Goal: Transaction & Acquisition: Purchase product/service

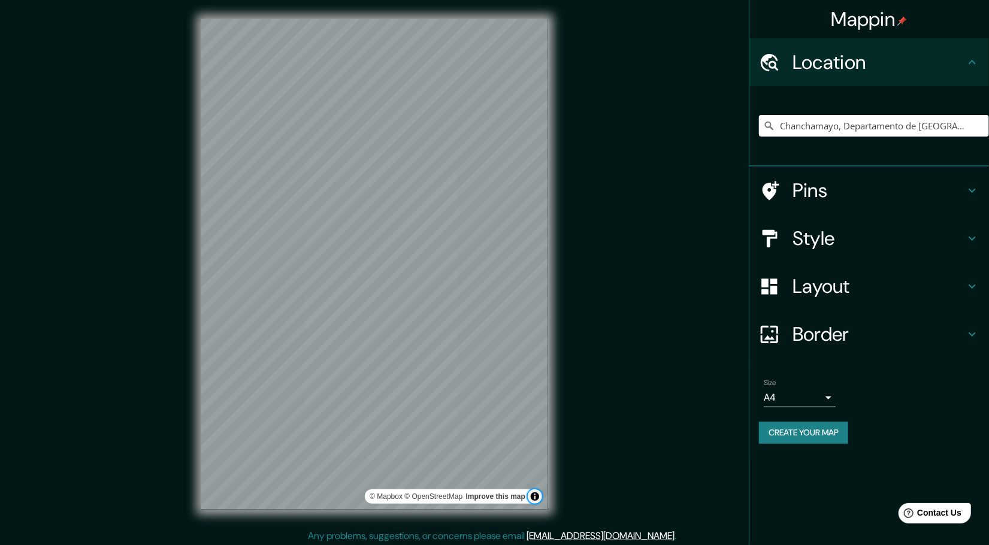
click at [537, 501] on button "Toggle attribution" at bounding box center [535, 496] width 14 height 14
click at [535, 497] on button "Toggle attribution" at bounding box center [535, 496] width 14 height 14
click at [531, 495] on button "Toggle attribution" at bounding box center [535, 496] width 14 height 14
click at [519, 496] on link "Improve this map" at bounding box center [495, 496] width 59 height 8
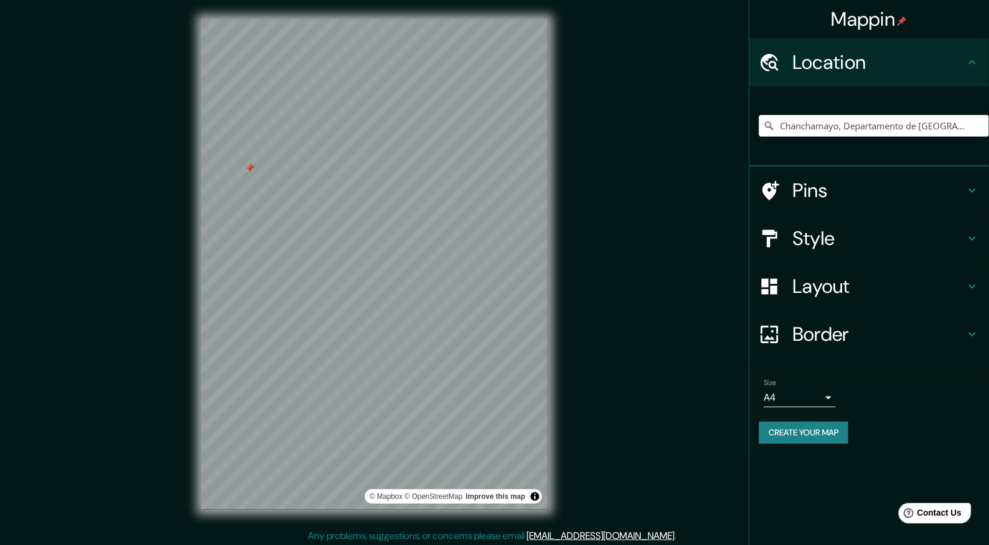
click at [828, 272] on div "Layout" at bounding box center [869, 286] width 240 height 48
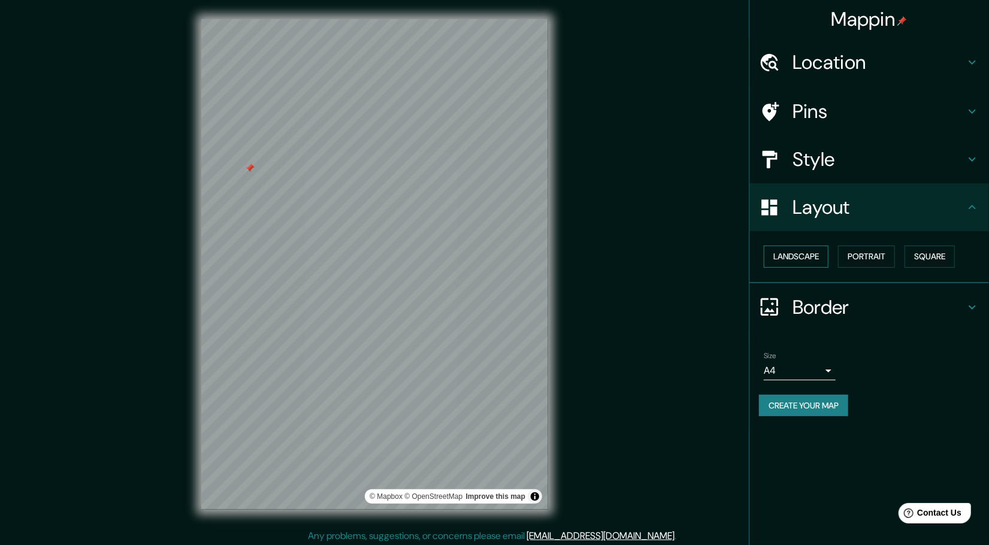
click at [812, 259] on button "Landscape" at bounding box center [796, 257] width 65 height 22
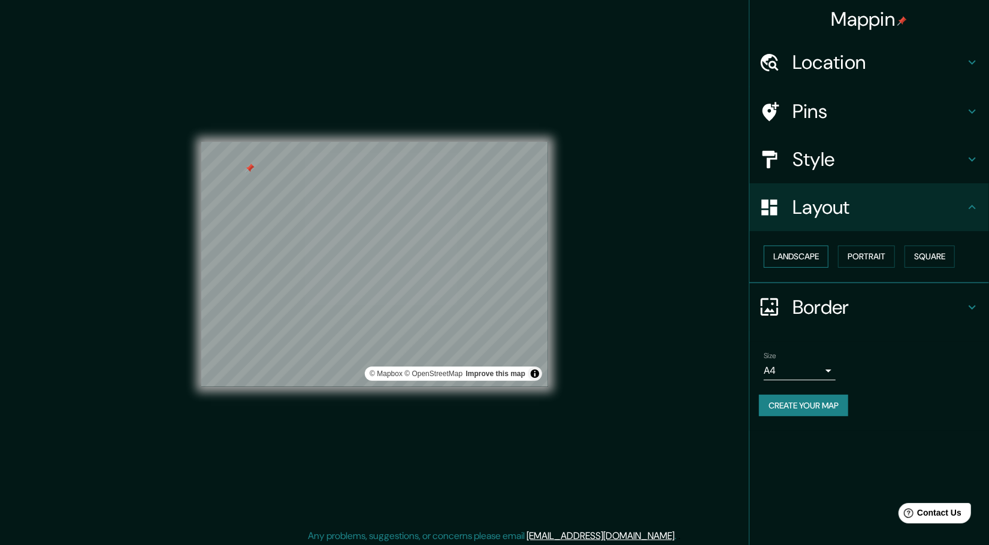
click at [812, 259] on button "Landscape" at bounding box center [796, 257] width 65 height 22
click at [888, 247] on button "Portrait" at bounding box center [866, 257] width 57 height 22
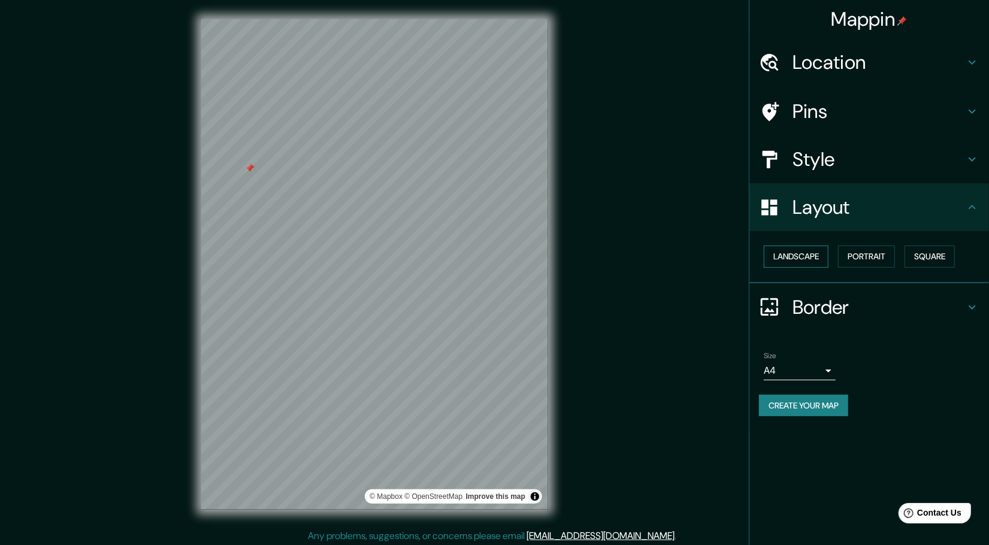
click at [804, 256] on button "Landscape" at bounding box center [796, 257] width 65 height 22
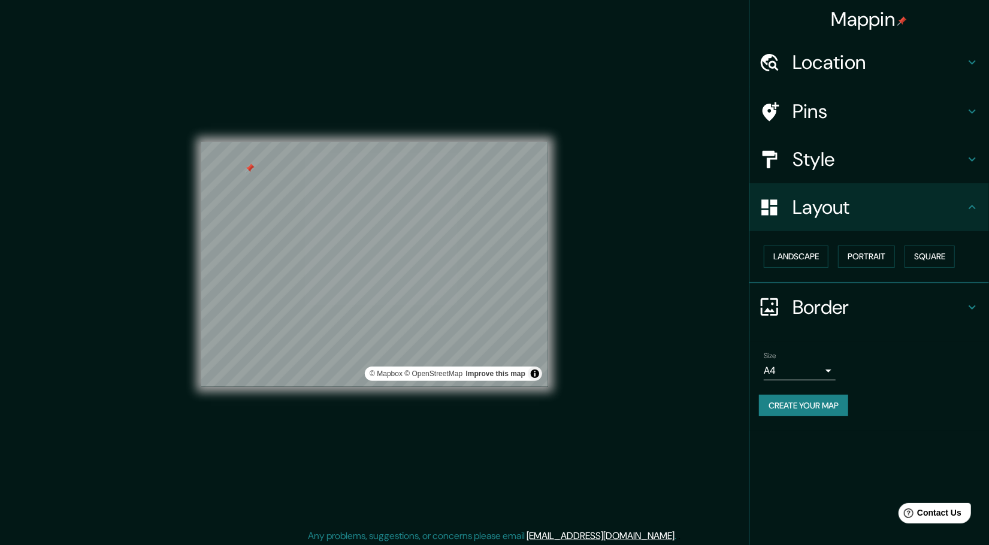
click at [936, 244] on div "Landscape Portrait Square" at bounding box center [874, 257] width 230 height 32
click at [930, 253] on button "Square" at bounding box center [929, 257] width 50 height 22
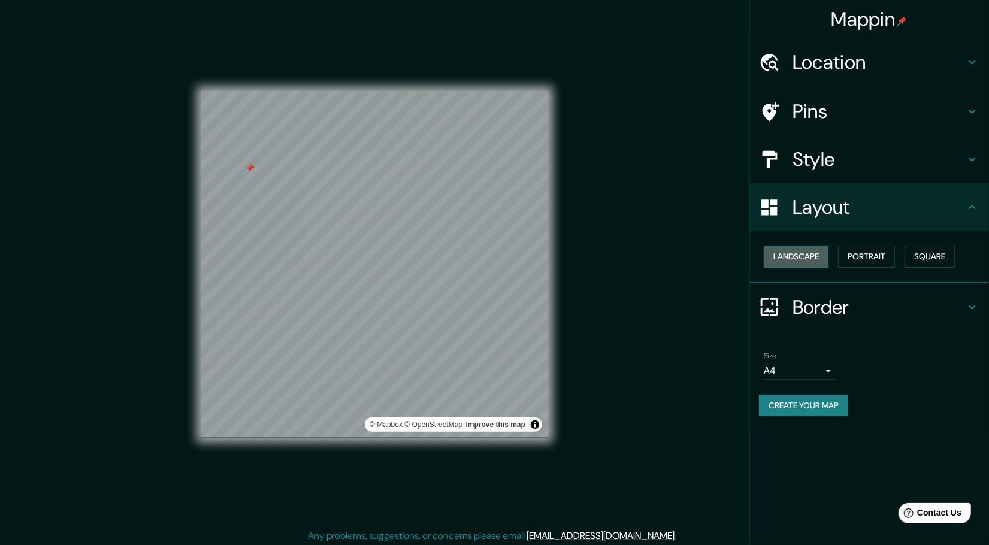
click at [810, 256] on button "Landscape" at bounding box center [796, 257] width 65 height 22
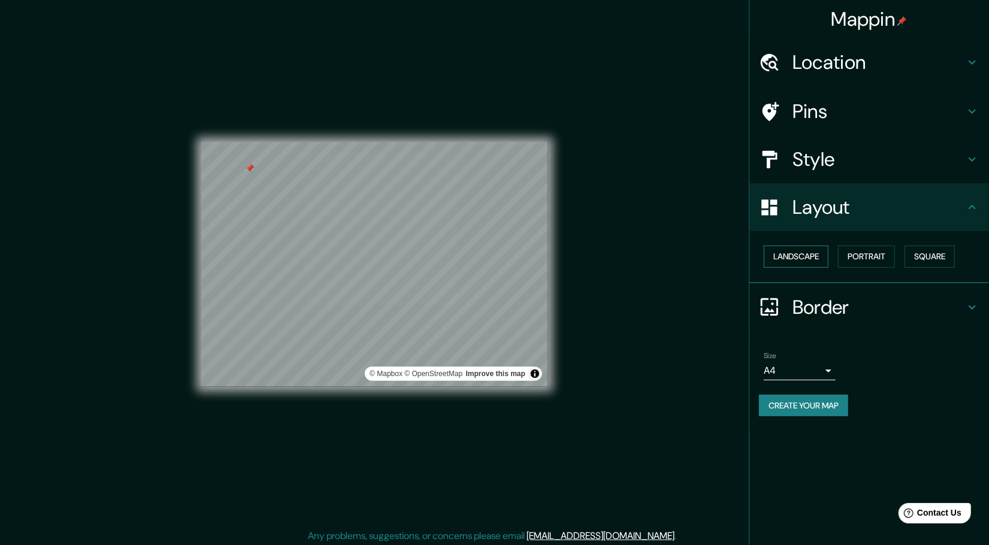
click at [818, 249] on button "Landscape" at bounding box center [796, 257] width 65 height 22
click at [891, 205] on h4 "Layout" at bounding box center [878, 207] width 172 height 24
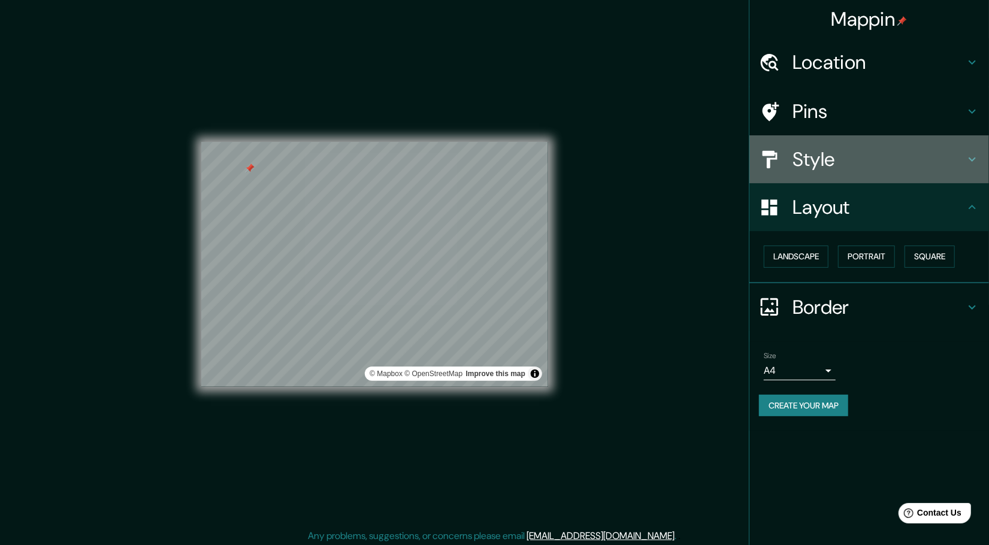
click at [910, 159] on h4 "Style" at bounding box center [878, 159] width 172 height 24
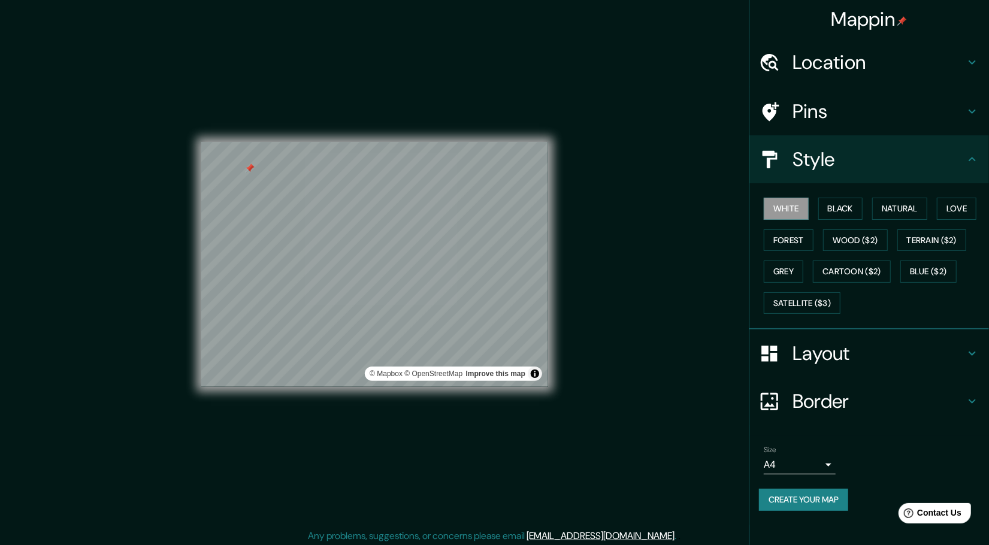
click at [725, 365] on div "Mappin Location Chanchamayo, Departamento de Junín, Perú Pins Style White Black…" at bounding box center [494, 274] width 989 height 548
click at [828, 346] on h4 "Layout" at bounding box center [878, 353] width 172 height 24
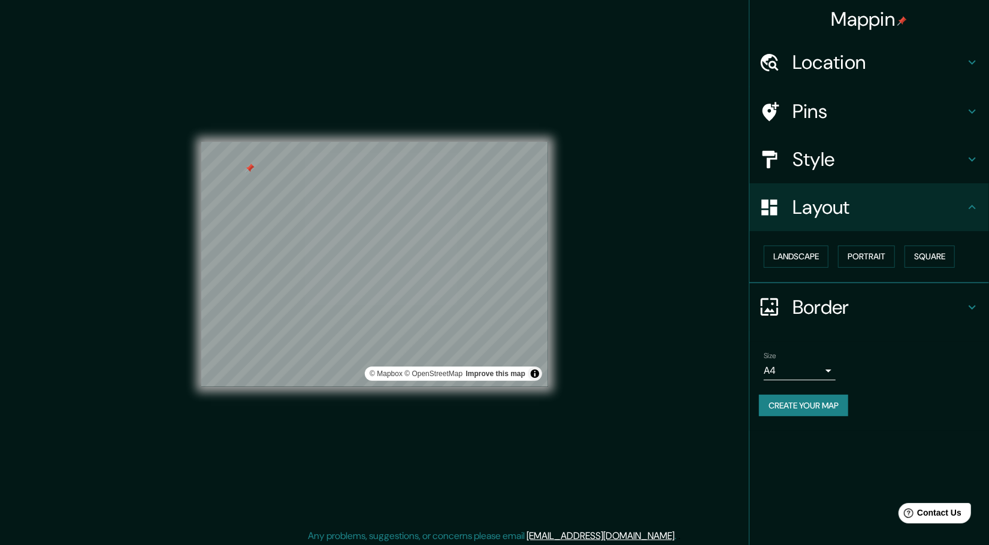
click at [954, 228] on div "Layout" at bounding box center [869, 207] width 240 height 48
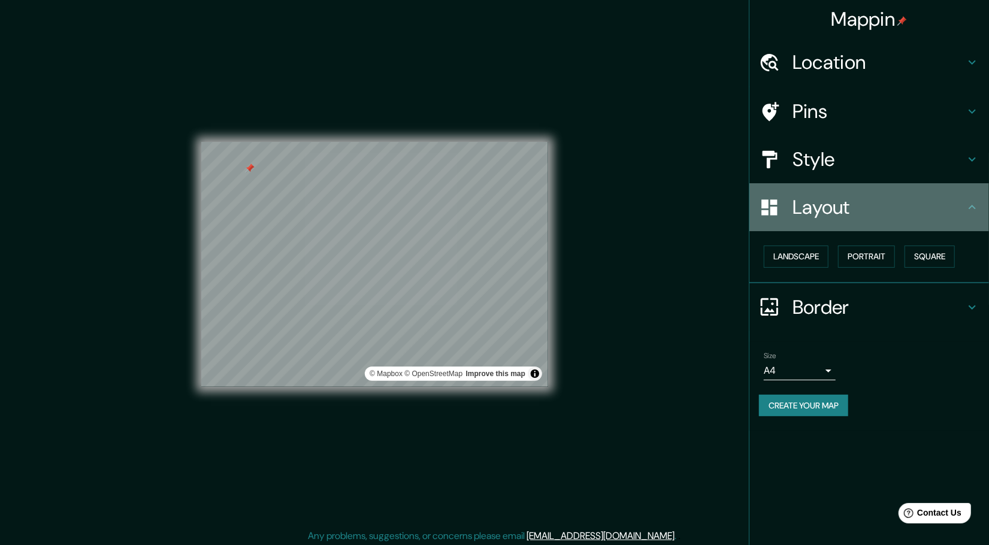
drag, startPoint x: 784, startPoint y: 218, endPoint x: 784, endPoint y: 211, distance: 7.2
click at [784, 217] on div "Layout" at bounding box center [869, 207] width 240 height 48
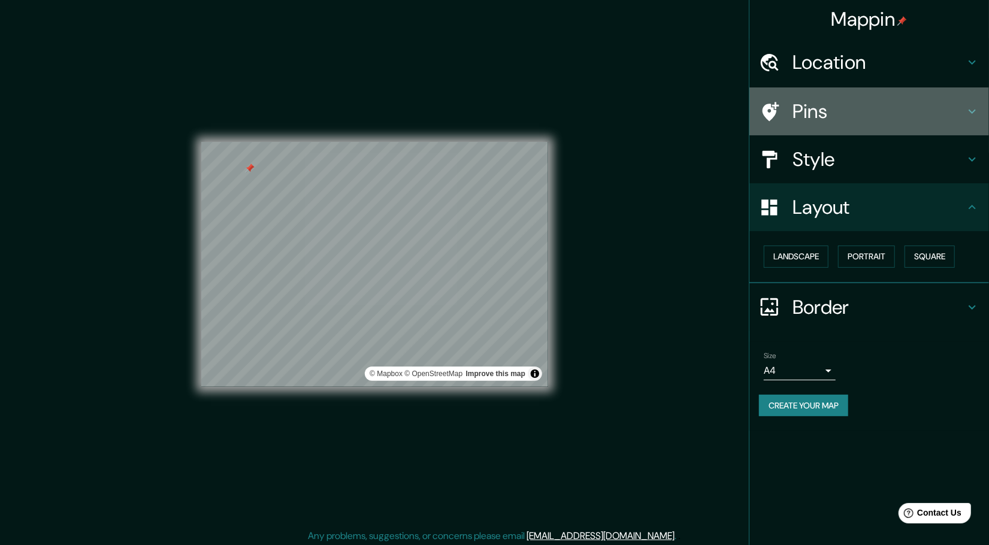
click at [809, 131] on div "Pins" at bounding box center [869, 111] width 240 height 48
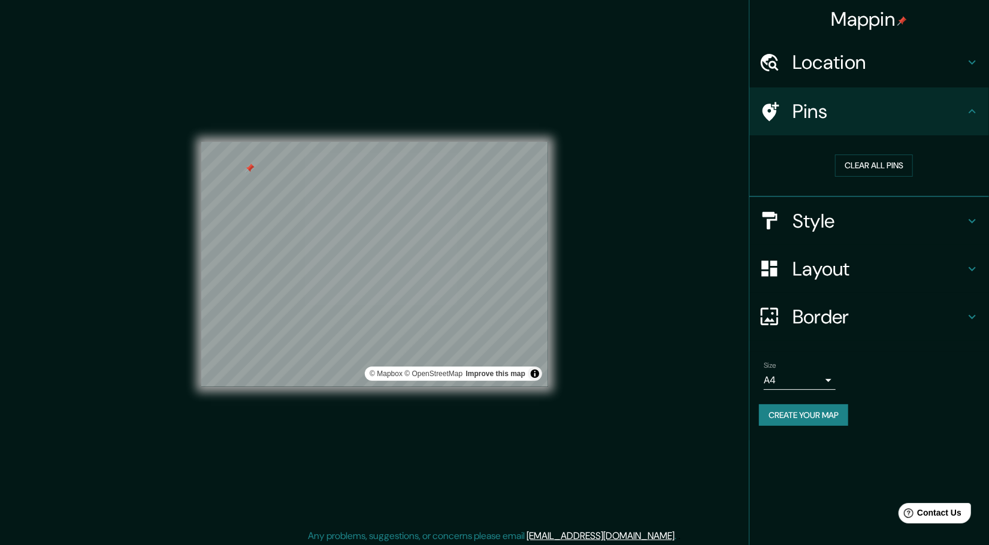
click at [776, 72] on icon at bounding box center [769, 62] width 21 height 21
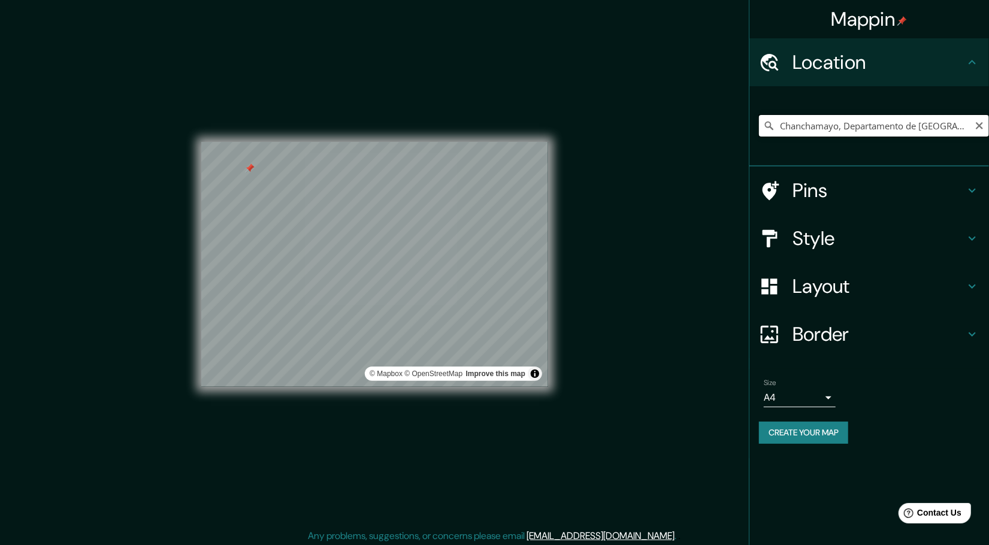
click at [837, 131] on input "Chanchamayo, Departamento de Junín, PerúJunin" at bounding box center [874, 126] width 230 height 22
type input "Chanchamayo, Departamento de Junín, PerúJunin"
click at [551, 253] on div "© Mapbox © OpenStreetMap Improve this map" at bounding box center [374, 264] width 385 height 529
click at [493, 274] on div "© Mapbox © OpenStreetMap Improve this map" at bounding box center [374, 264] width 385 height 529
click at [493, 264] on div at bounding box center [494, 266] width 10 height 10
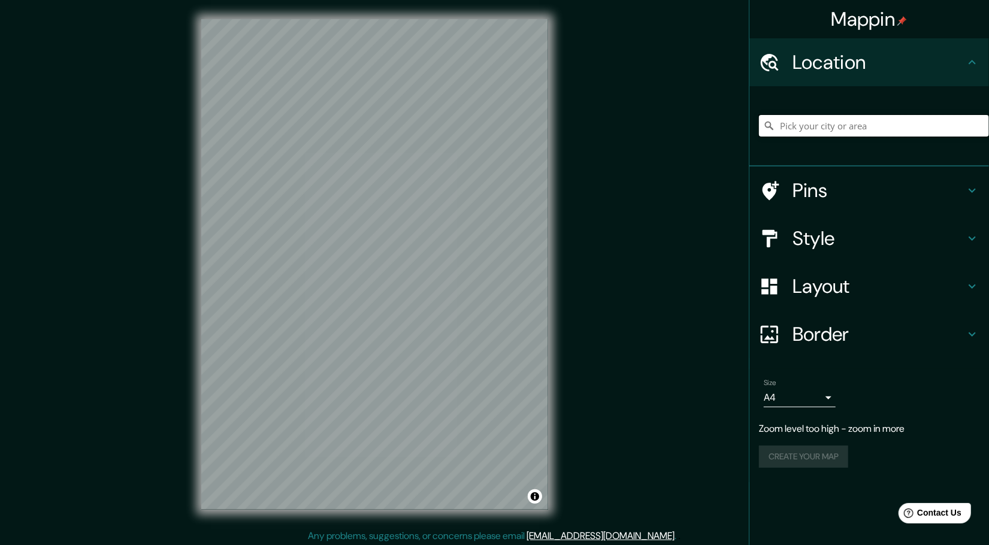
click at [828, 128] on input "Pick your city or area" at bounding box center [874, 126] width 230 height 22
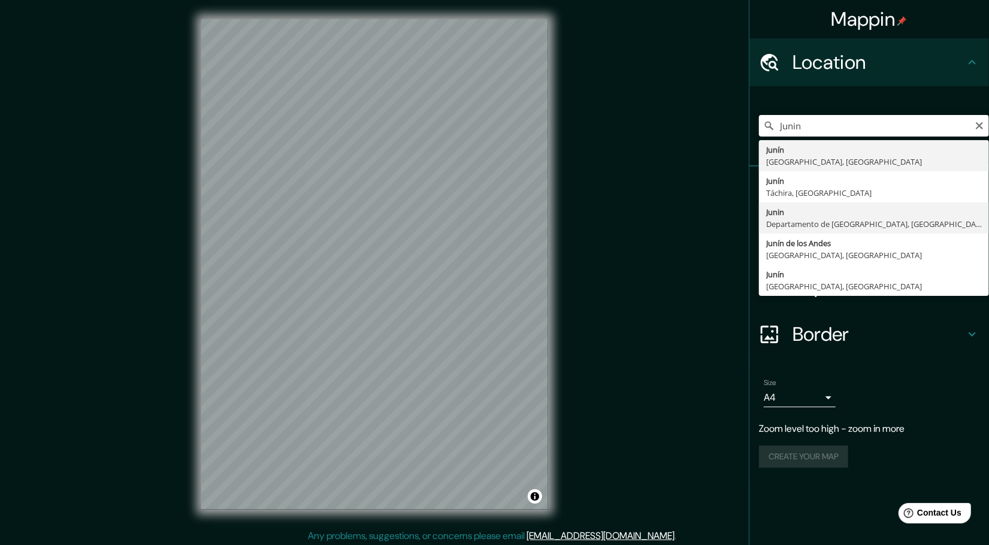
type input "Junin, Departamento de Junín, Perú"
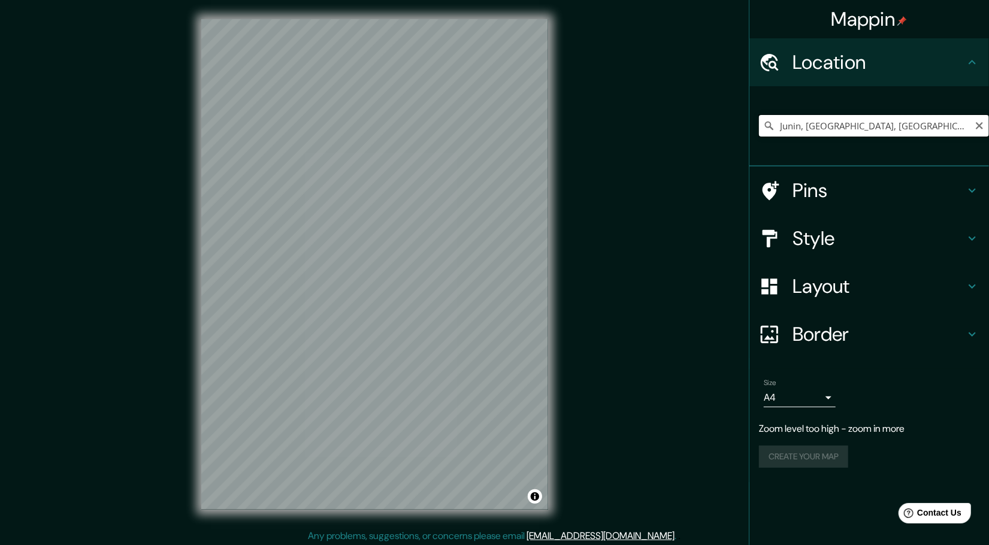
click at [849, 125] on input "Junin, Departamento de Junín, Perú" at bounding box center [874, 126] width 230 height 22
click at [980, 124] on icon "Clear" at bounding box center [979, 125] width 7 height 7
click at [943, 127] on input "Pick your city or area" at bounding box center [874, 126] width 230 height 22
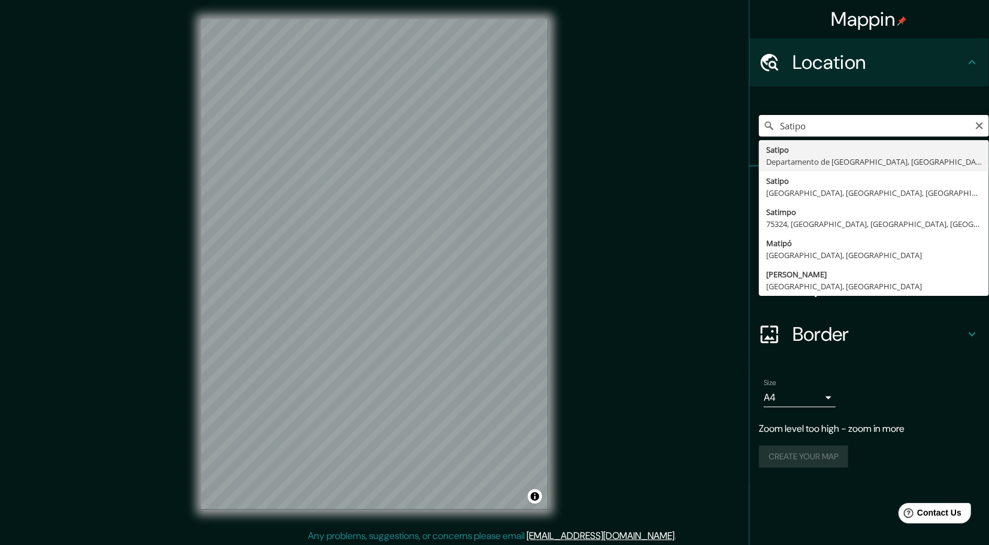
type input "Satipo, Departamento de [GEOGRAPHIC_DATA], [GEOGRAPHIC_DATA]"
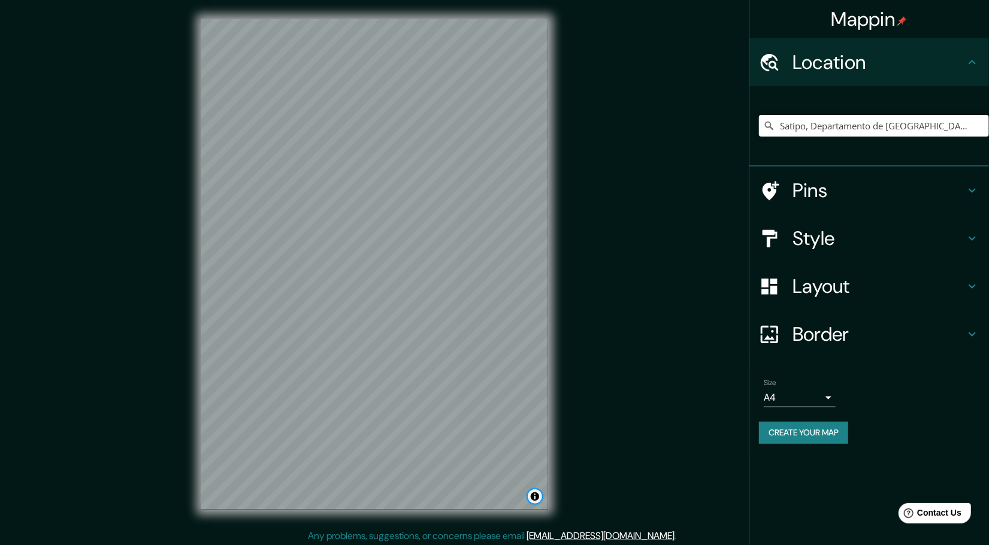
click at [532, 501] on button "Toggle attribution" at bounding box center [535, 496] width 14 height 14
click at [517, 497] on link "Improve this map" at bounding box center [495, 496] width 59 height 8
click at [390, 216] on div at bounding box center [387, 216] width 10 height 10
click at [456, 318] on div at bounding box center [457, 320] width 10 height 10
click at [461, 317] on div at bounding box center [464, 320] width 10 height 10
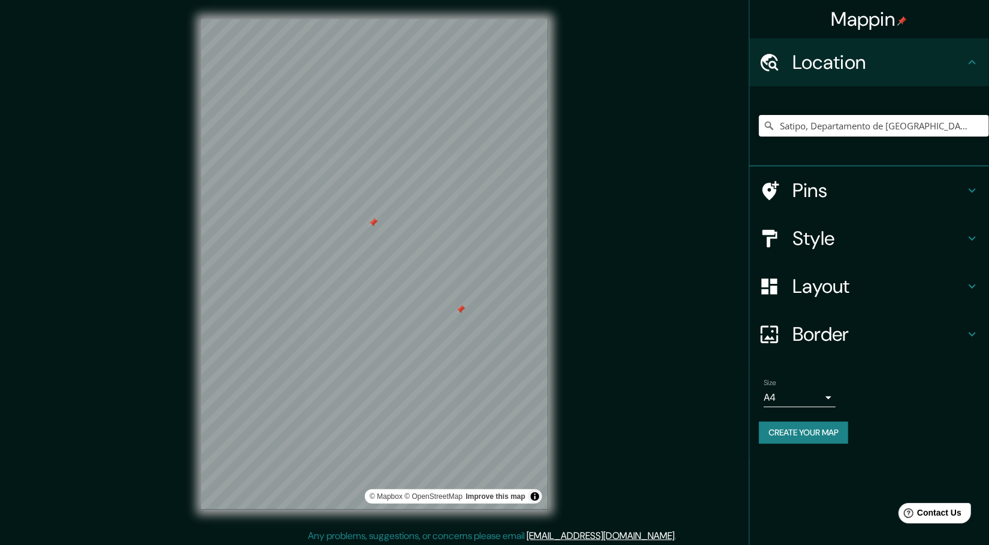
click at [463, 308] on div at bounding box center [461, 310] width 10 height 10
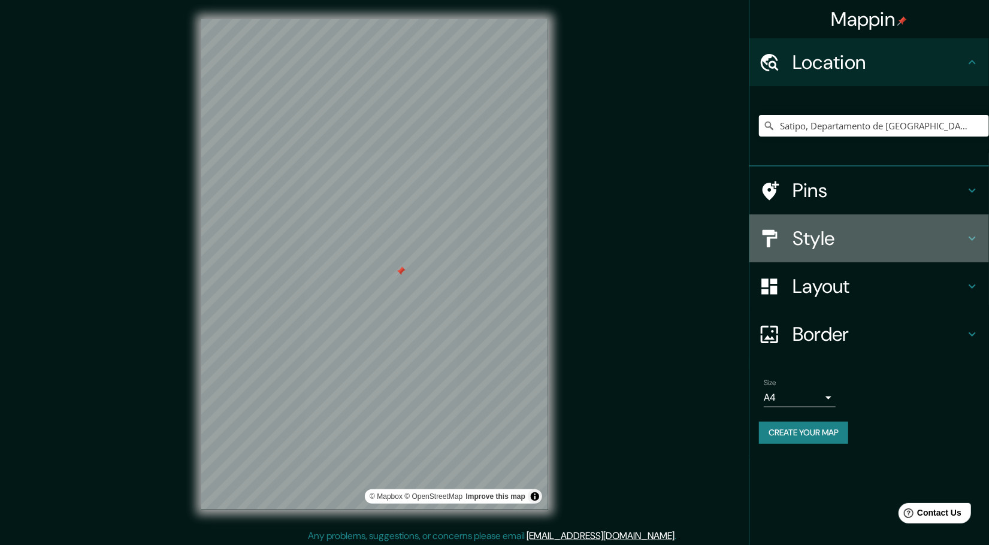
click at [852, 242] on h4 "Style" at bounding box center [878, 238] width 172 height 24
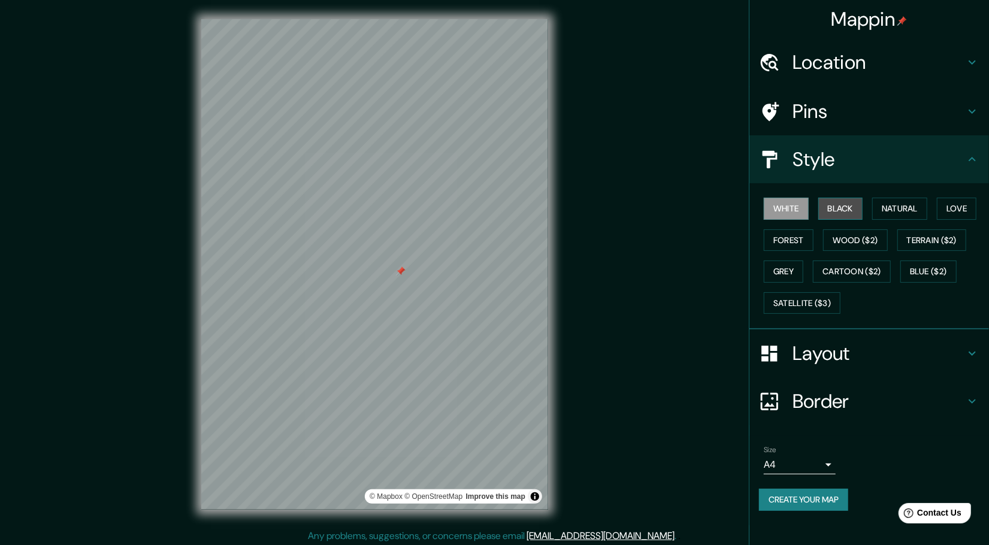
click at [836, 208] on button "Black" at bounding box center [840, 209] width 45 height 22
click at [783, 209] on button "White" at bounding box center [786, 209] width 45 height 22
click at [876, 203] on button "Natural" at bounding box center [899, 209] width 55 height 22
click at [955, 214] on button "Love" at bounding box center [957, 209] width 40 height 22
click at [900, 213] on button "Natural" at bounding box center [899, 209] width 55 height 22
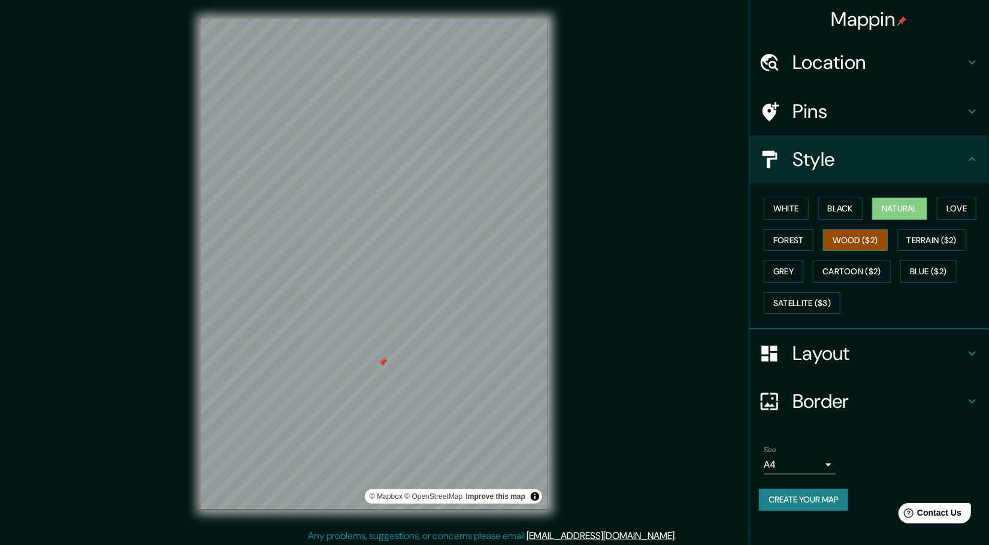
click at [856, 243] on button "Wood ($2)" at bounding box center [855, 240] width 65 height 22
click at [788, 242] on button "Forest" at bounding box center [789, 240] width 50 height 22
click at [870, 234] on button "Wood ($2)" at bounding box center [855, 240] width 65 height 22
click at [798, 239] on button "Forest" at bounding box center [789, 240] width 50 height 22
click at [855, 235] on button "Wood ($2)" at bounding box center [855, 240] width 65 height 22
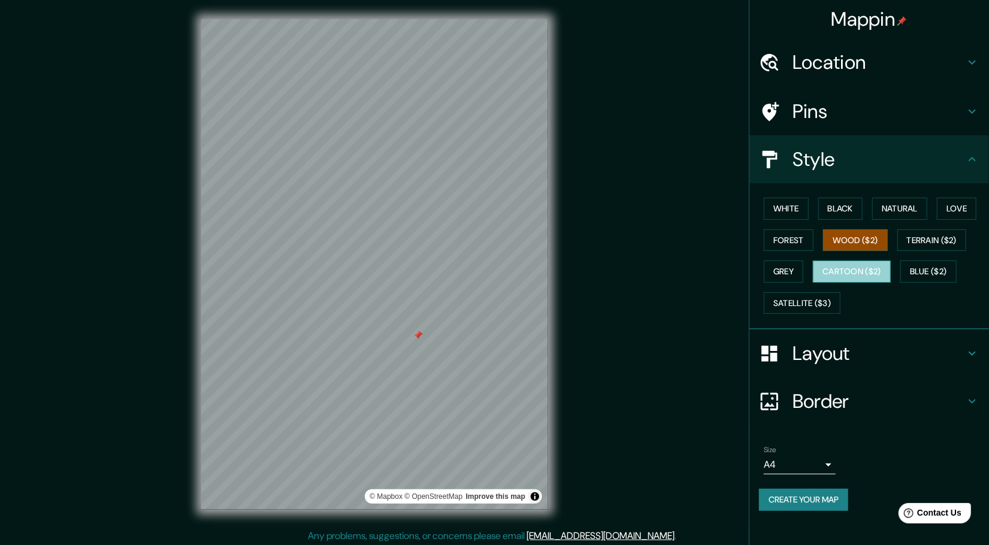
click at [879, 271] on button "Cartoon ($2)" at bounding box center [852, 272] width 78 height 22
click at [800, 276] on button "Grey" at bounding box center [784, 272] width 40 height 22
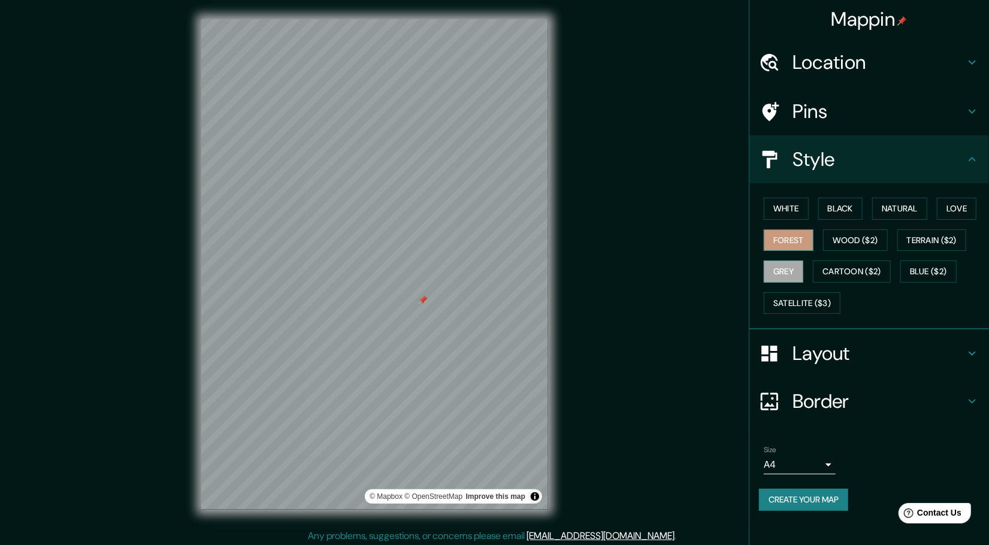
click at [766, 231] on button "Forest" at bounding box center [789, 240] width 50 height 22
click at [930, 229] on button "Terrain ($2)" at bounding box center [931, 240] width 69 height 22
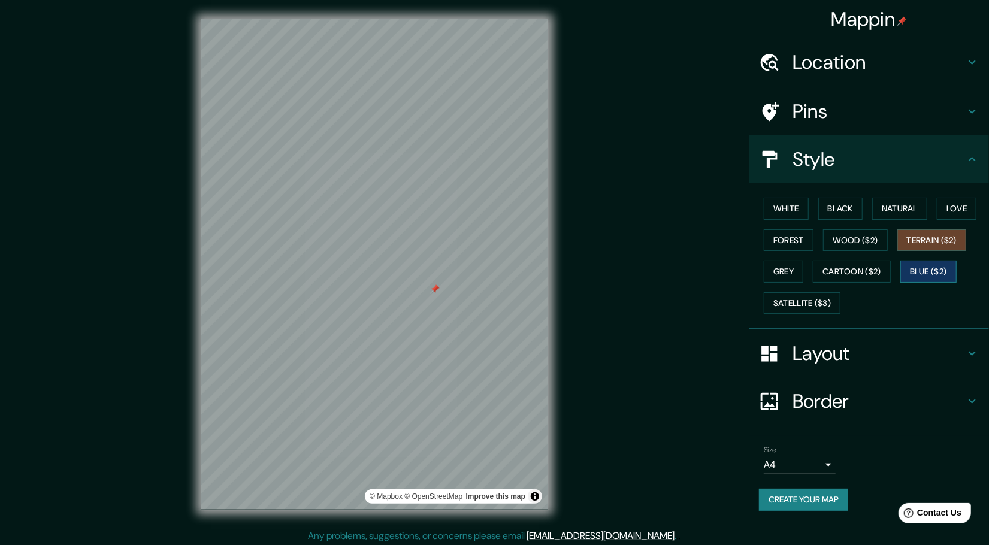
click at [919, 271] on button "Blue ($2)" at bounding box center [928, 272] width 56 height 22
click at [861, 268] on button "Cartoon ($2)" at bounding box center [852, 272] width 78 height 22
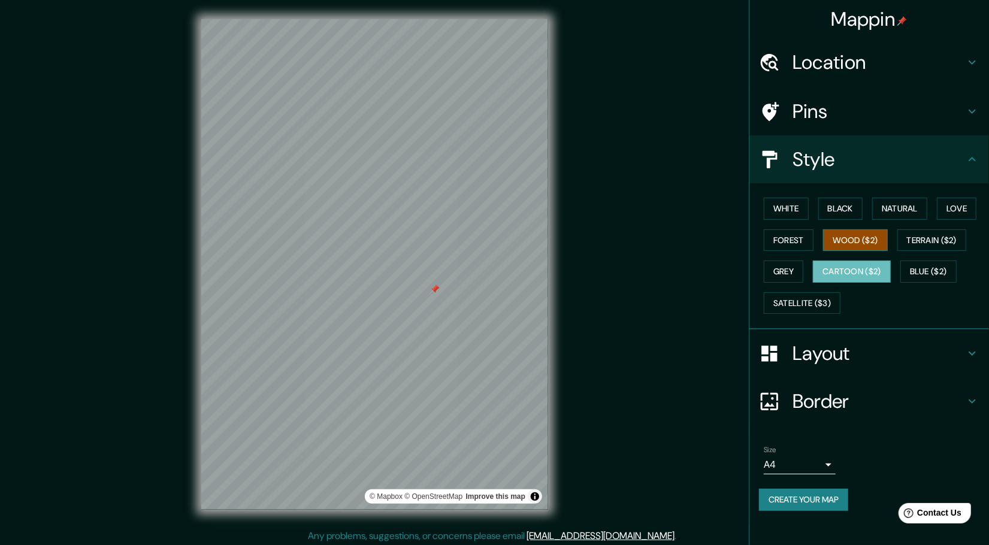
click at [852, 235] on button "Wood ($2)" at bounding box center [855, 240] width 65 height 22
click at [435, 288] on div at bounding box center [435, 289] width 10 height 10
click at [277, 241] on div at bounding box center [276, 239] width 10 height 10
click at [780, 212] on button "White" at bounding box center [786, 209] width 45 height 22
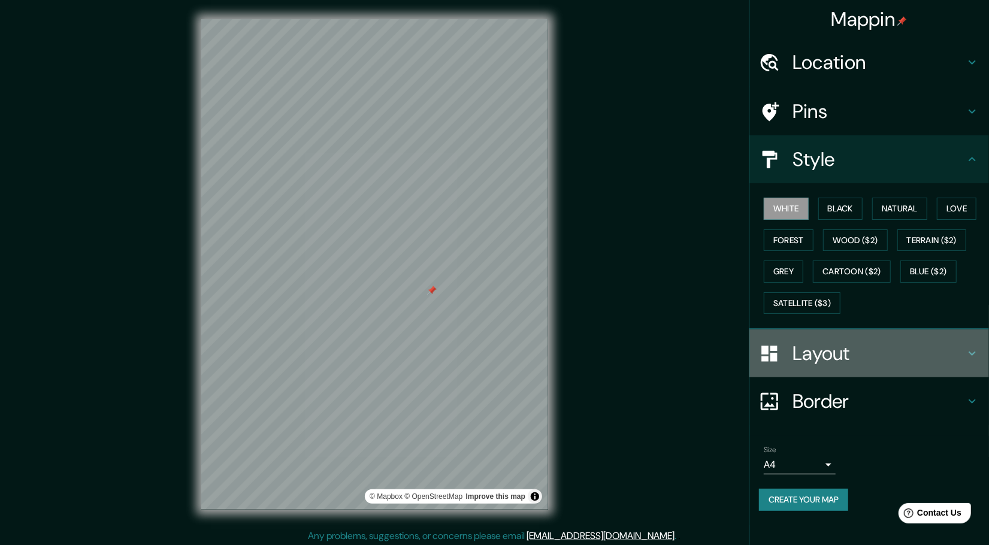
click at [812, 356] on h4 "Layout" at bounding box center [878, 353] width 172 height 24
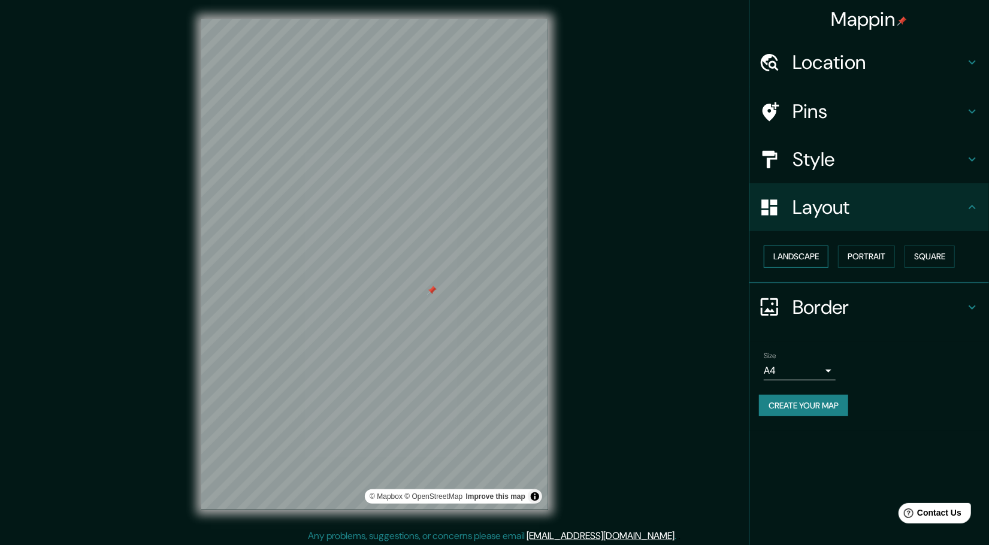
click at [819, 253] on button "Landscape" at bounding box center [796, 257] width 65 height 22
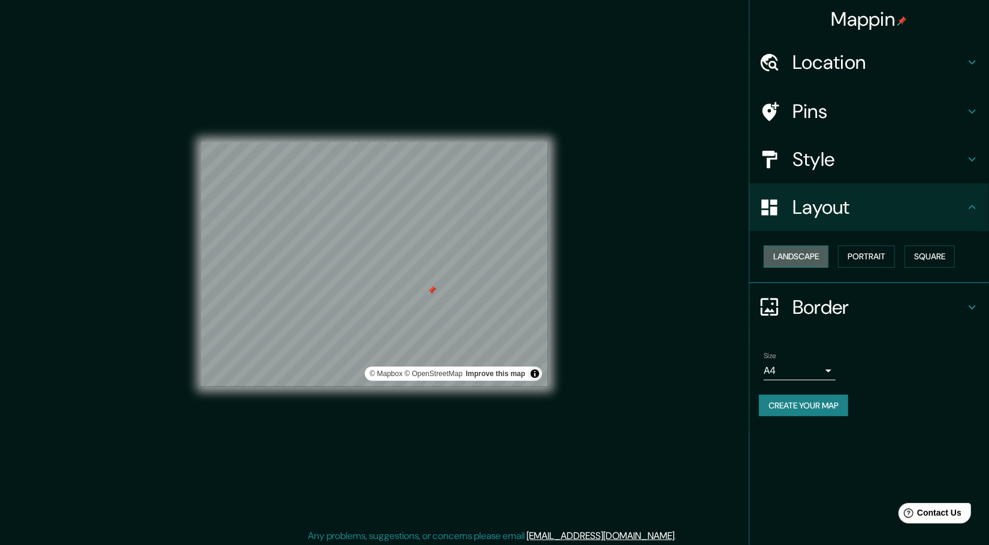
click at [819, 253] on button "Landscape" at bounding box center [796, 257] width 65 height 22
click at [855, 247] on button "Portrait" at bounding box center [866, 257] width 57 height 22
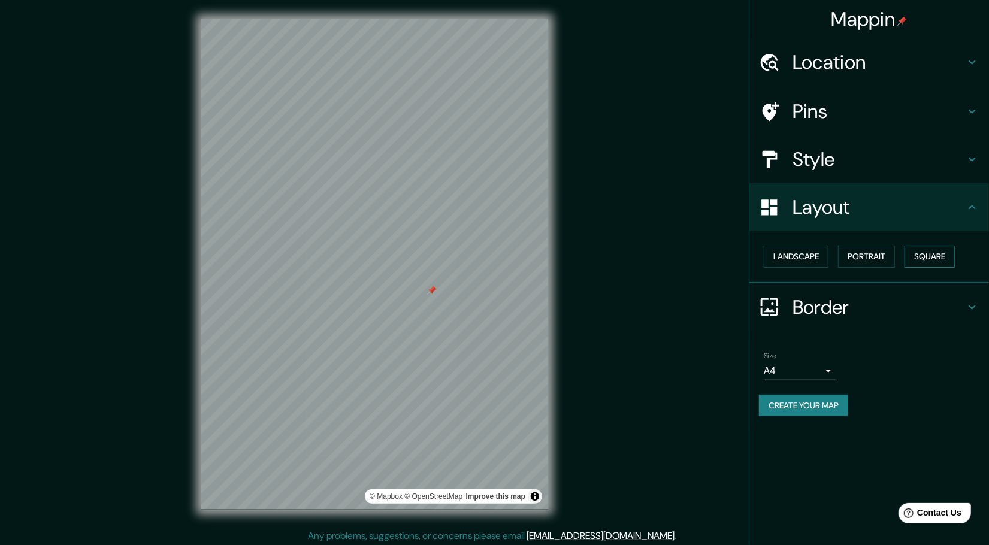
click at [943, 257] on button "Square" at bounding box center [929, 257] width 50 height 22
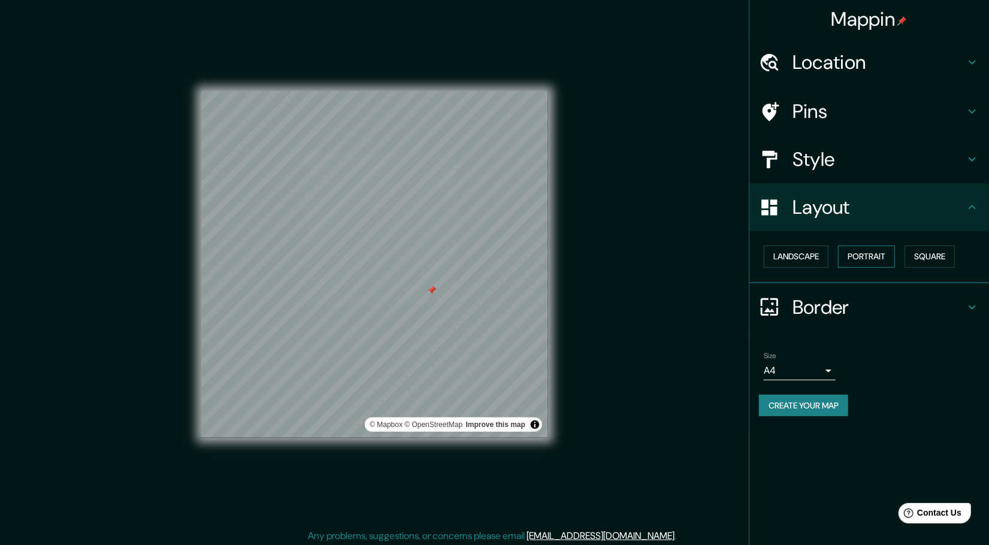
click at [881, 257] on button "Portrait" at bounding box center [866, 257] width 57 height 22
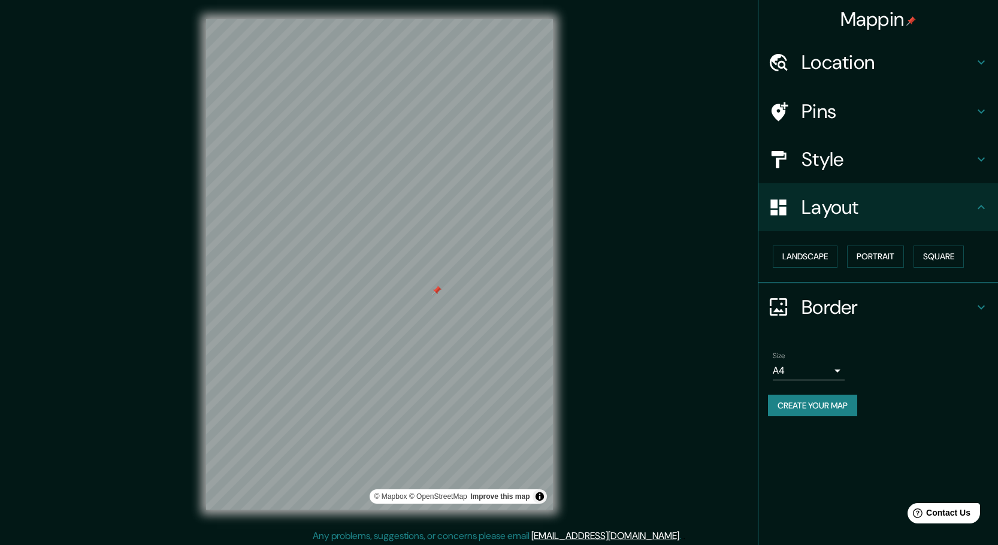
click at [825, 366] on body "Mappin Location Satipo, Departamento de Junín, Perú Pins Style Layout Landscape…" at bounding box center [499, 272] width 998 height 545
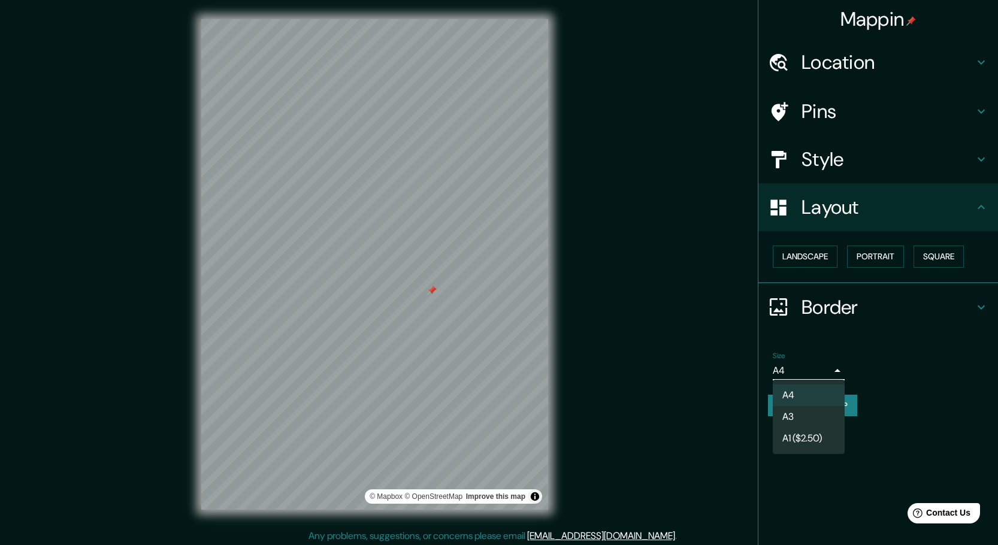
click at [818, 416] on li "A3" at bounding box center [809, 417] width 72 height 22
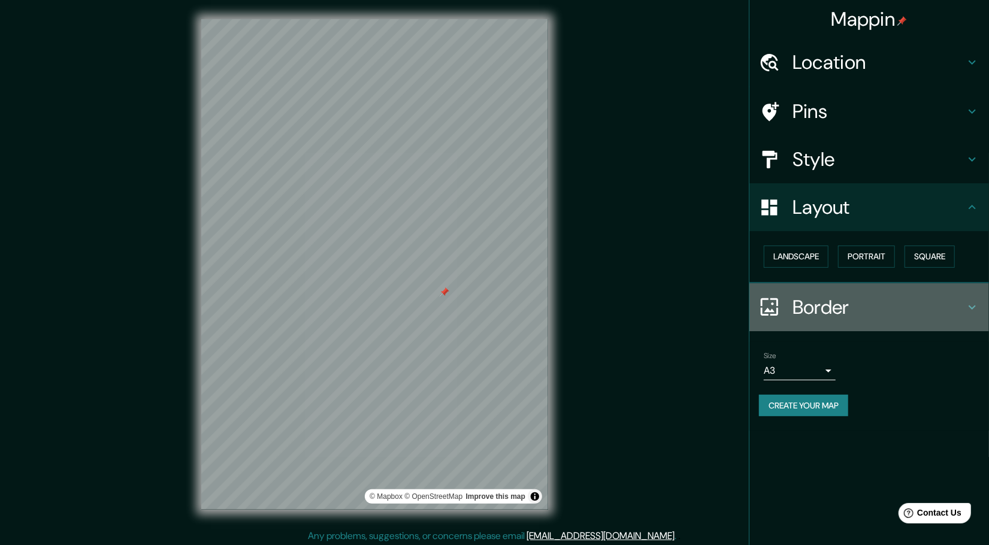
click at [802, 302] on h4 "Border" at bounding box center [878, 307] width 172 height 24
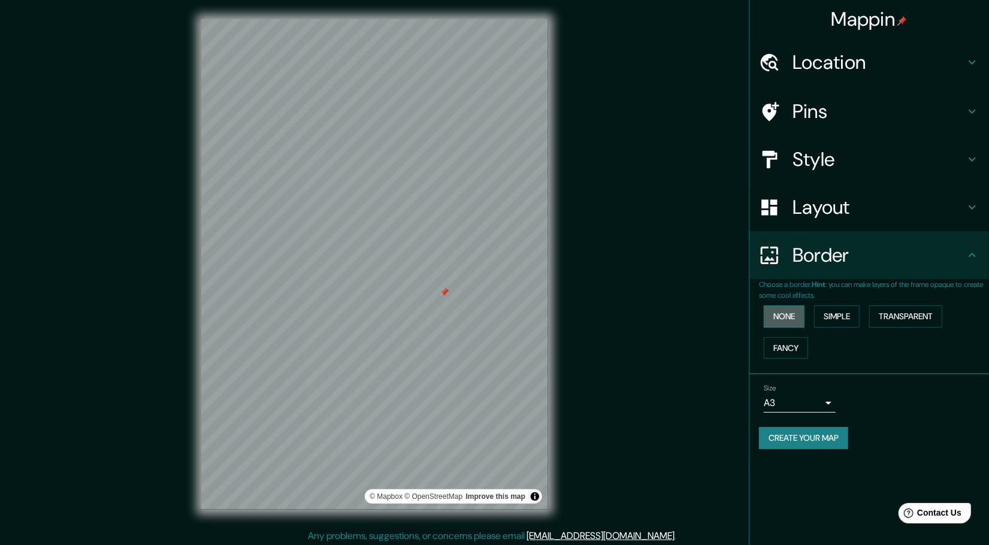
click at [787, 316] on button "None" at bounding box center [784, 316] width 41 height 22
click at [848, 310] on button "Simple" at bounding box center [837, 316] width 46 height 22
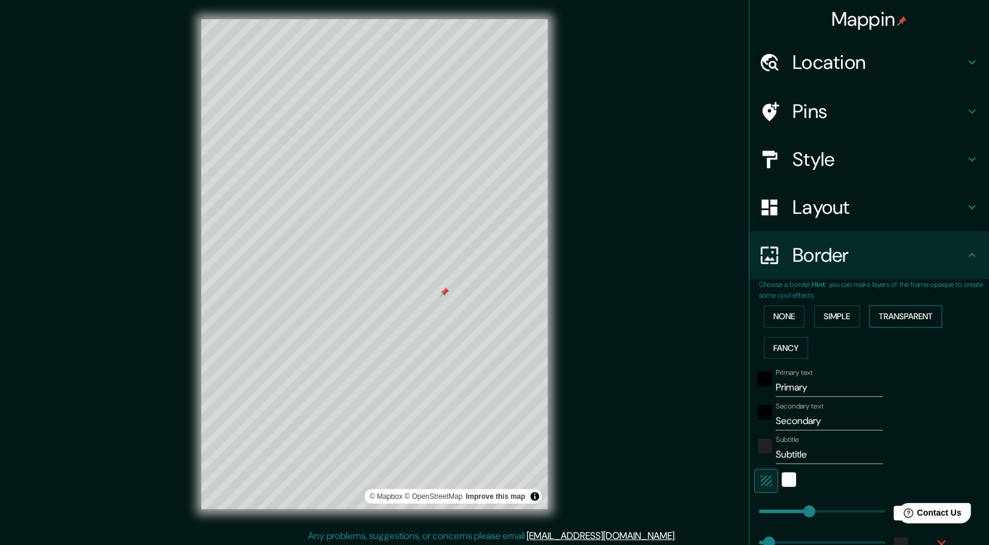
click at [903, 310] on button "Transparent" at bounding box center [905, 316] width 73 height 22
click at [785, 342] on button "Fancy" at bounding box center [786, 348] width 44 height 22
click at [780, 318] on button "None" at bounding box center [784, 316] width 41 height 22
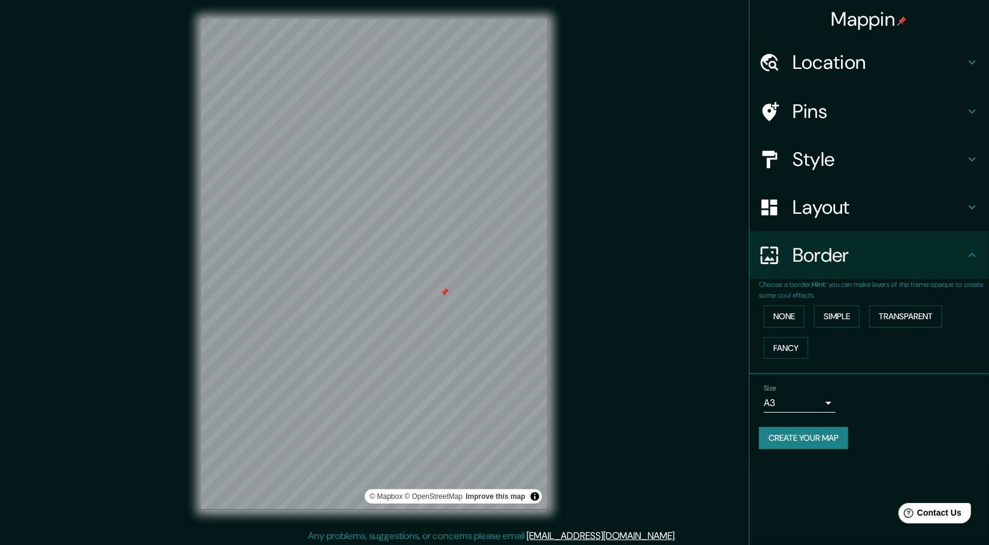
click at [830, 433] on button "Create your map" at bounding box center [803, 438] width 89 height 22
click at [833, 435] on button "Create your map" at bounding box center [803, 438] width 89 height 22
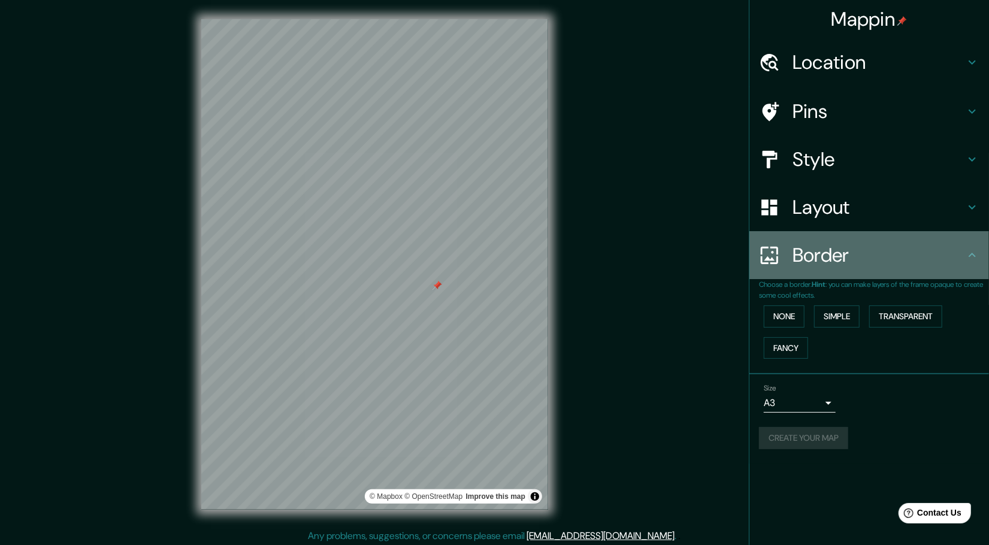
click at [862, 262] on h4 "Border" at bounding box center [878, 255] width 172 height 24
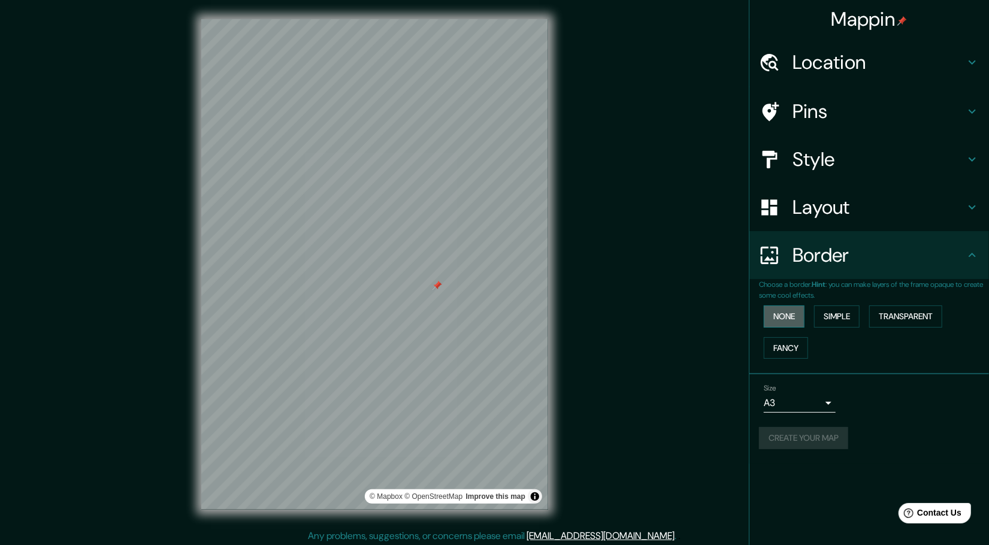
click at [788, 313] on button "None" at bounding box center [784, 316] width 41 height 22
click at [797, 318] on button "None" at bounding box center [784, 316] width 41 height 22
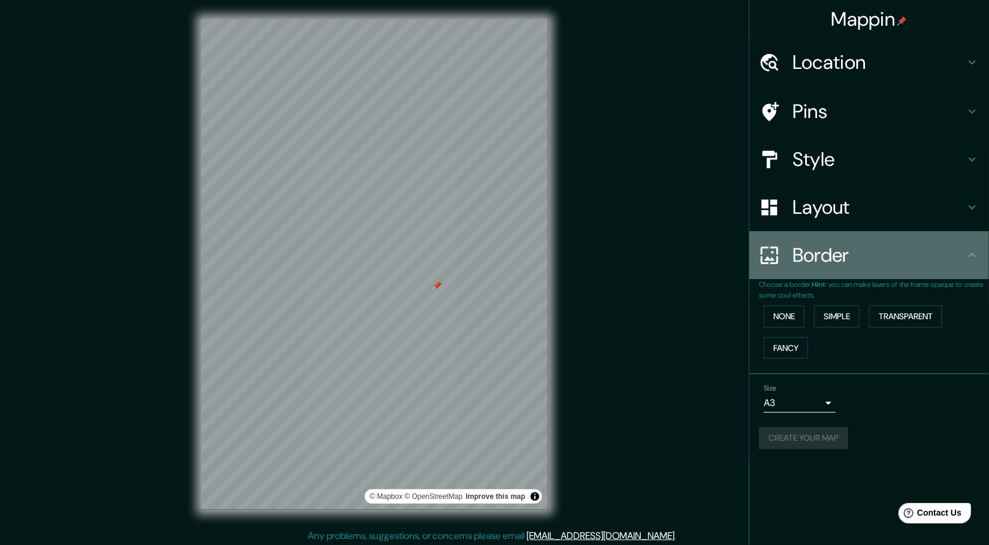
click at [893, 249] on h4 "Border" at bounding box center [878, 255] width 172 height 24
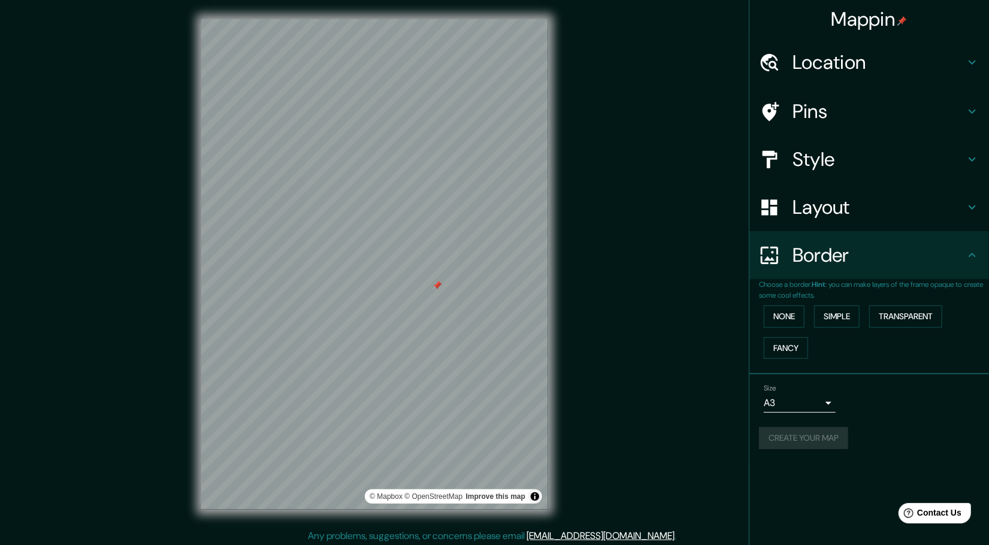
click at [978, 259] on icon at bounding box center [972, 255] width 14 height 14
click at [847, 314] on button "Simple" at bounding box center [837, 316] width 46 height 22
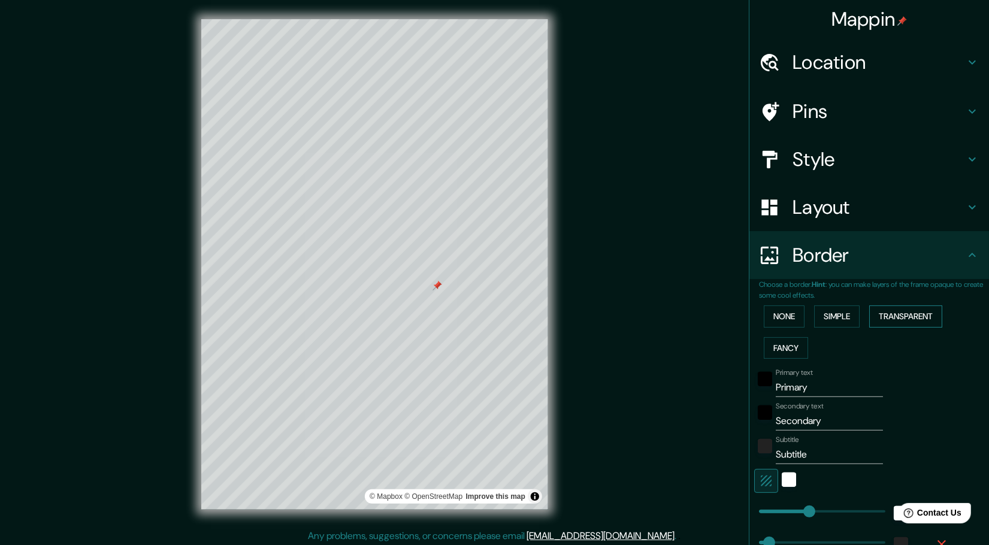
click at [884, 314] on button "Transparent" at bounding box center [905, 316] width 73 height 22
click at [790, 352] on button "Fancy" at bounding box center [786, 348] width 44 height 22
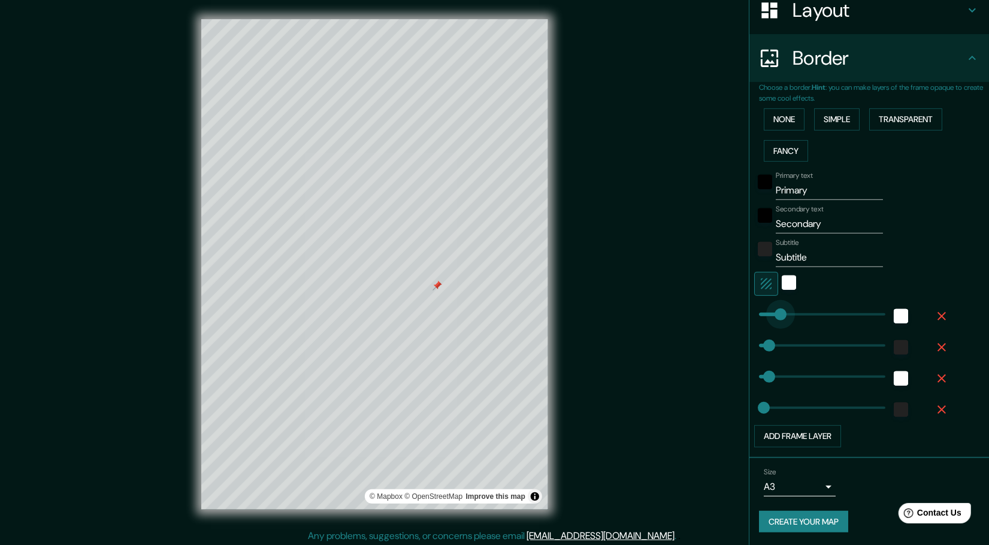
type input "0"
drag, startPoint x: 783, startPoint y: 313, endPoint x: 746, endPoint y: 326, distance: 39.6
type input "46"
type input "23"
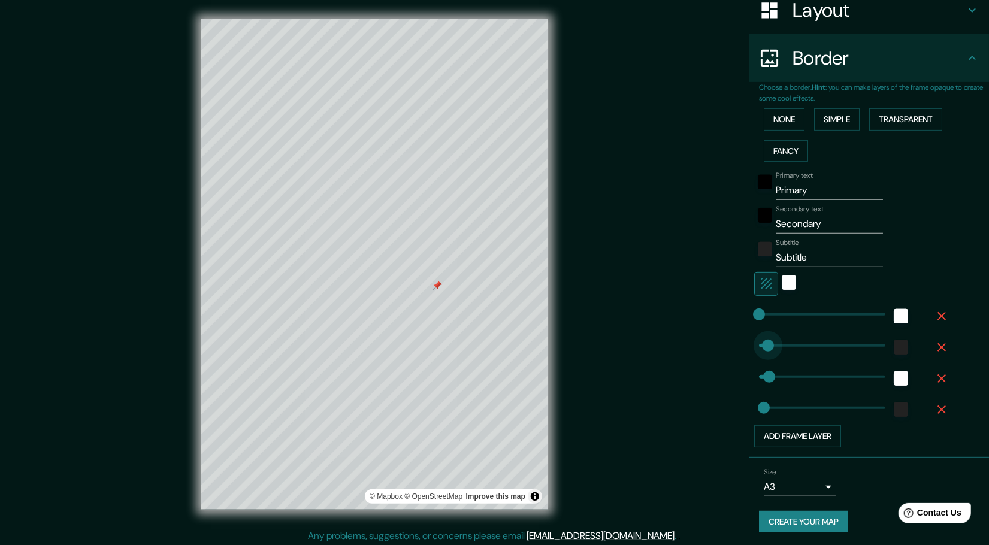
type input "0"
drag, startPoint x: 760, startPoint y: 337, endPoint x: 725, endPoint y: 348, distance: 36.9
type input "46"
type input "23"
type input "0"
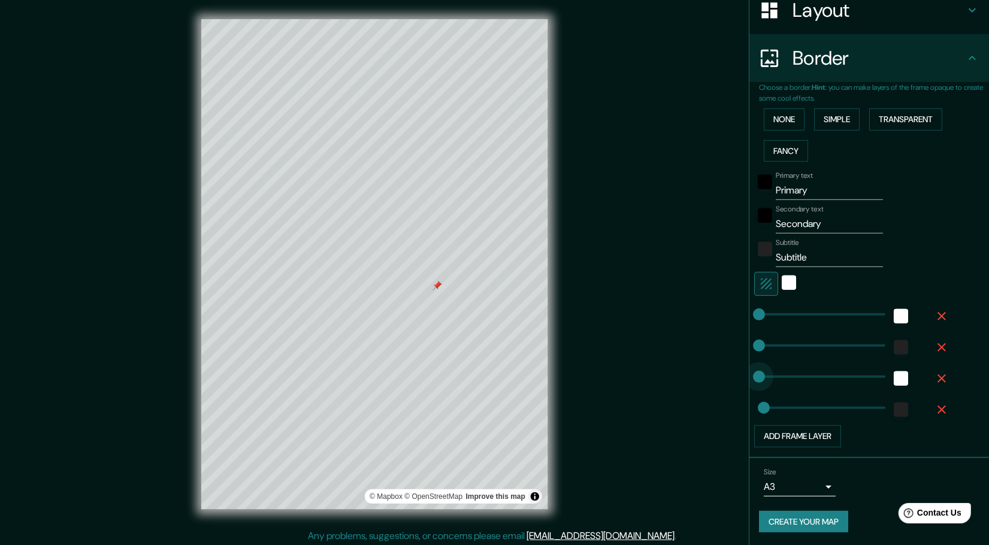
drag, startPoint x: 762, startPoint y: 376, endPoint x: 727, endPoint y: 389, distance: 38.3
type input "23"
click at [801, 188] on input "Primary" at bounding box center [829, 190] width 107 height 19
drag, startPoint x: 808, startPoint y: 188, endPoint x: 727, endPoint y: 200, distance: 81.7
click at [727, 200] on div "Mappin Location Satipo, Departamento de Junín, Perú Pins Style Layout Border Ch…" at bounding box center [494, 274] width 989 height 548
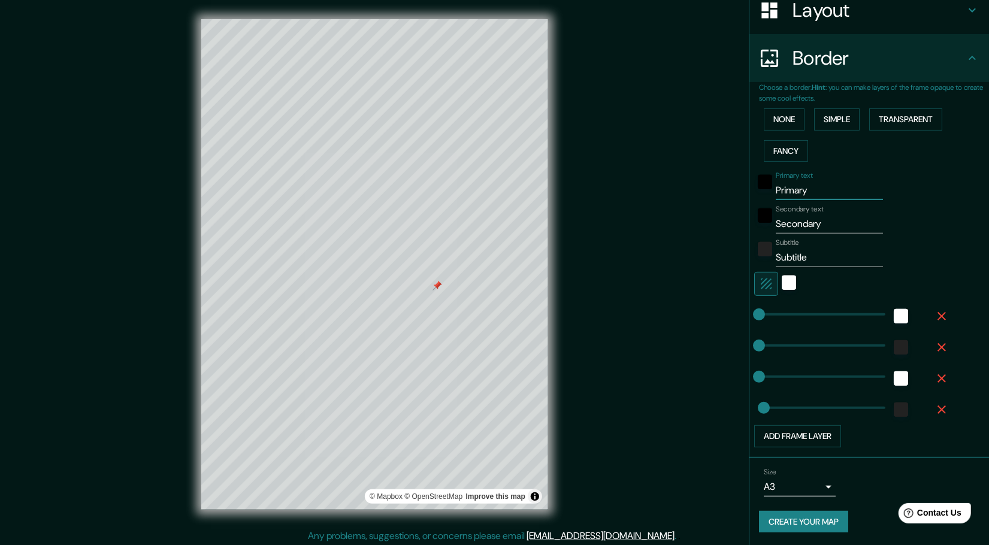
type input "23"
drag, startPoint x: 818, startPoint y: 221, endPoint x: 743, endPoint y: 229, distance: 74.7
click at [749, 229] on div "Choose a border. Hint : you can make layers of the frame opaque to create some …" at bounding box center [869, 270] width 240 height 376
type input "23"
drag, startPoint x: 815, startPoint y: 255, endPoint x: 758, endPoint y: 257, distance: 57.5
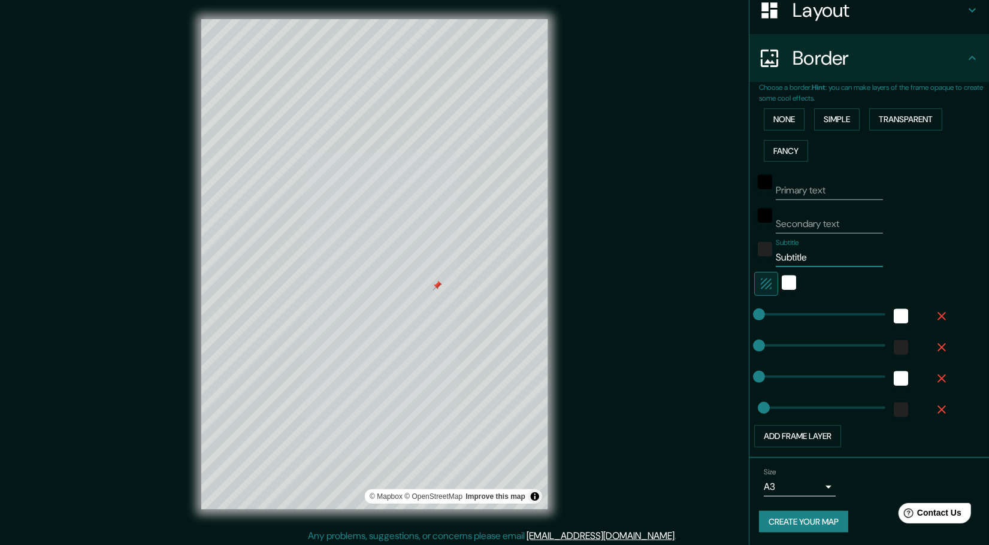
click at [758, 257] on div "Subtitle Subtitle" at bounding box center [852, 252] width 196 height 29
type input "23"
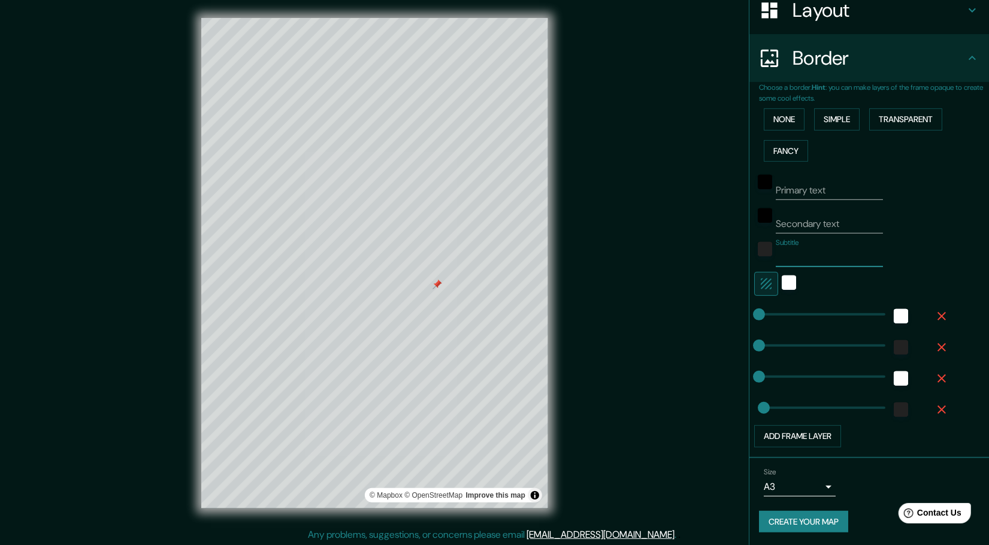
scroll to position [3, 0]
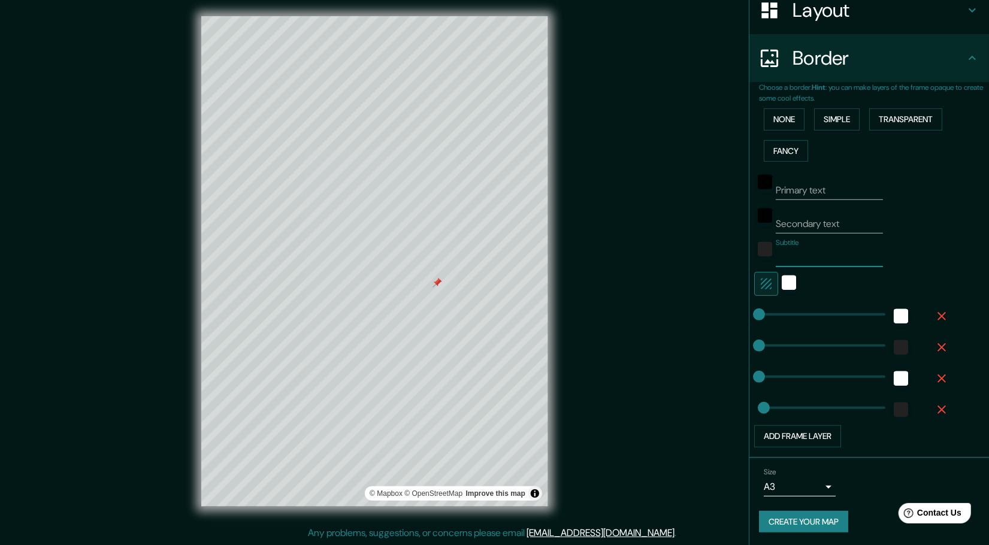
click at [822, 525] on button "Create your map" at bounding box center [803, 522] width 89 height 22
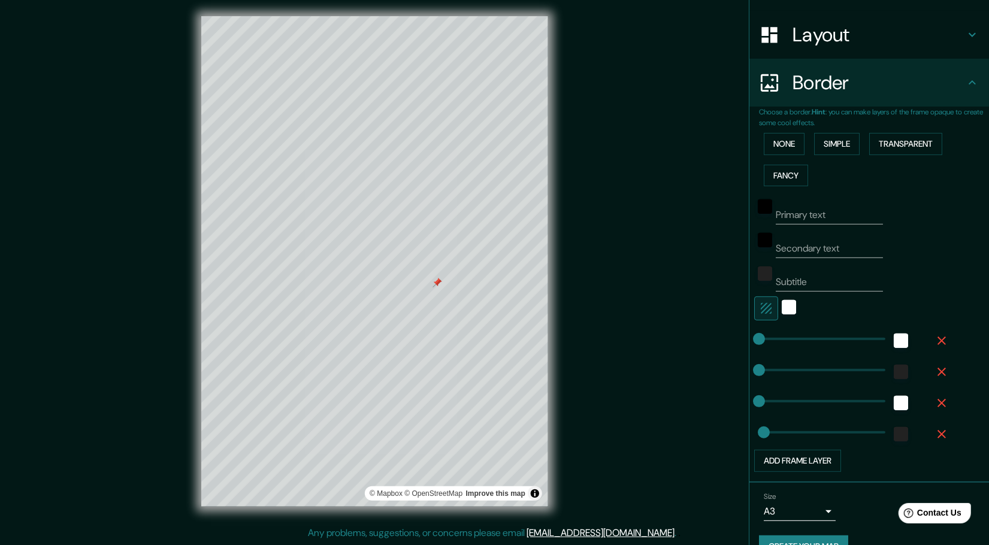
scroll to position [197, 0]
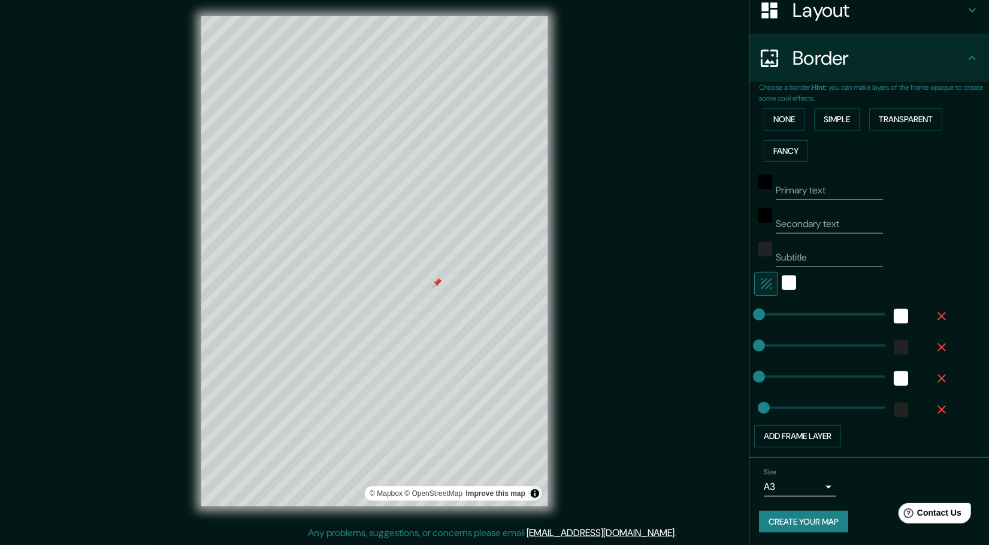
click at [788, 521] on button "Create your map" at bounding box center [803, 522] width 89 height 22
click at [788, 521] on div "Create your map" at bounding box center [869, 522] width 220 height 22
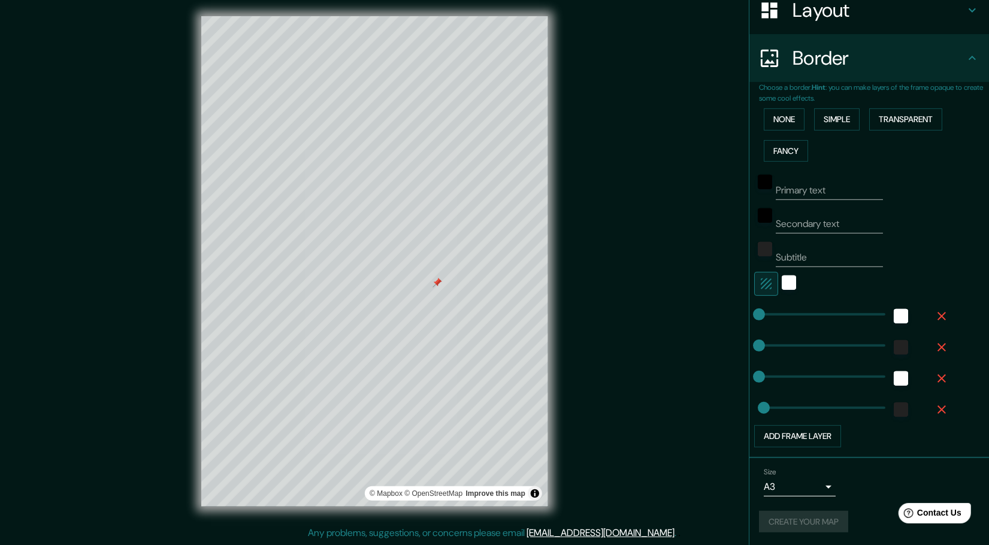
click at [945, 53] on h4 "Border" at bounding box center [878, 58] width 172 height 24
click at [966, 62] on icon at bounding box center [972, 58] width 14 height 14
click at [963, 26] on div "Layout" at bounding box center [869, 10] width 240 height 48
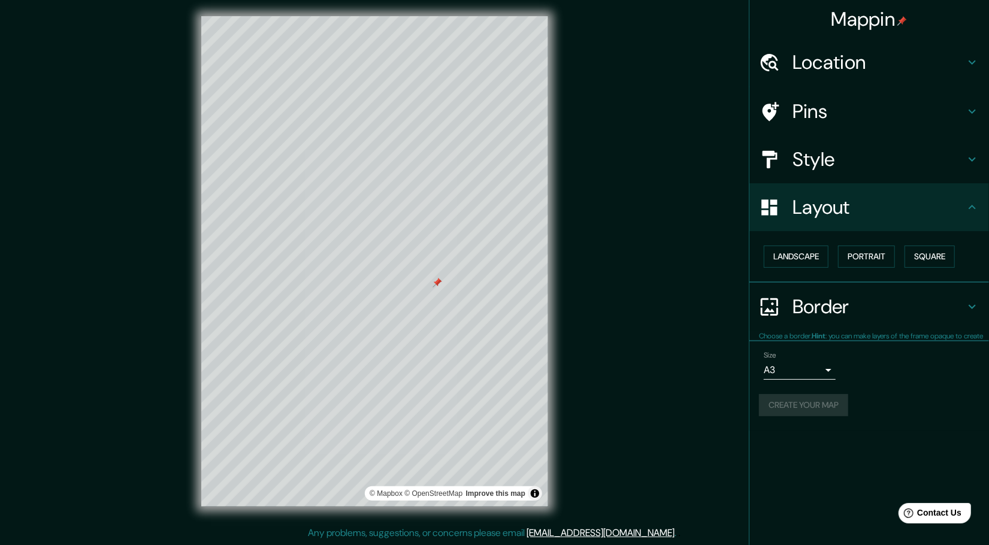
scroll to position [0, 0]
click at [791, 403] on div "Create your map" at bounding box center [869, 406] width 220 height 22
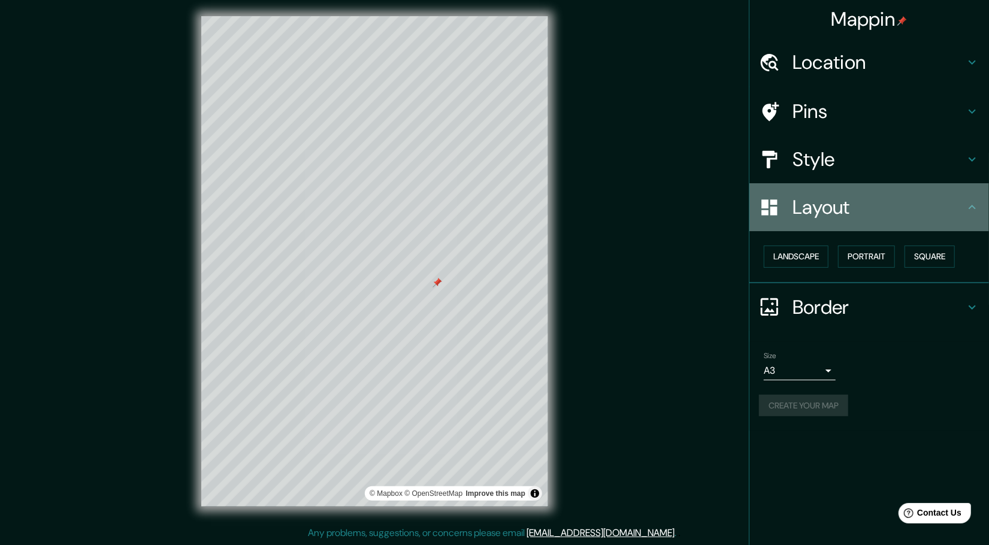
click at [951, 210] on h4 "Layout" at bounding box center [878, 207] width 172 height 24
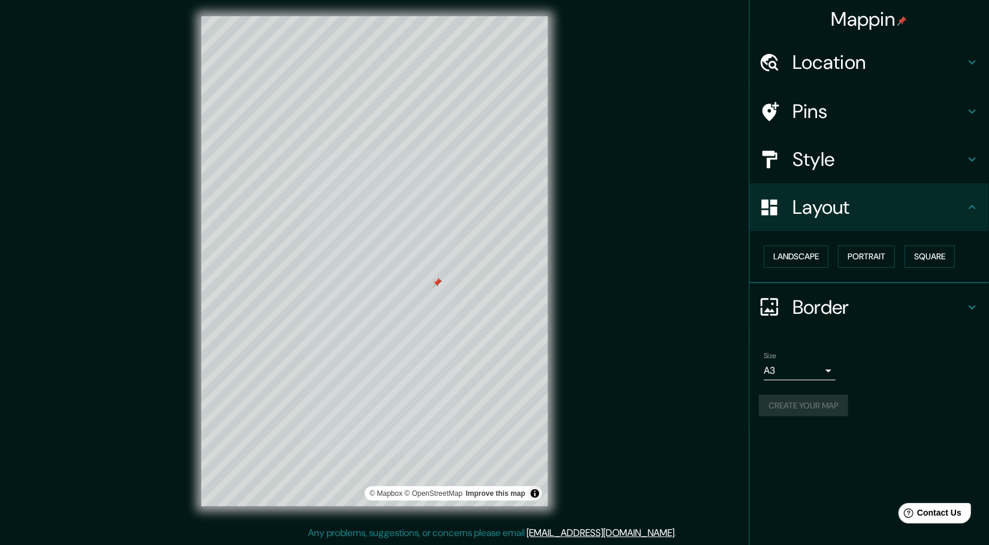
click at [883, 292] on div "Border" at bounding box center [869, 307] width 240 height 48
type input "23"
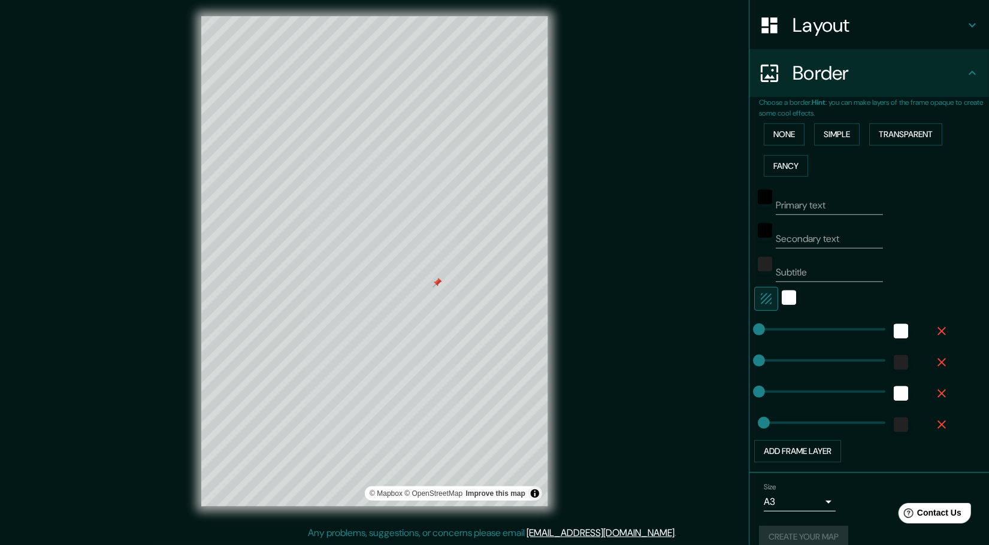
scroll to position [197, 0]
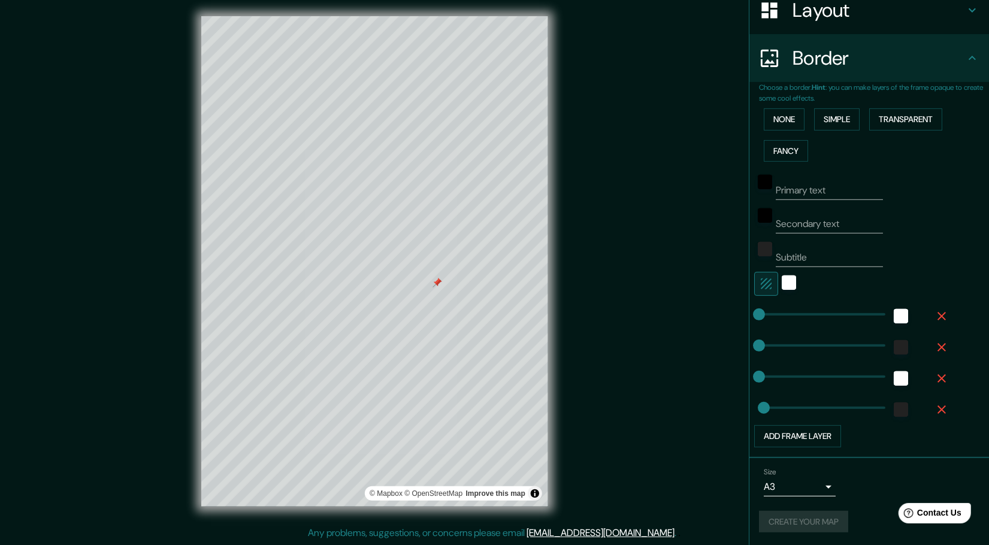
click at [935, 314] on icon "button" at bounding box center [941, 316] width 14 height 14
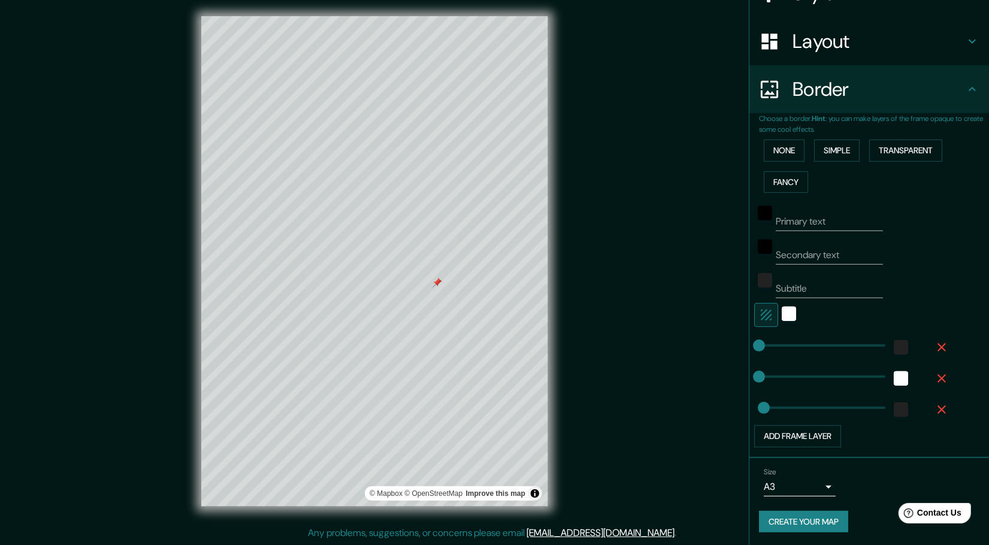
click at [937, 347] on icon "button" at bounding box center [941, 347] width 8 height 8
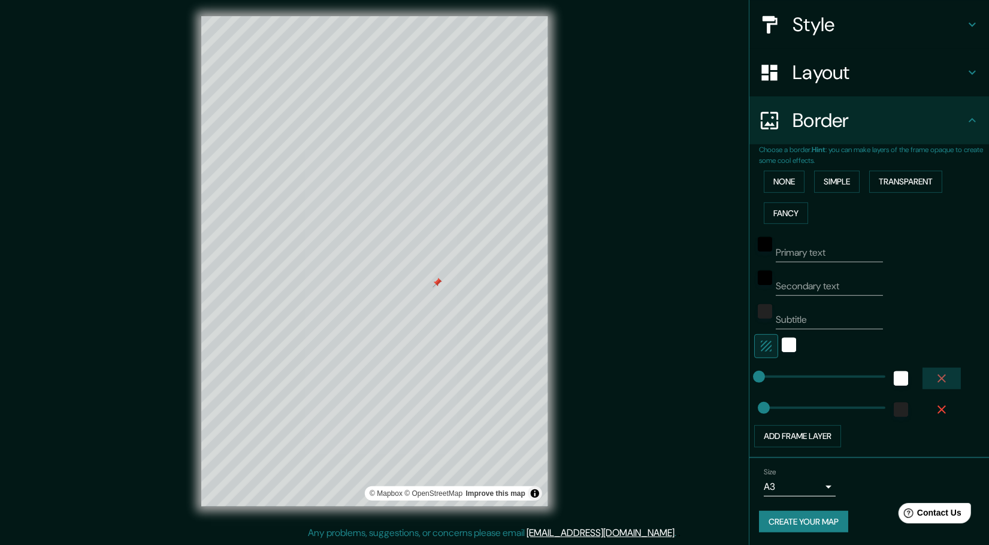
click at [934, 373] on icon "button" at bounding box center [941, 378] width 14 height 14
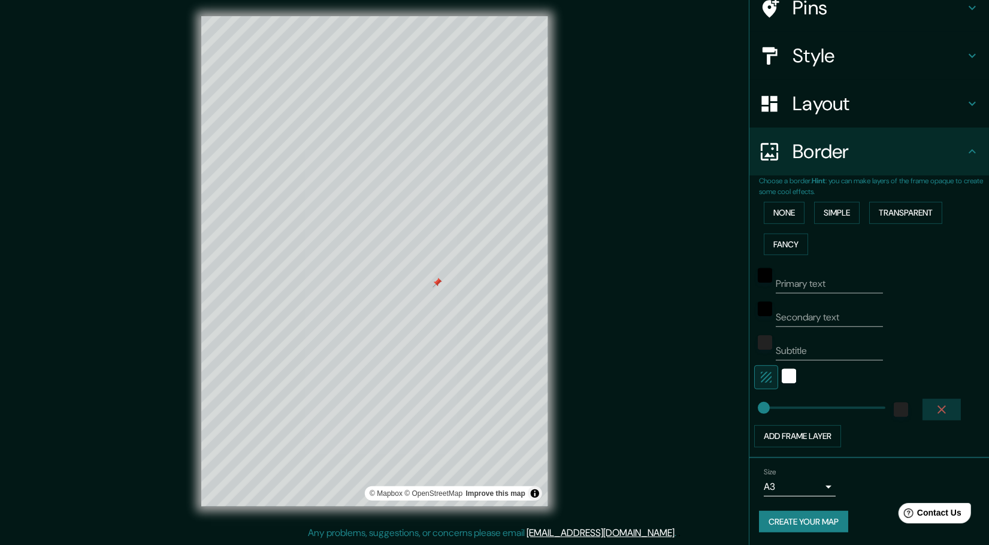
click at [934, 408] on icon "button" at bounding box center [941, 409] width 14 height 14
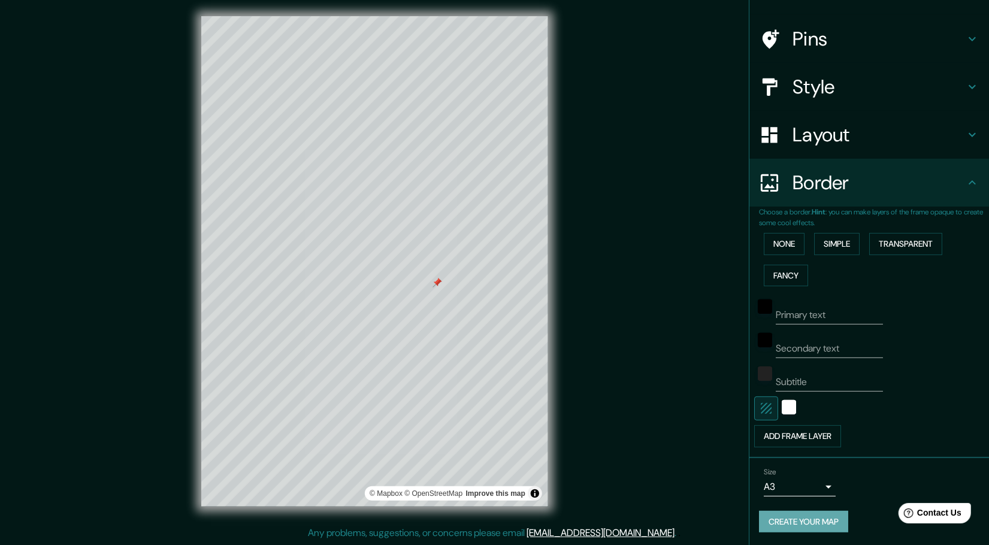
click at [791, 525] on button "Create your map" at bounding box center [803, 522] width 89 height 22
click at [815, 240] on button "Simple" at bounding box center [837, 244] width 46 height 22
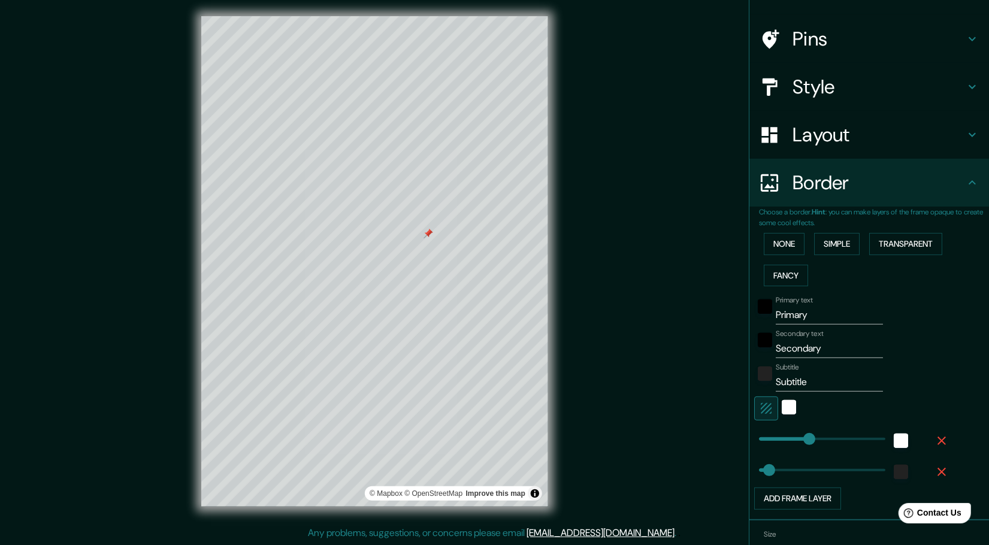
type input "232"
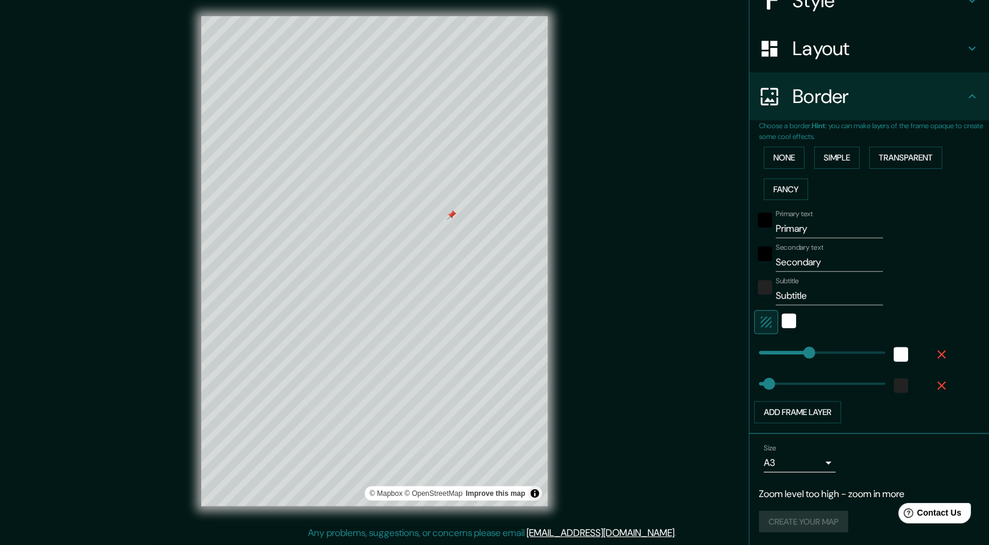
scroll to position [135, 0]
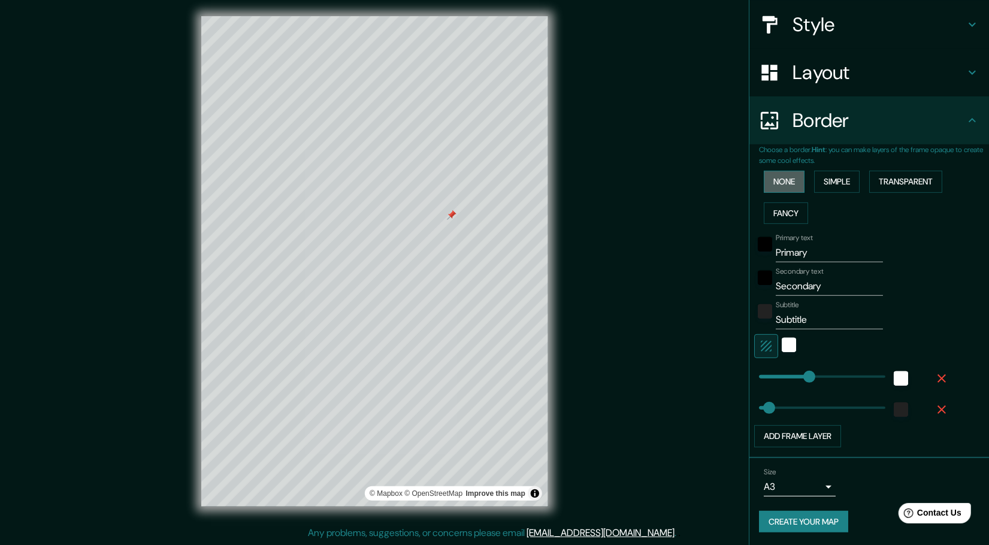
click at [779, 173] on button "None" at bounding box center [784, 182] width 41 height 22
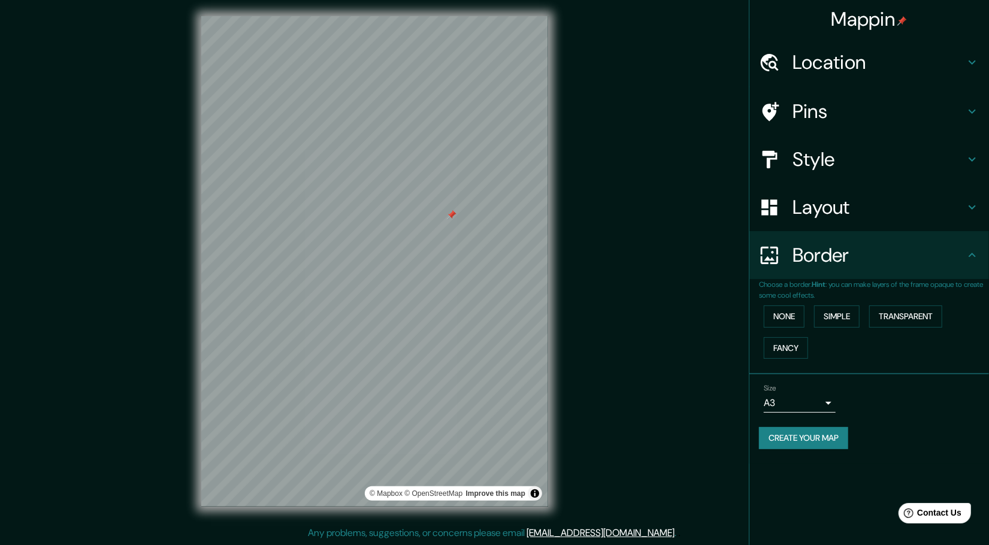
click at [882, 192] on div "Layout" at bounding box center [869, 207] width 240 height 48
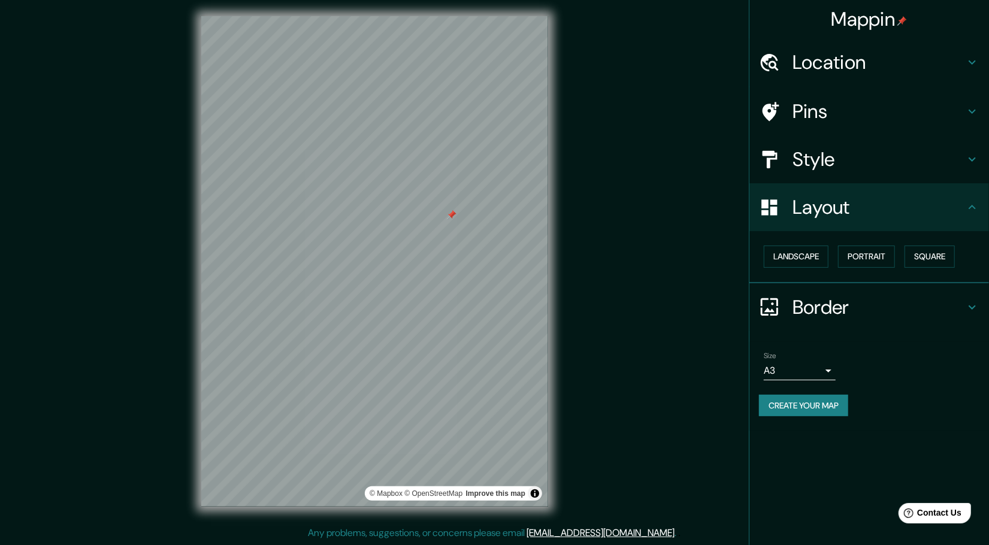
click at [880, 201] on h4 "Layout" at bounding box center [878, 207] width 172 height 24
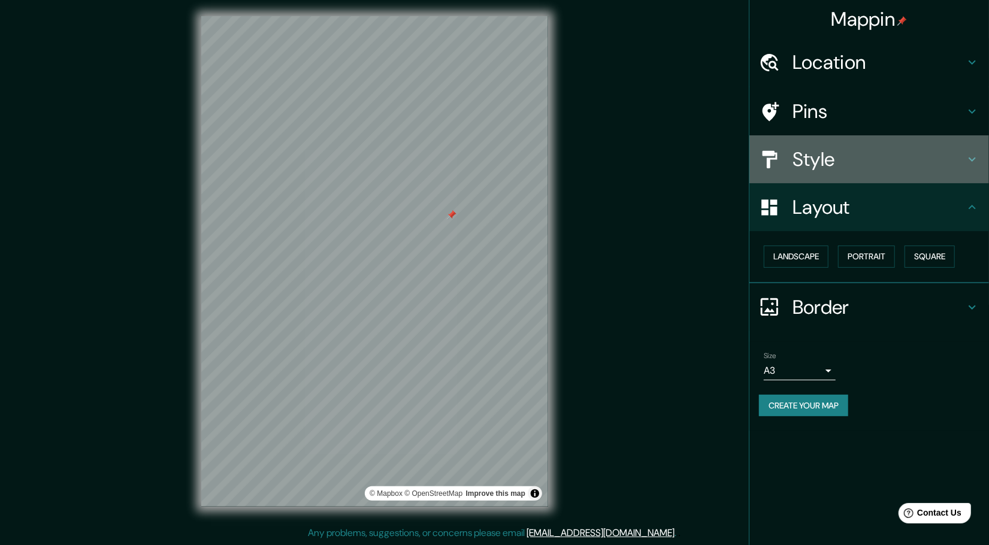
click at [964, 168] on div "Style" at bounding box center [869, 159] width 240 height 48
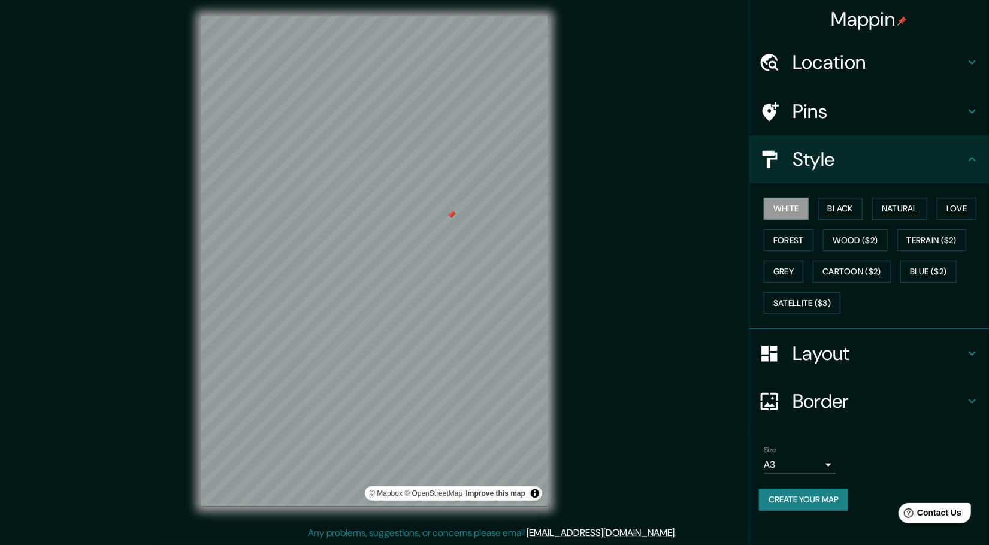
click at [964, 168] on h4 "Style" at bounding box center [878, 159] width 172 height 24
click at [976, 353] on icon at bounding box center [972, 353] width 14 height 14
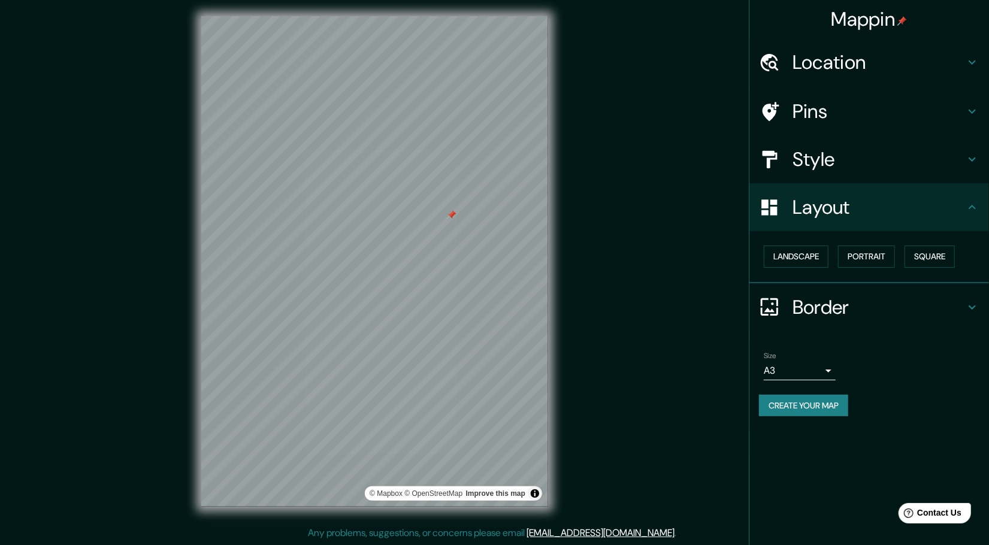
click at [819, 403] on button "Create your map" at bounding box center [803, 406] width 89 height 22
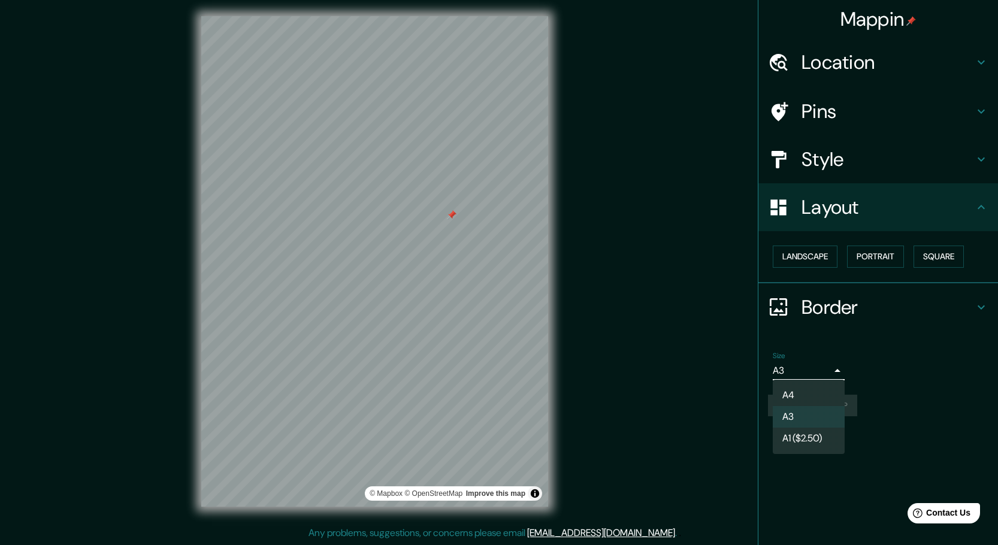
click at [807, 374] on body "Mappin Location Satipo, Departamento de Junín, Perú Pins Style Layout Landscape…" at bounding box center [499, 269] width 998 height 545
click at [818, 373] on div at bounding box center [499, 272] width 998 height 545
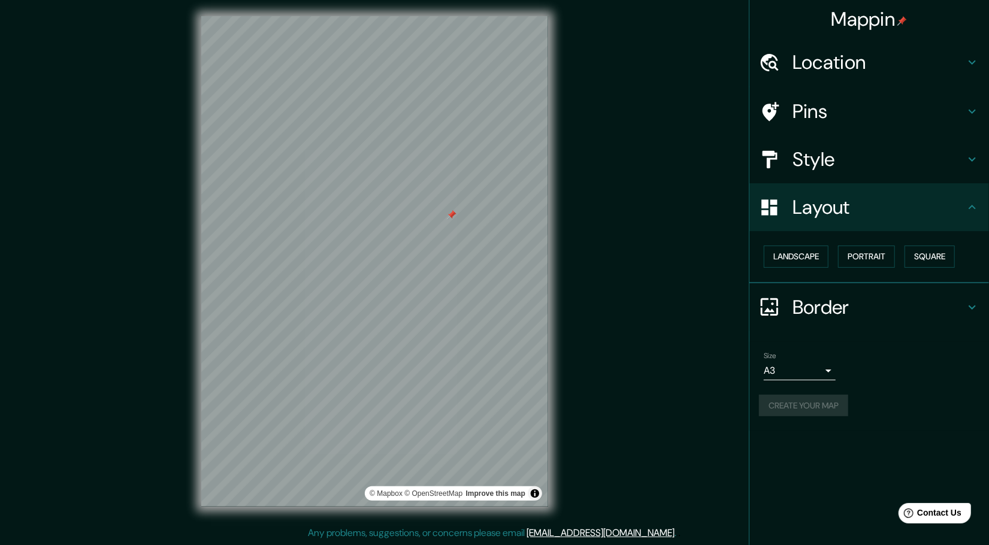
click at [827, 408] on div "Create your map" at bounding box center [869, 406] width 220 height 22
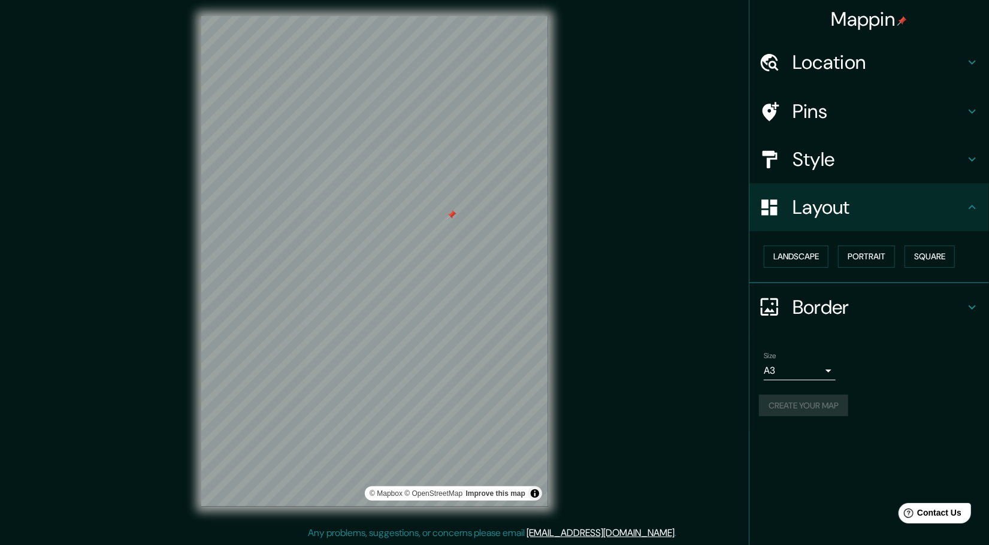
click at [827, 408] on div "Create your map" at bounding box center [869, 406] width 220 height 22
click at [937, 521] on div "Help Contact Us" at bounding box center [934, 512] width 75 height 21
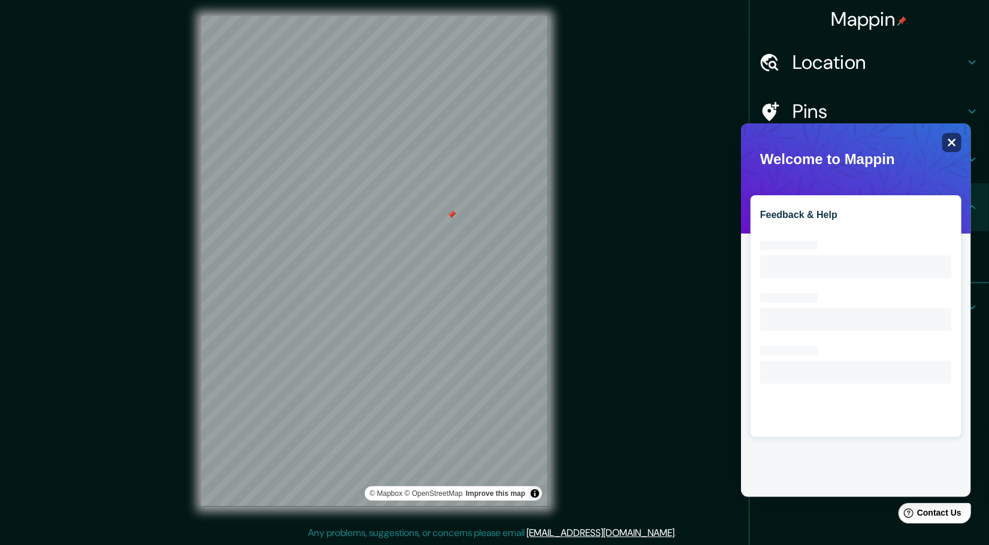
click at [945, 146] on div "Close" at bounding box center [951, 141] width 19 height 19
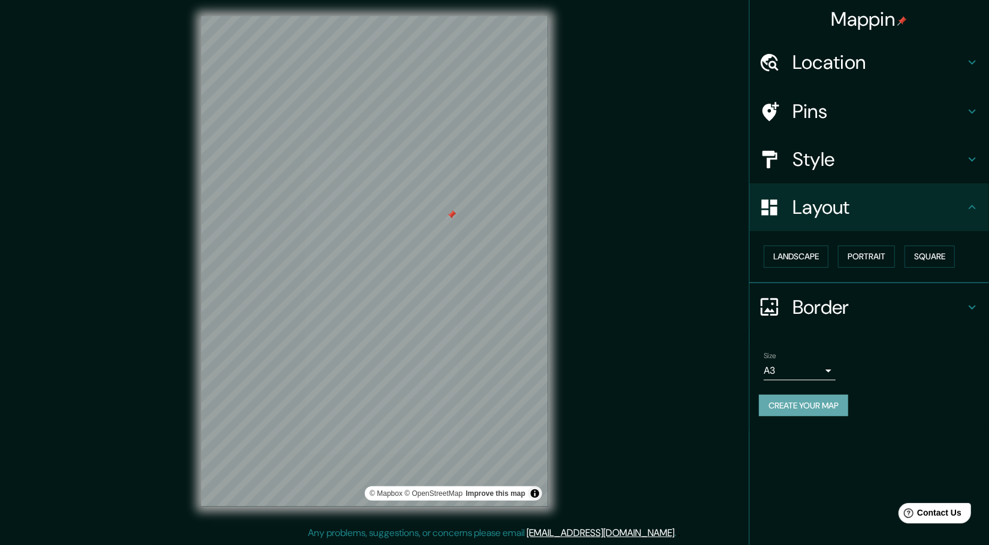
click at [809, 407] on button "Create your map" at bounding box center [803, 406] width 89 height 22
click at [960, 504] on div "Help Contact Us" at bounding box center [934, 512] width 75 height 21
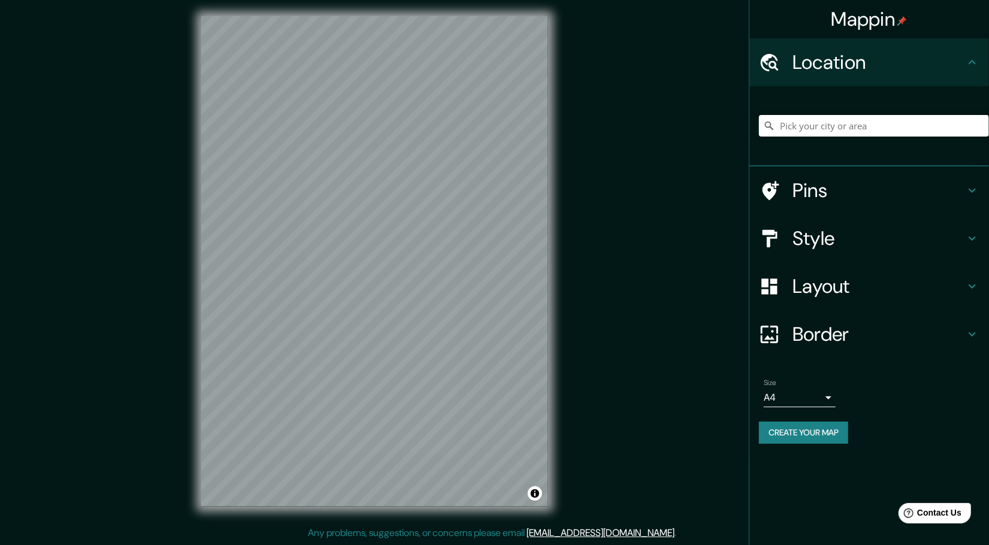
click at [814, 431] on button "Create your map" at bounding box center [803, 433] width 89 height 22
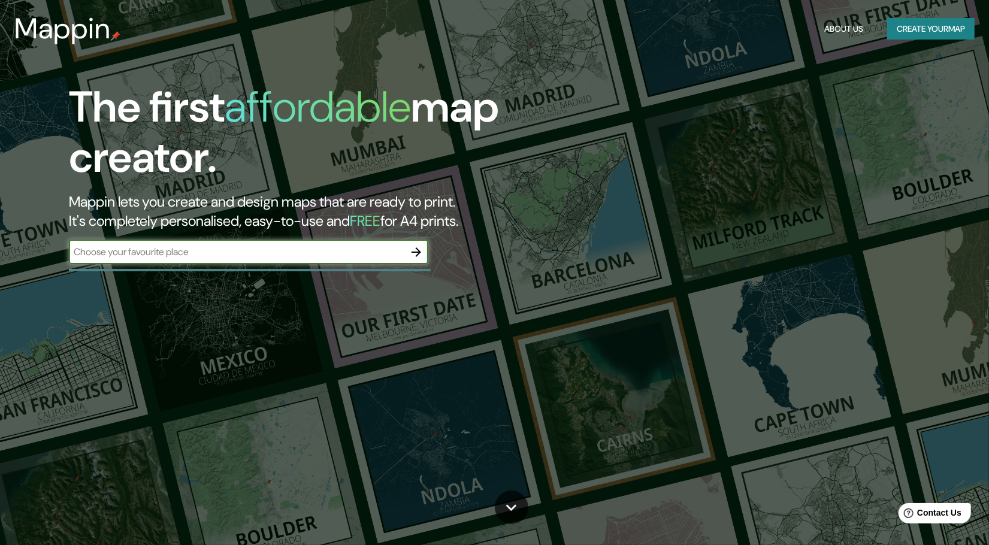
click at [329, 253] on input "text" at bounding box center [236, 252] width 335 height 14
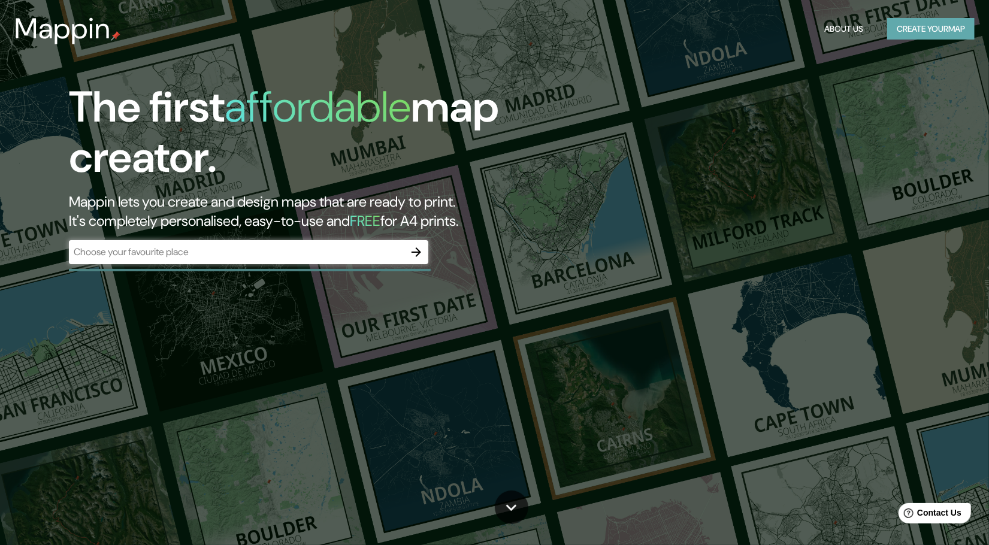
click at [909, 25] on button "Create your map" at bounding box center [930, 29] width 87 height 22
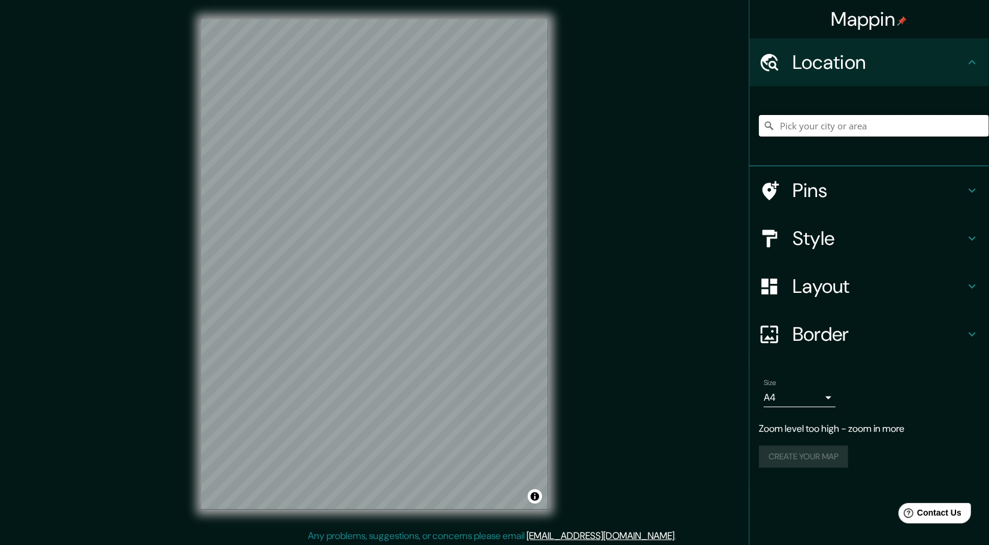
click at [810, 123] on input "Pick your city or area" at bounding box center [874, 126] width 230 height 22
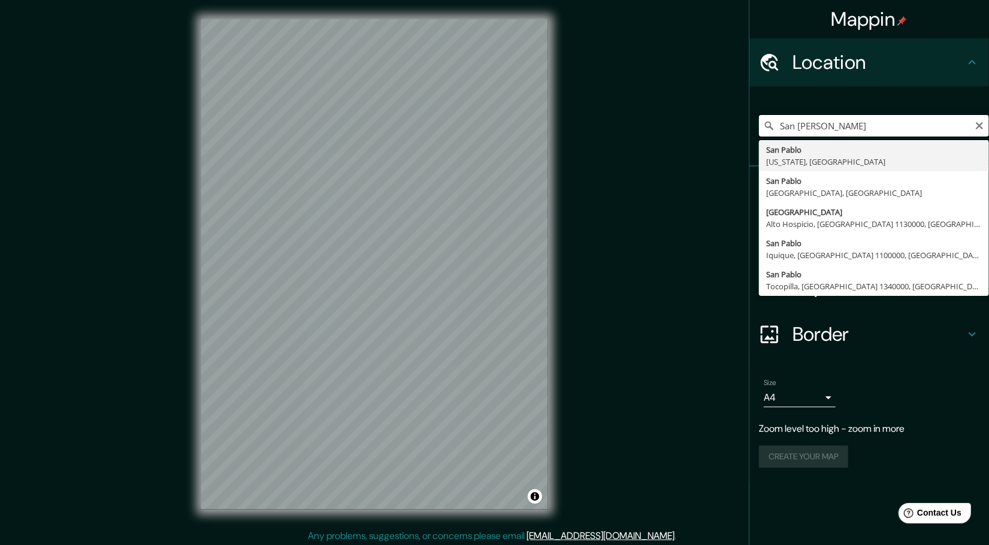
type input "San pablo chanchamayo"
drag, startPoint x: 826, startPoint y: 123, endPoint x: 794, endPoint y: 125, distance: 32.4
click at [794, 125] on input "San pablo chanchamayo" at bounding box center [874, 126] width 230 height 22
click at [824, 126] on input "San pablo chanchamayo" at bounding box center [874, 126] width 230 height 22
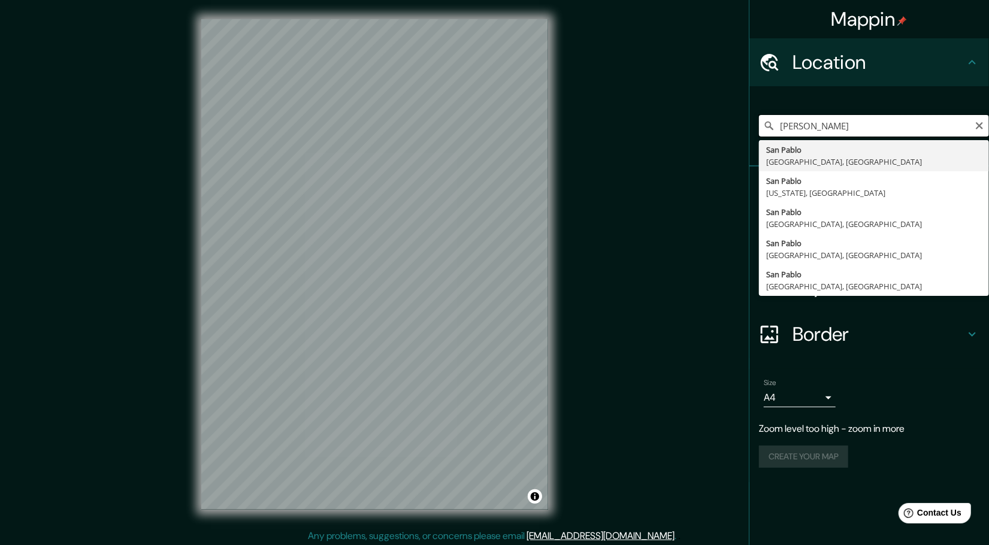
drag, startPoint x: 824, startPoint y: 126, endPoint x: 766, endPoint y: 125, distance: 57.5
click at [766, 125] on div "San pablo chanchamayo San Pablo La Laguna, Filipinas San Pablo California, Esta…" at bounding box center [874, 126] width 230 height 22
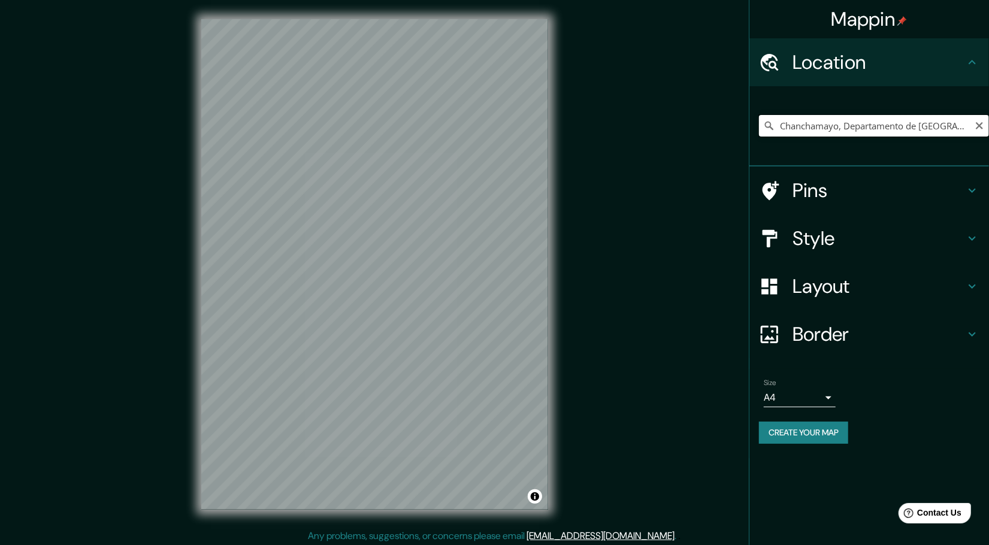
drag, startPoint x: 898, startPoint y: 116, endPoint x: 915, endPoint y: 122, distance: 17.8
click at [898, 116] on input "Chanchamayo, Departamento de Junín, Perú" at bounding box center [874, 126] width 230 height 22
drag, startPoint x: 838, startPoint y: 127, endPoint x: 751, endPoint y: 132, distance: 87.0
click at [751, 132] on div "Chanchamayo, Departamento de Junín, Perú" at bounding box center [869, 126] width 240 height 80
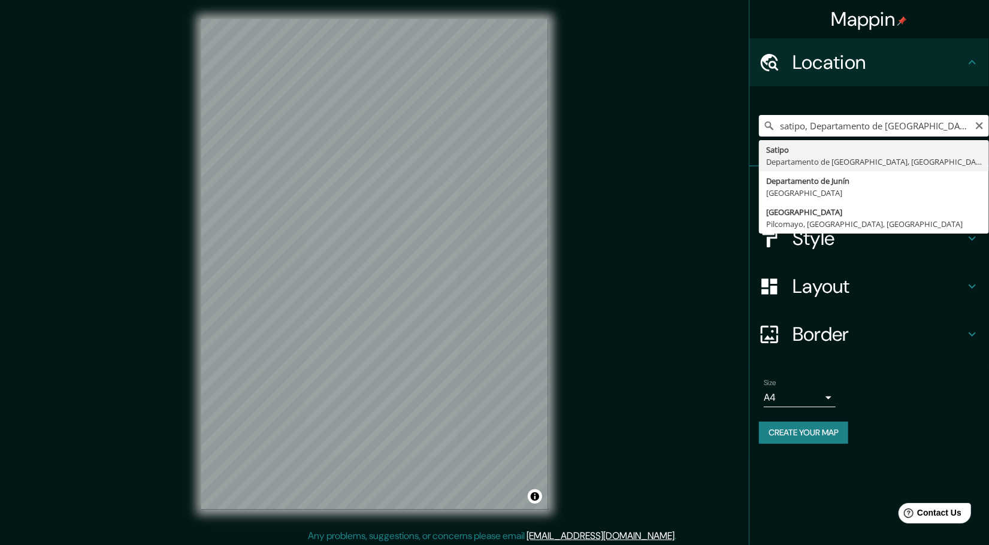
type input "Satipo, Departamento de Junín, Perú"
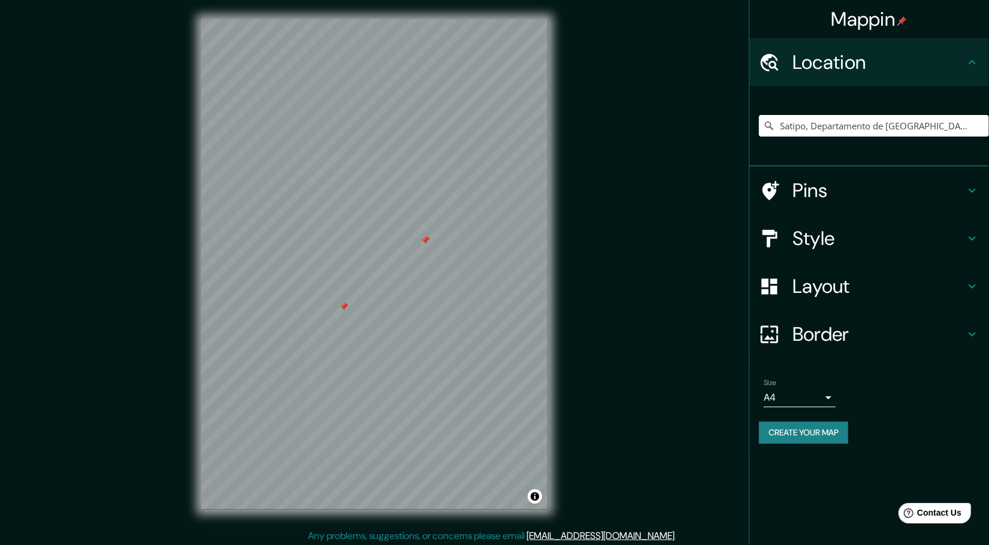
click at [343, 309] on div at bounding box center [344, 307] width 10 height 10
click at [357, 225] on div at bounding box center [355, 223] width 10 height 10
click at [803, 282] on h4 "Layout" at bounding box center [878, 286] width 172 height 24
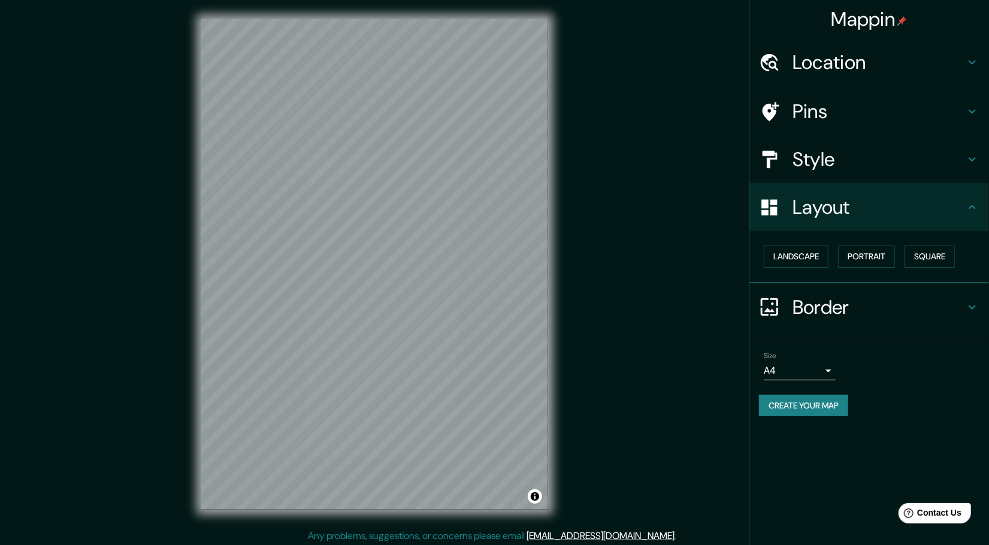
click at [862, 159] on h4 "Style" at bounding box center [878, 159] width 172 height 24
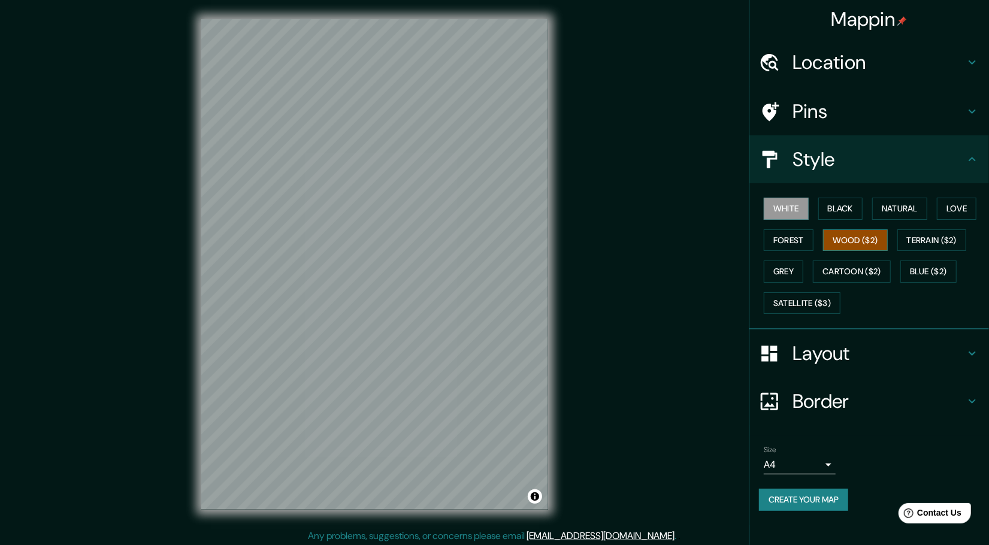
click at [855, 234] on button "Wood ($2)" at bounding box center [855, 240] width 65 height 22
click at [788, 210] on button "White" at bounding box center [786, 209] width 45 height 22
click at [889, 150] on h4 "Style" at bounding box center [878, 159] width 172 height 24
click at [879, 107] on h4 "Pins" at bounding box center [878, 111] width 172 height 24
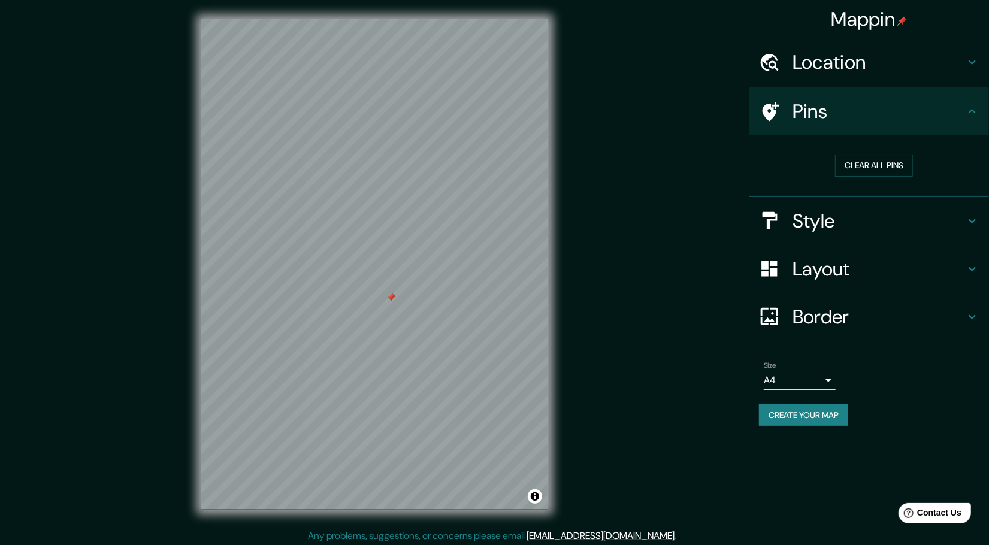
click at [924, 74] on h4 "Location" at bounding box center [878, 62] width 172 height 24
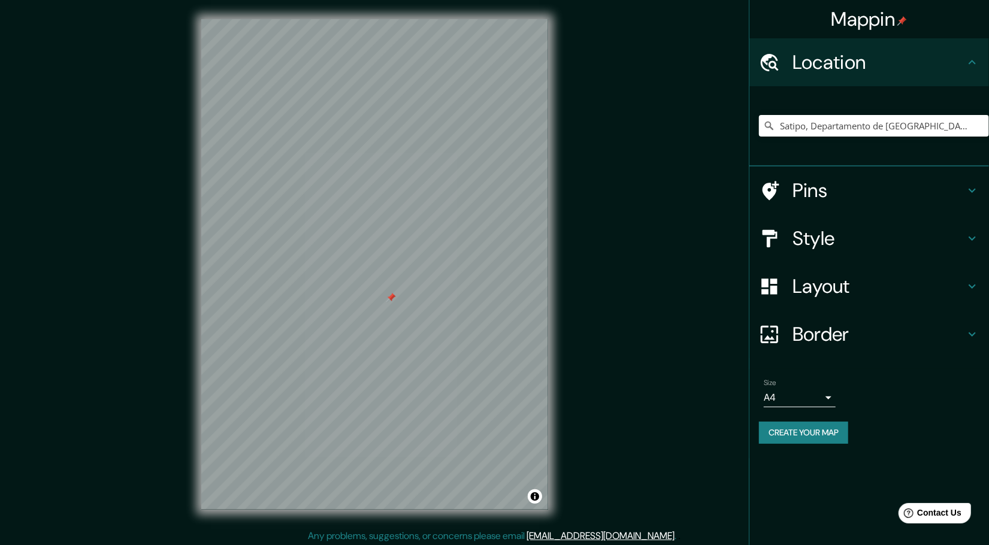
click at [924, 74] on h4 "Location" at bounding box center [878, 62] width 172 height 24
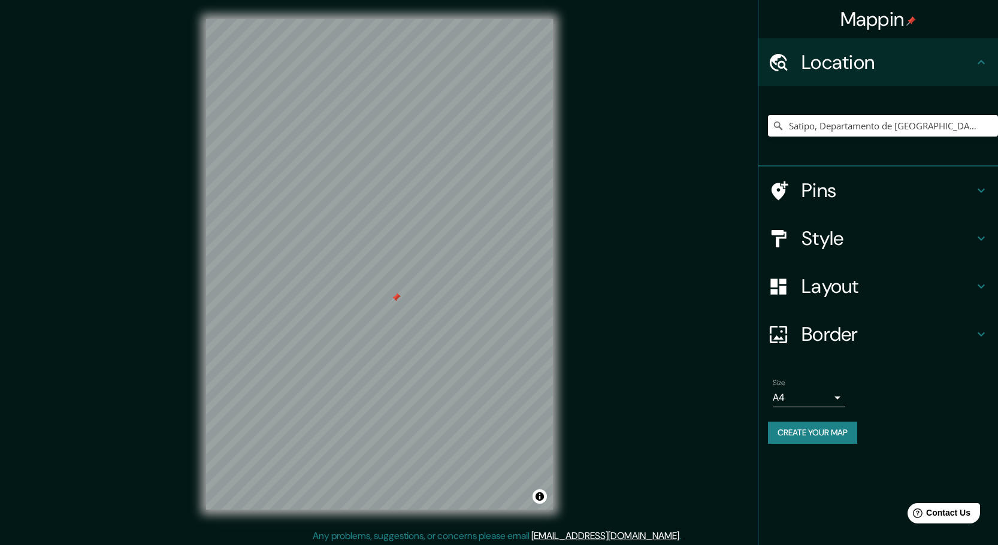
click at [809, 395] on body "Mappin Location Satipo, Departamento de Junín, Perú Pins Style Layout Border Ch…" at bounding box center [499, 272] width 998 height 545
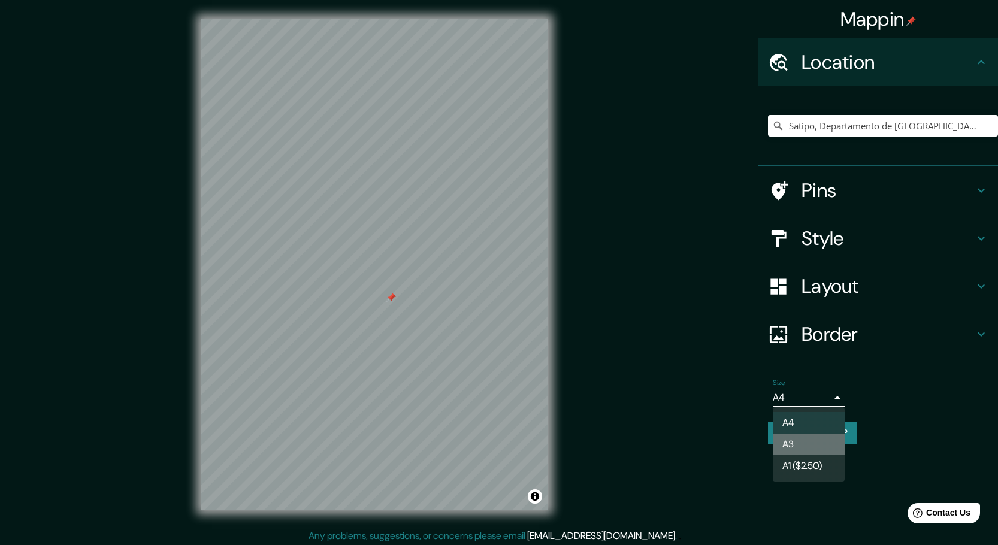
click at [802, 444] on li "A3" at bounding box center [809, 445] width 72 height 22
type input "a4"
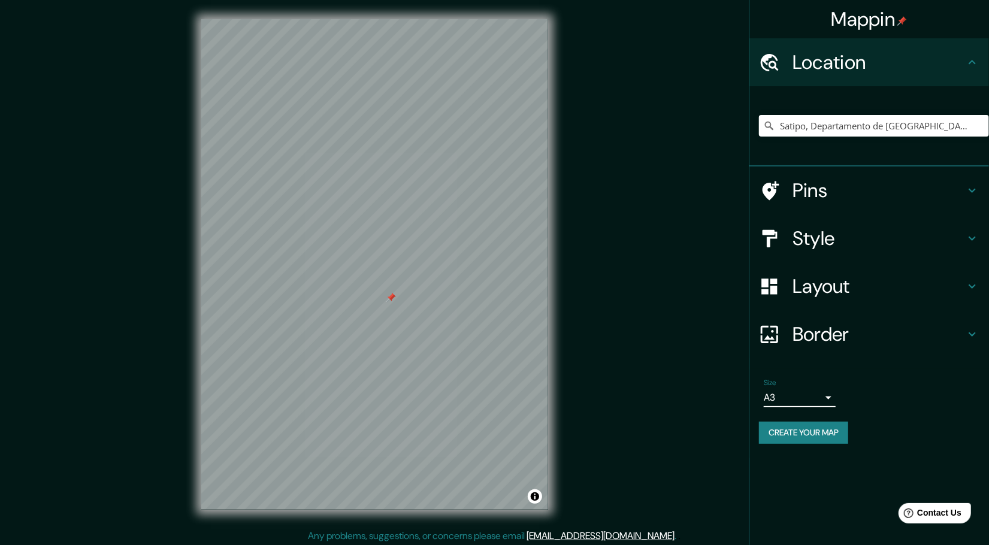
click at [815, 434] on button "Create your map" at bounding box center [803, 433] width 89 height 22
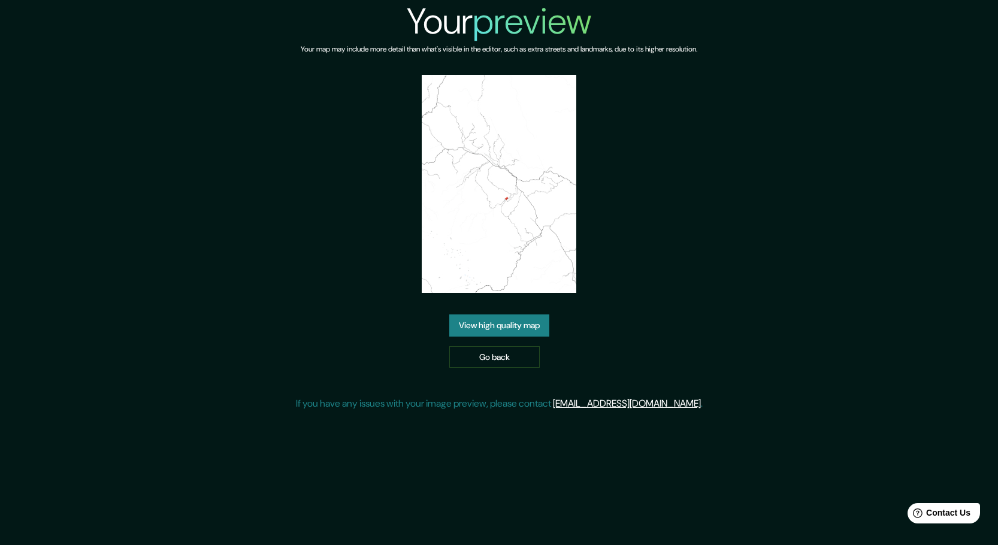
click at [492, 319] on link "View high quality map" at bounding box center [499, 325] width 100 height 22
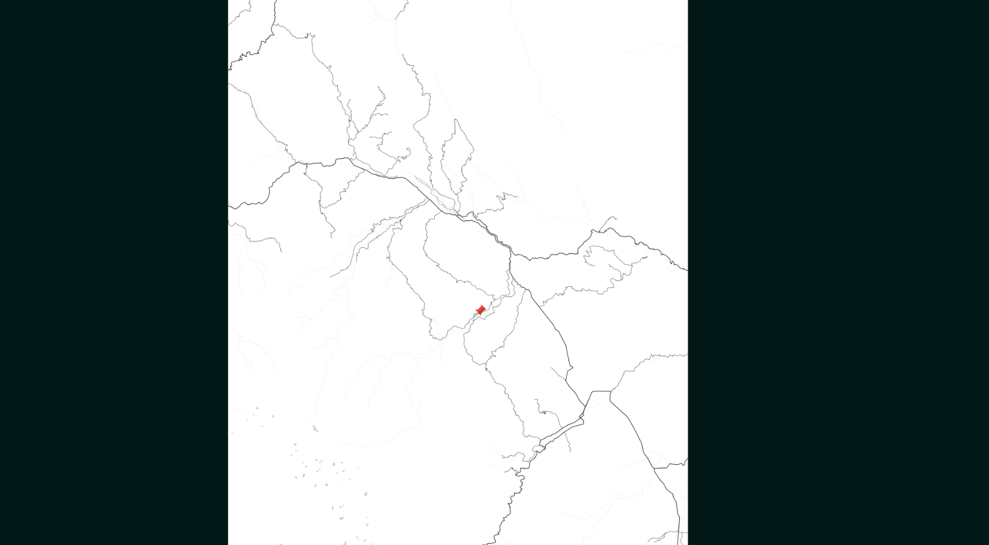
click at [569, 266] on img at bounding box center [494, 216] width 231 height 327
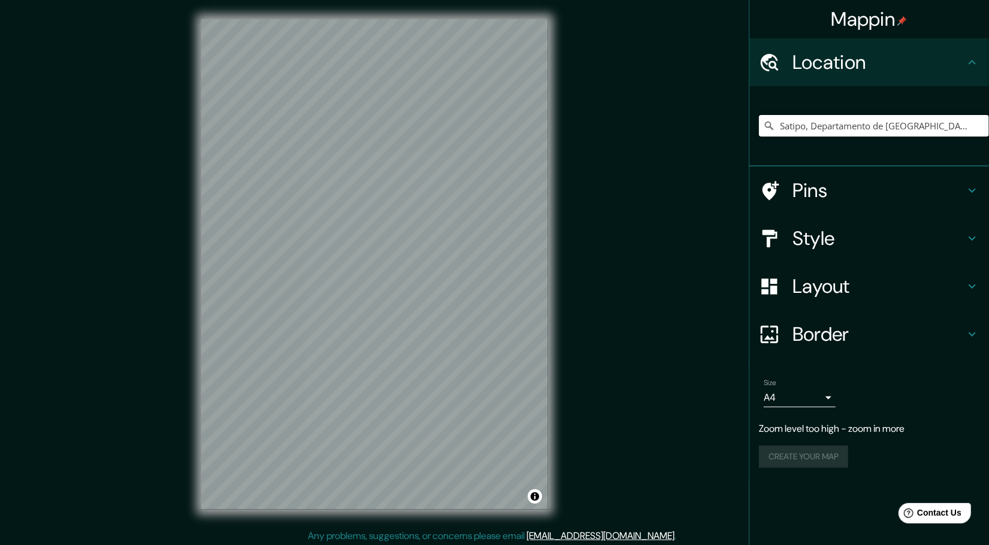
click at [971, 128] on input "Satipo, Departamento de [GEOGRAPHIC_DATA], [GEOGRAPHIC_DATA]" at bounding box center [874, 126] width 230 height 22
click at [862, 116] on input "Satipo, Departamento de [GEOGRAPHIC_DATA], [GEOGRAPHIC_DATA]" at bounding box center [874, 126] width 230 height 22
click at [893, 127] on input "Satipo, Departamento de [GEOGRAPHIC_DATA], [GEOGRAPHIC_DATA]" at bounding box center [874, 126] width 230 height 22
click at [948, 117] on input "Satipo, Departamento de [GEOGRAPHIC_DATA], [GEOGRAPHIC_DATA]" at bounding box center [874, 126] width 230 height 22
drag, startPoint x: 937, startPoint y: 122, endPoint x: 819, endPoint y: 127, distance: 118.7
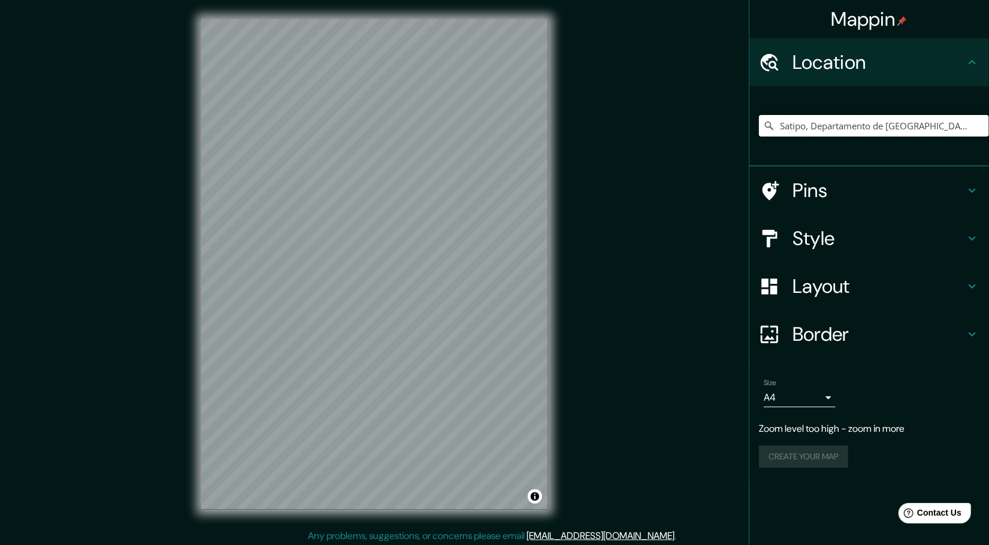
click at [712, 137] on div "Mappin Location [GEOGRAPHIC_DATA], [GEOGRAPHIC_DATA], [GEOGRAPHIC_DATA] Pins St…" at bounding box center [494, 274] width 989 height 548
click at [952, 122] on input "Satipo, Departamento de [GEOGRAPHIC_DATA], [GEOGRAPHIC_DATA]" at bounding box center [874, 126] width 230 height 22
drag, startPoint x: 952, startPoint y: 123, endPoint x: 942, endPoint y: 130, distance: 12.0
click at [949, 125] on input "Satipo, Departamento de [GEOGRAPHIC_DATA], [GEOGRAPHIC_DATA]" at bounding box center [874, 126] width 230 height 22
click at [942, 130] on input "Satipo, Departamento de [GEOGRAPHIC_DATA], [GEOGRAPHIC_DATA]" at bounding box center [874, 126] width 230 height 22
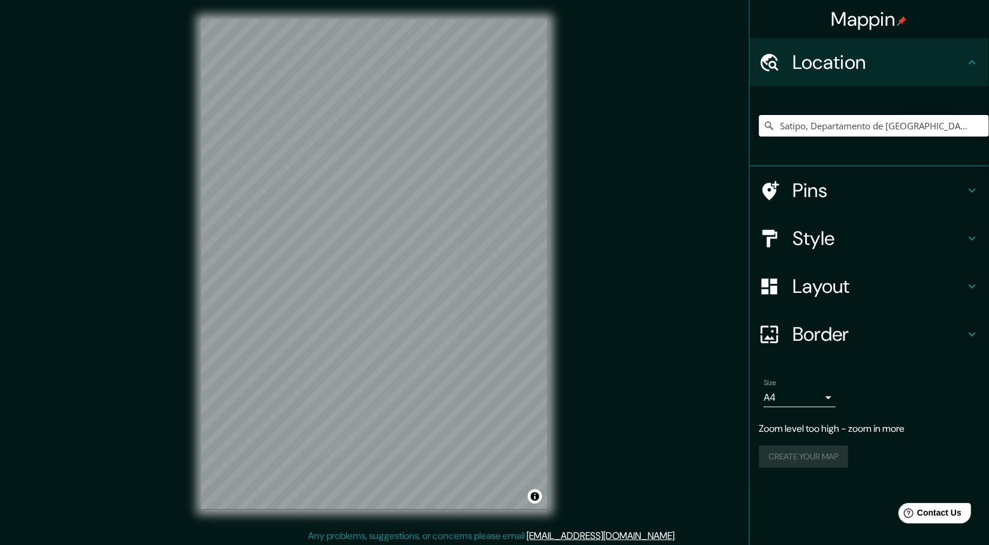
drag, startPoint x: 928, startPoint y: 129, endPoint x: 933, endPoint y: 122, distance: 9.1
click at [928, 129] on input "Satipo, Departamento de [GEOGRAPHIC_DATA], [GEOGRAPHIC_DATA]" at bounding box center [874, 126] width 230 height 22
drag, startPoint x: 830, startPoint y: 131, endPoint x: 716, endPoint y: 143, distance: 115.0
click at [716, 143] on div "Mappin Location Satipo, Departamento de Junín, Perú Pins Style Layout Border Ch…" at bounding box center [494, 274] width 989 height 548
paste input "Satipo, Departamento de [GEOGRAPHIC_DATA], [GEOGRAPHIC_DATA]"
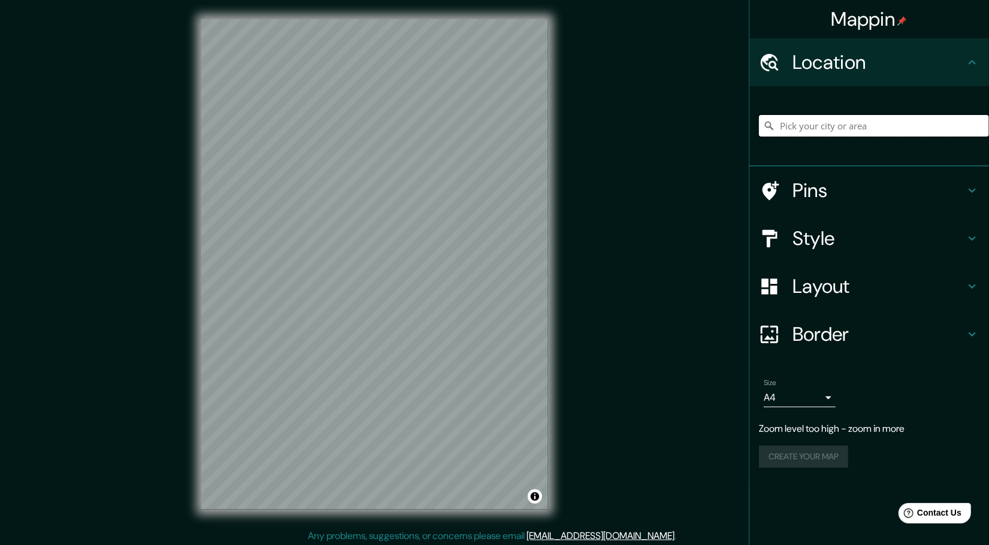
type input "Satipo, Departamento de [GEOGRAPHIC_DATA], [GEOGRAPHIC_DATA]"
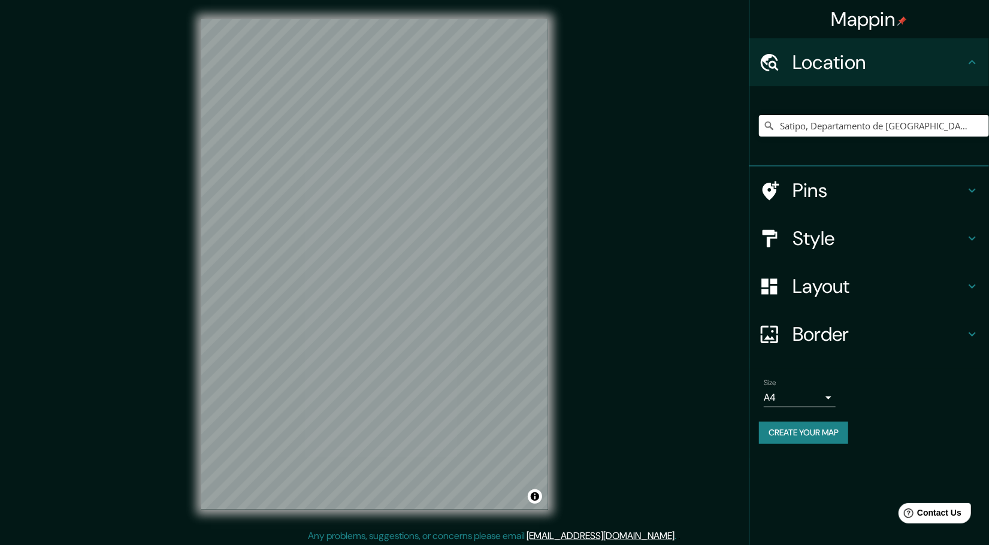
click at [882, 284] on h4 "Layout" at bounding box center [878, 286] width 172 height 24
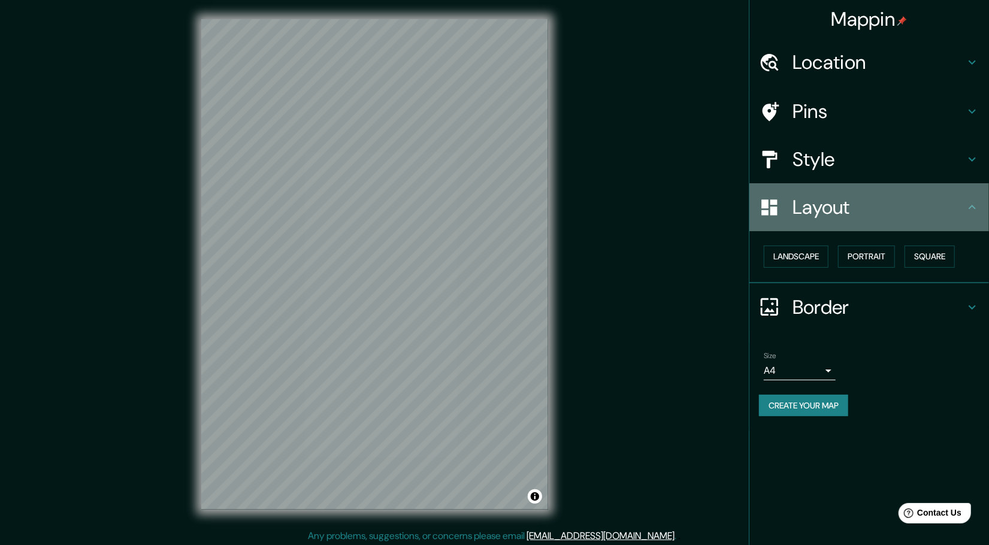
click at [894, 209] on h4 "Layout" at bounding box center [878, 207] width 172 height 24
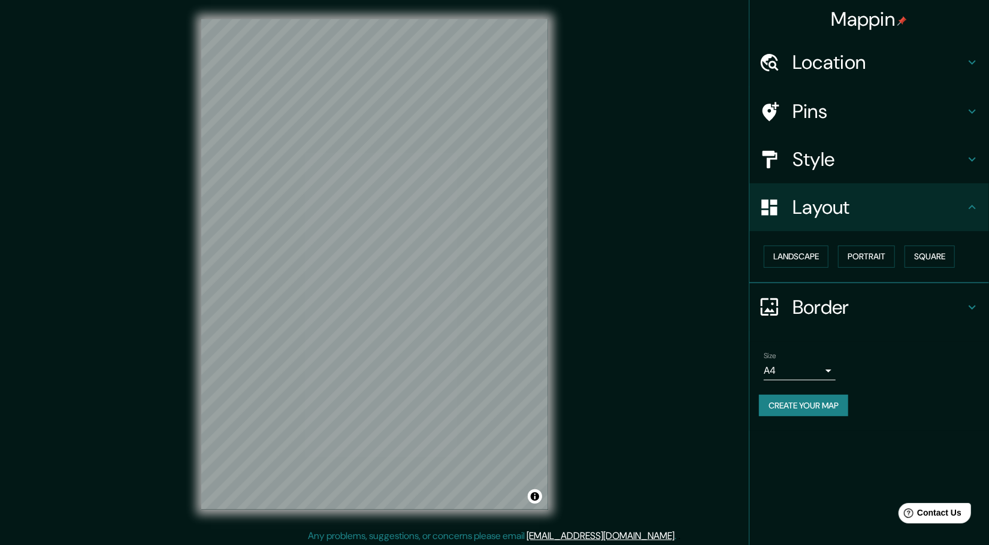
click at [935, 165] on h4 "Style" at bounding box center [878, 159] width 172 height 24
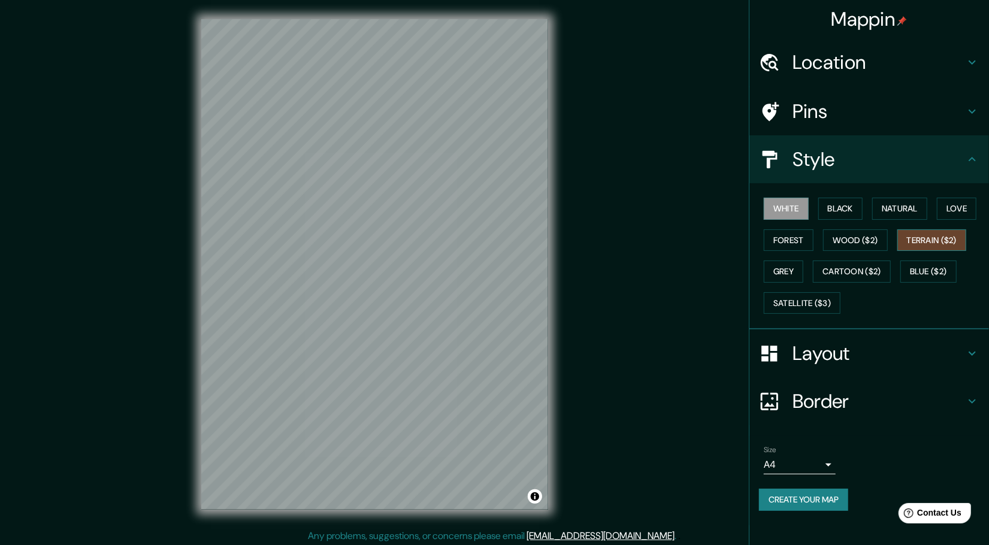
click at [929, 241] on button "Terrain ($2)" at bounding box center [931, 240] width 69 height 22
click at [866, 248] on button "Wood ($2)" at bounding box center [855, 240] width 65 height 22
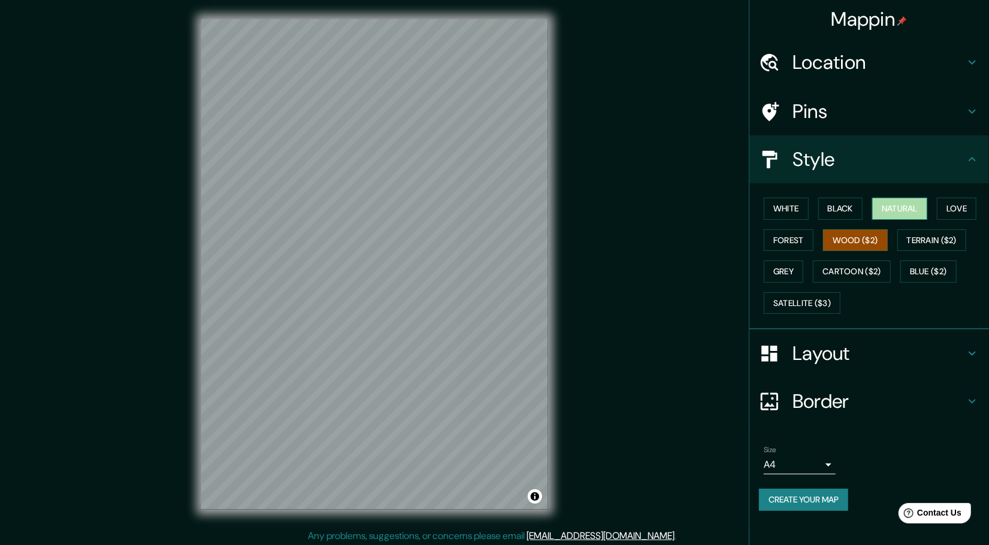
click at [893, 205] on button "Natural" at bounding box center [899, 209] width 55 height 22
click at [944, 203] on button "Love" at bounding box center [957, 209] width 40 height 22
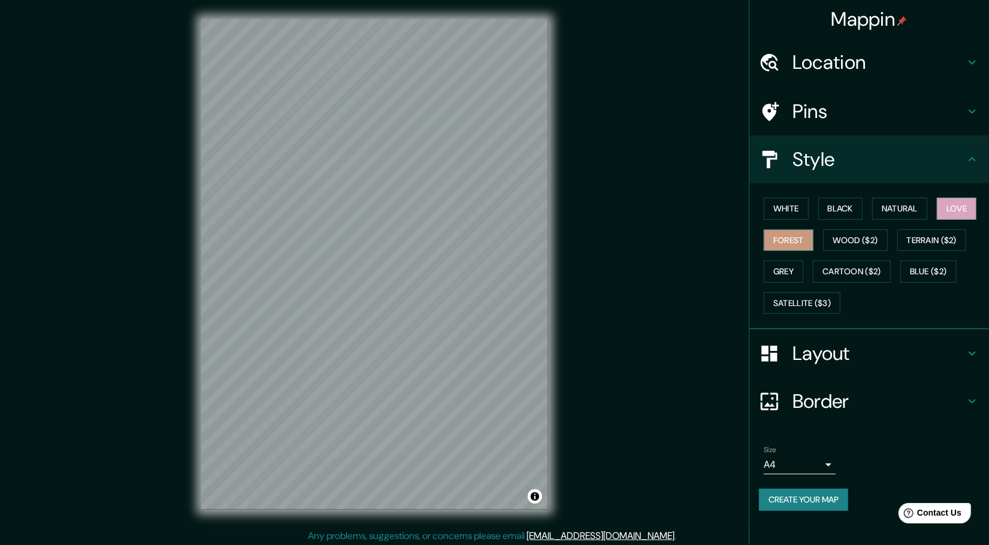
click at [783, 243] on button "Forest" at bounding box center [789, 240] width 50 height 22
click at [815, 271] on button "Cartoon ($2)" at bounding box center [852, 272] width 78 height 22
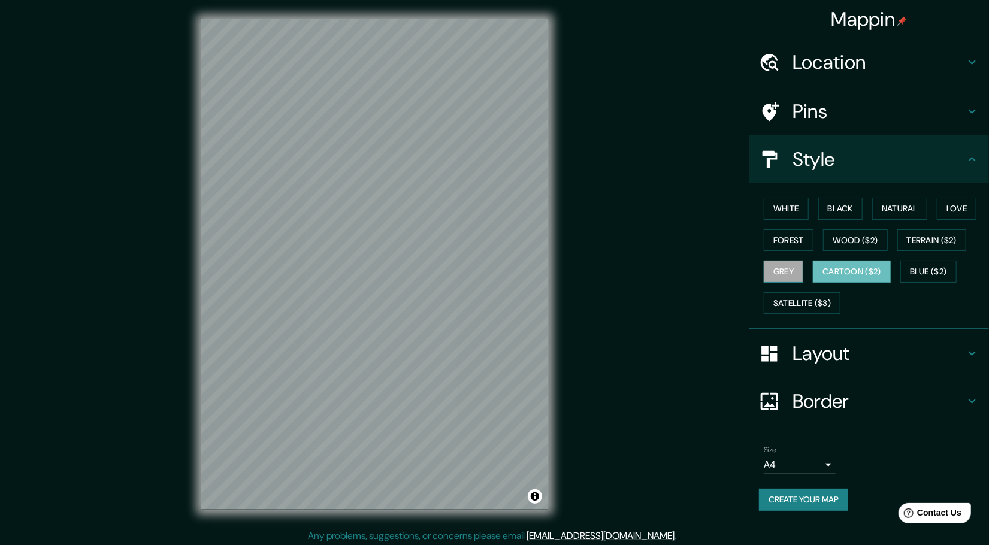
click at [795, 271] on button "Grey" at bounding box center [784, 272] width 40 height 22
click at [937, 268] on button "Blue ($2)" at bounding box center [928, 272] width 56 height 22
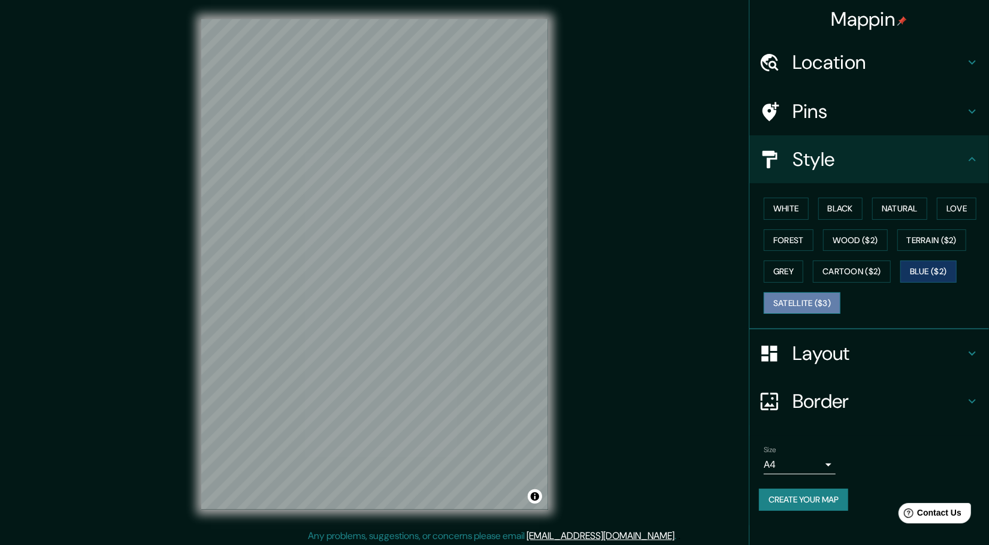
click at [794, 293] on button "Satellite ($3)" at bounding box center [802, 303] width 77 height 22
click at [945, 246] on button "Terrain ($2)" at bounding box center [931, 240] width 69 height 22
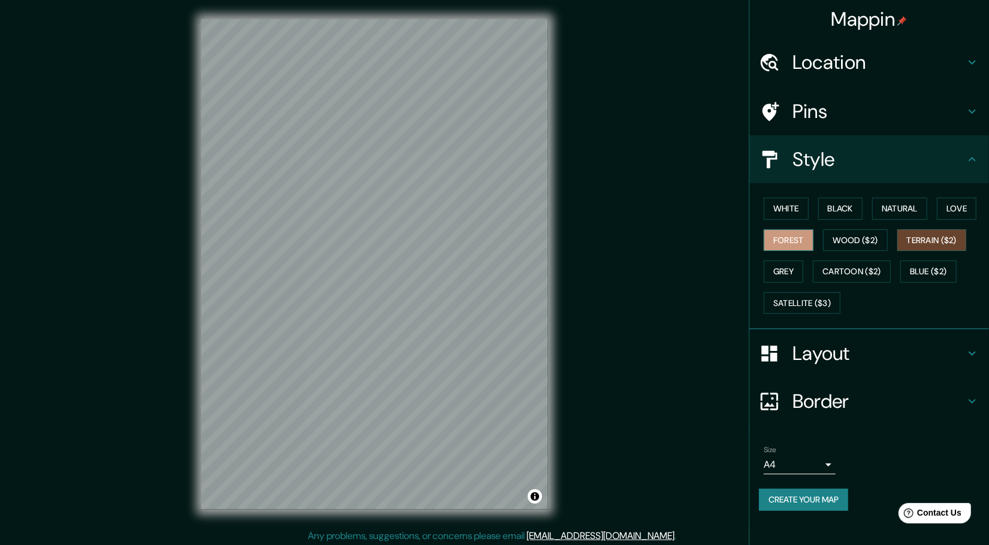
click at [788, 240] on button "Forest" at bounding box center [789, 240] width 50 height 22
click at [825, 211] on button "Black" at bounding box center [840, 209] width 45 height 22
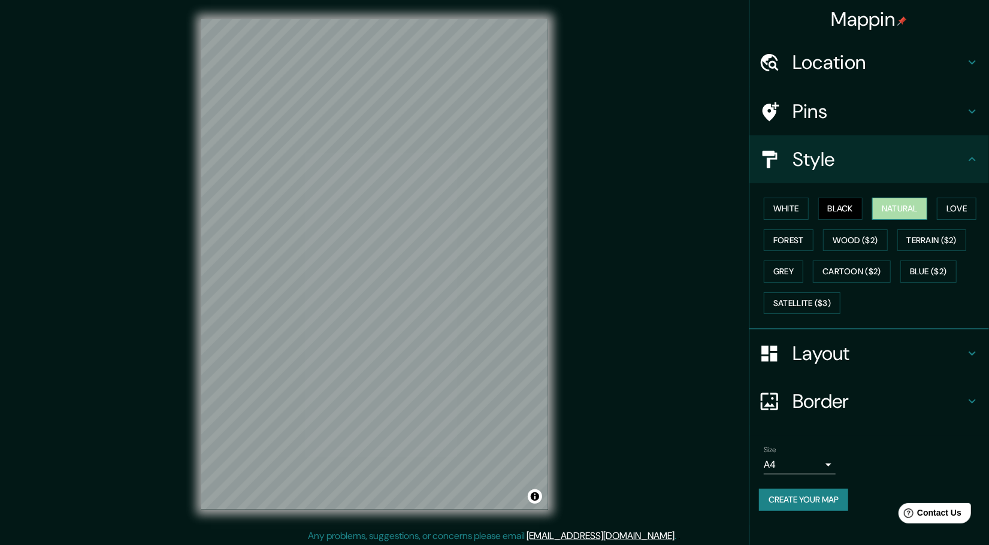
click at [895, 208] on button "Natural" at bounding box center [899, 209] width 55 height 22
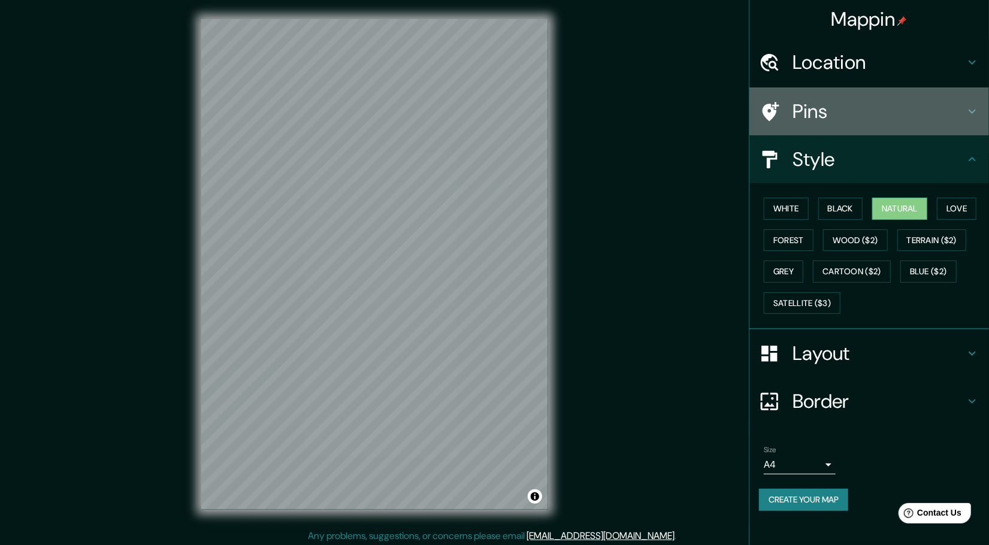
click at [784, 106] on div at bounding box center [776, 111] width 34 height 21
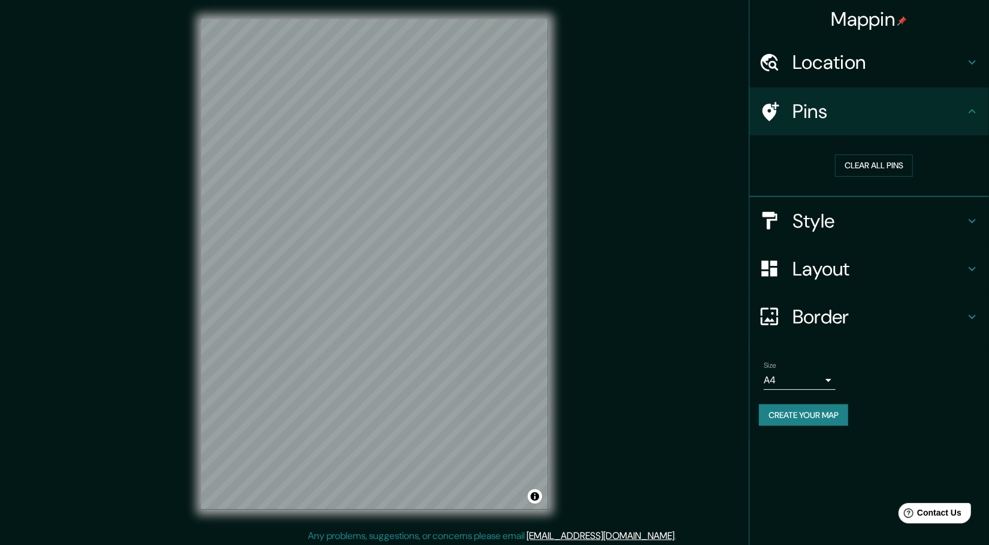
click at [855, 226] on h4 "Style" at bounding box center [878, 221] width 172 height 24
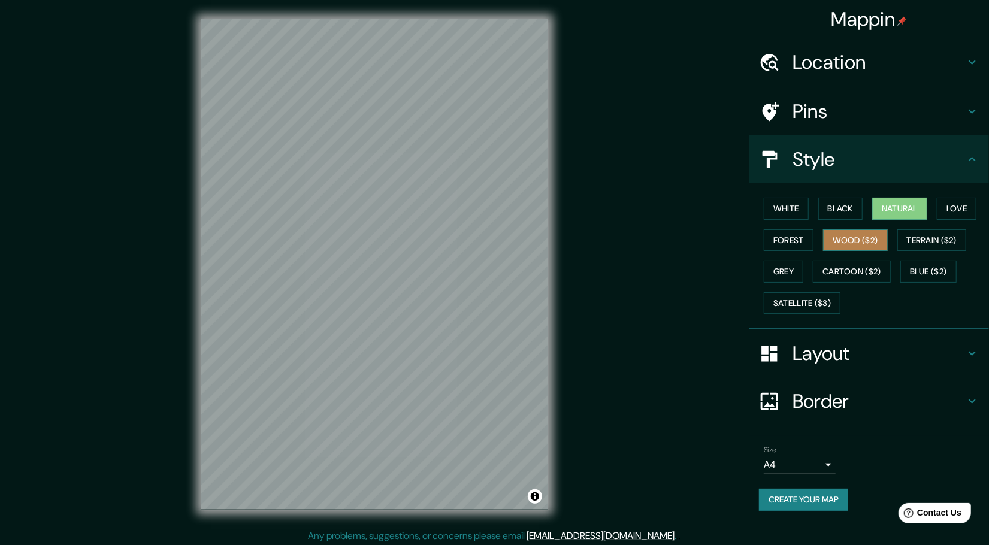
click at [869, 240] on button "Wood ($2)" at bounding box center [855, 240] width 65 height 22
click at [888, 208] on button "Natural" at bounding box center [899, 209] width 55 height 22
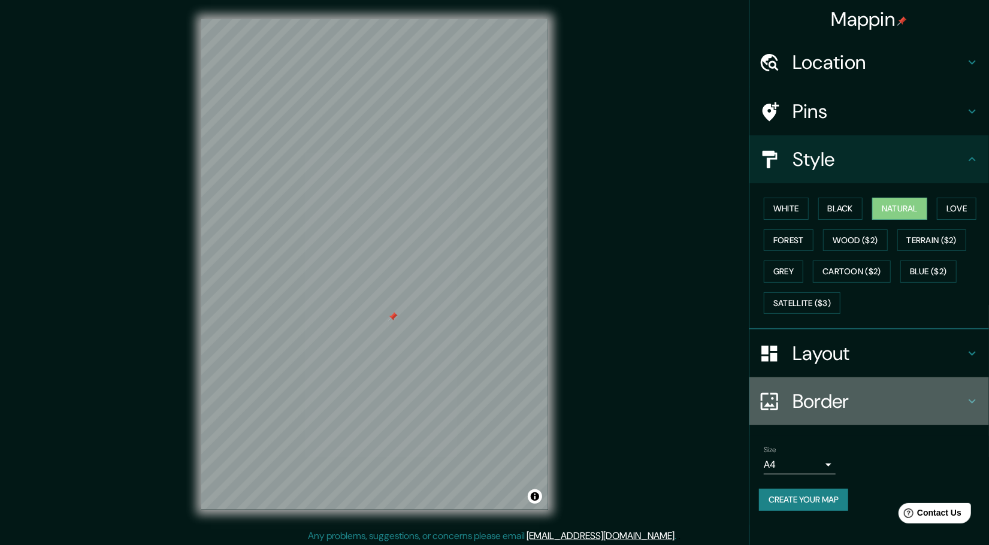
click at [844, 390] on h4 "Border" at bounding box center [878, 401] width 172 height 24
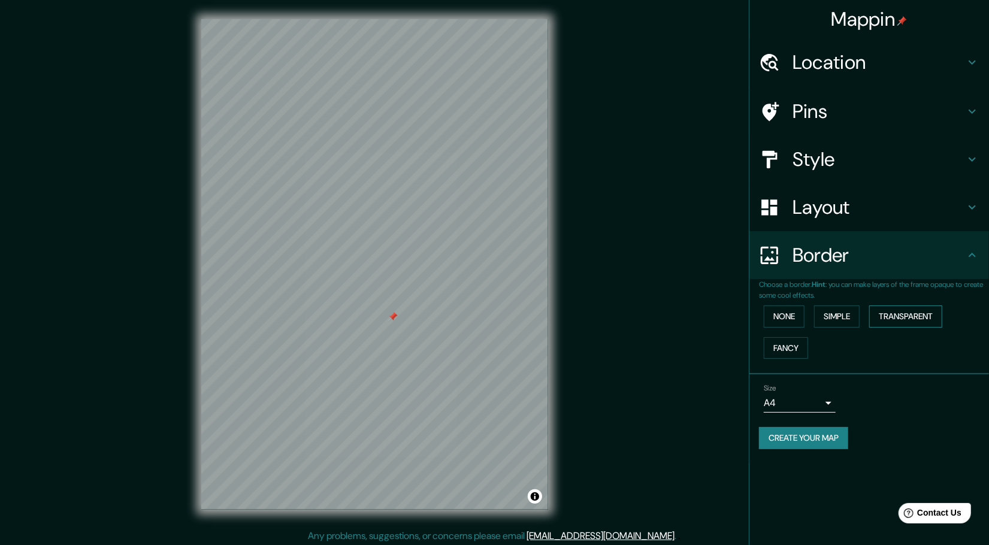
click at [878, 318] on button "Transparent" at bounding box center [905, 316] width 73 height 22
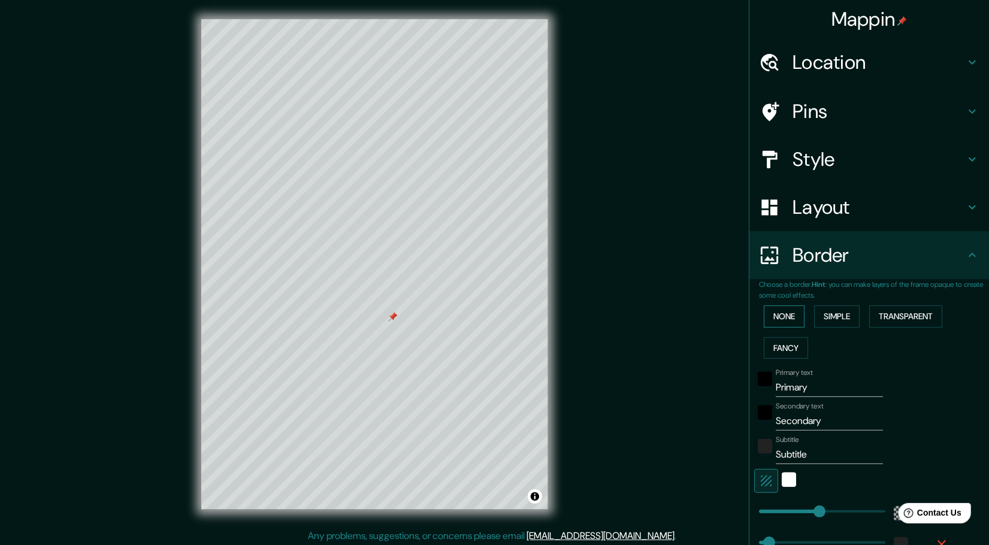
click at [785, 314] on button "None" at bounding box center [784, 316] width 41 height 22
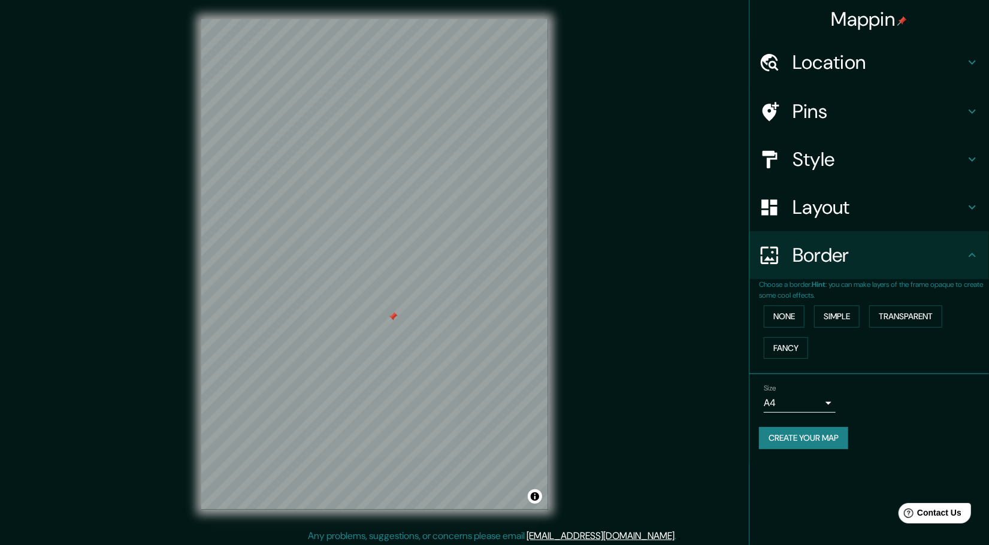
click at [911, 218] on h4 "Layout" at bounding box center [878, 207] width 172 height 24
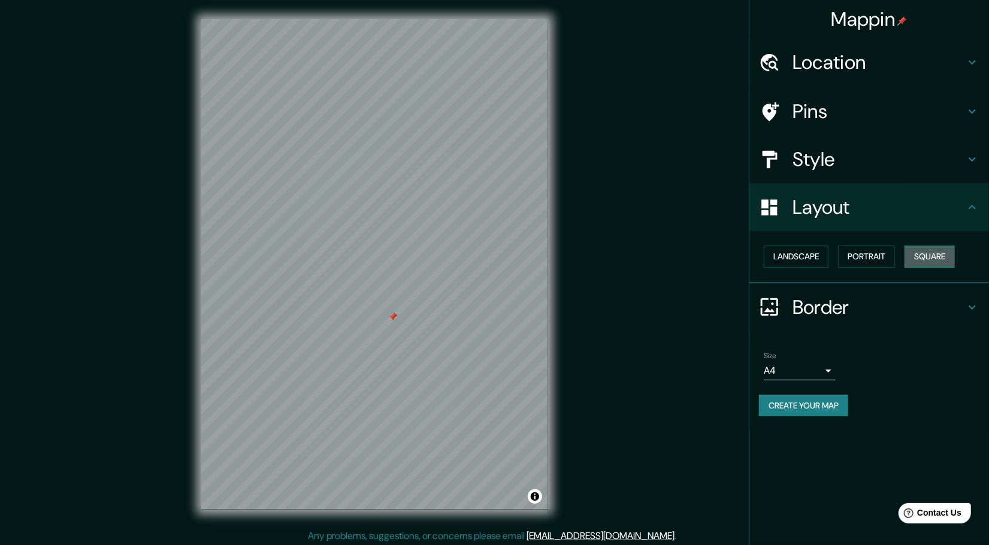
click at [921, 258] on button "Square" at bounding box center [929, 257] width 50 height 22
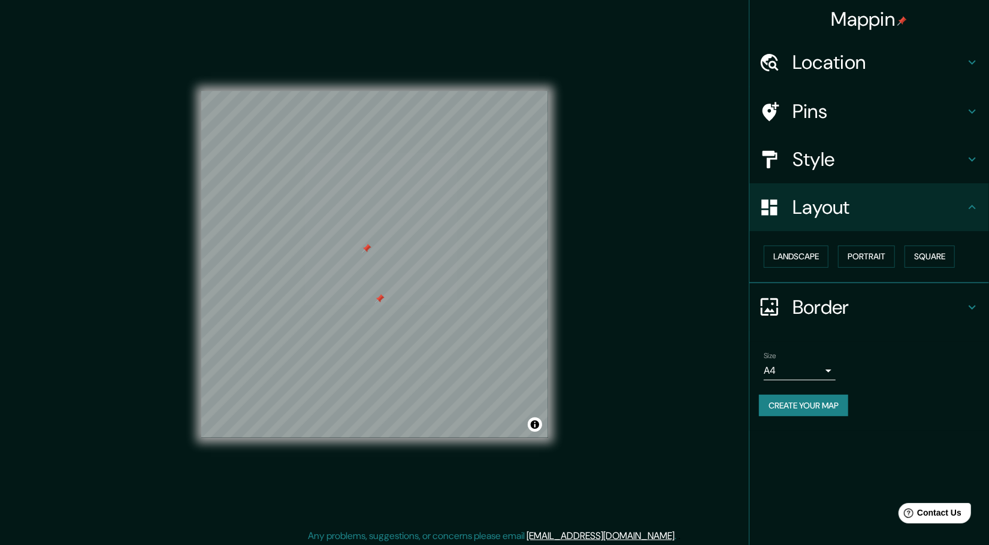
click at [377, 295] on div at bounding box center [380, 299] width 10 height 10
click at [816, 404] on button "Create your map" at bounding box center [803, 406] width 89 height 22
click at [814, 398] on button "Create your map" at bounding box center [803, 406] width 89 height 22
click at [980, 203] on div "Layout" at bounding box center [869, 207] width 240 height 48
click at [831, 375] on body "Mappin Location Satipo, Departamento de Junín, Perú Satipo Departamento de Juní…" at bounding box center [494, 272] width 989 height 545
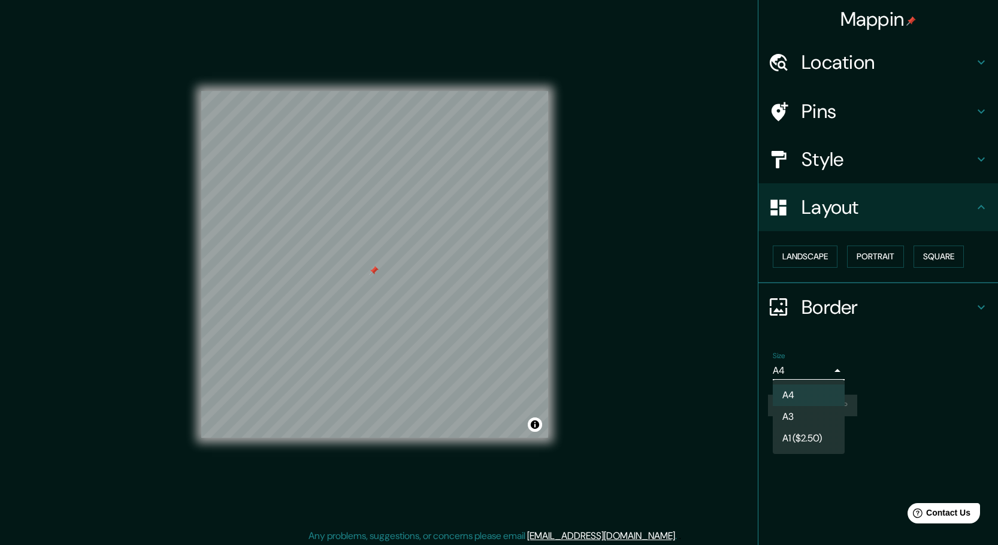
click at [812, 416] on li "A3" at bounding box center [809, 417] width 72 height 22
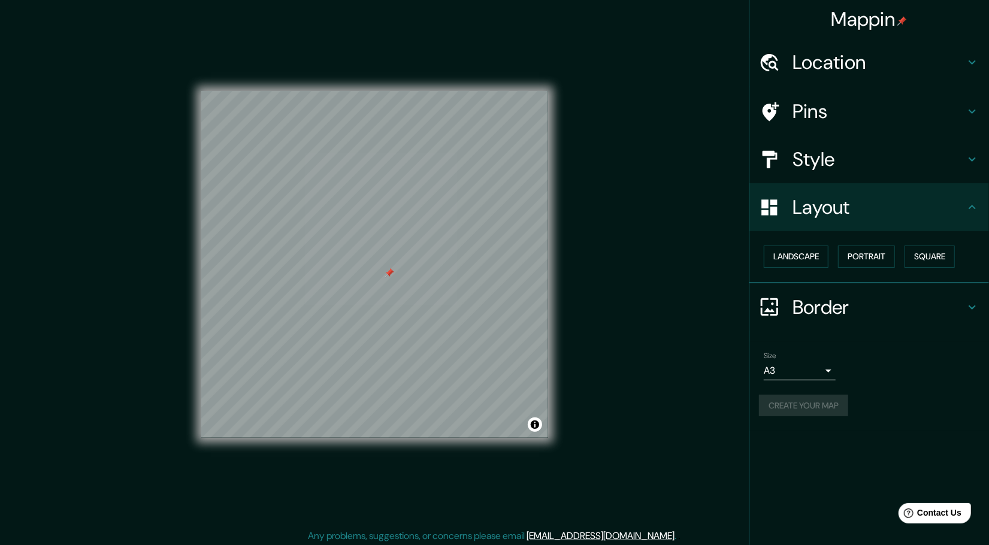
click at [826, 409] on div "Create your map" at bounding box center [869, 406] width 220 height 22
drag, startPoint x: 826, startPoint y: 409, endPoint x: 978, endPoint y: 513, distance: 184.4
click at [828, 409] on div "Create your map" at bounding box center [869, 406] width 220 height 22
drag, startPoint x: 814, startPoint y: 388, endPoint x: 833, endPoint y: 374, distance: 23.3
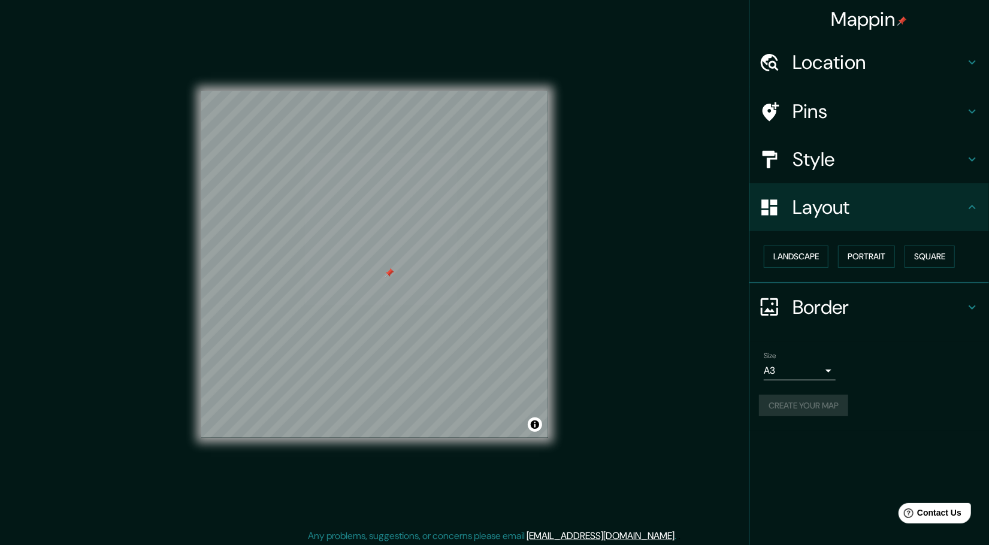
click at [815, 388] on div "Size A3 single Create your map" at bounding box center [869, 387] width 220 height 80
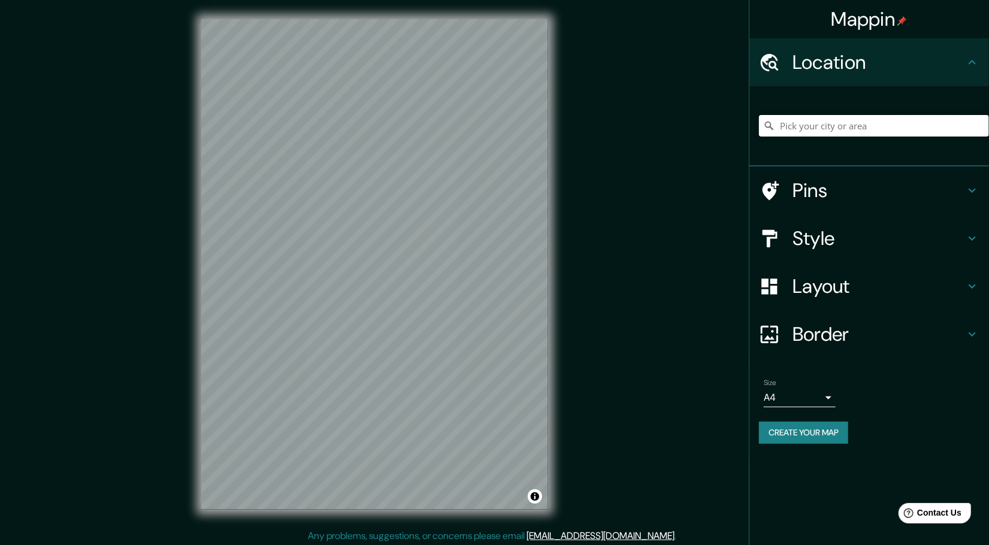
click at [872, 123] on input "Pick your city or area" at bounding box center [874, 126] width 230 height 22
paste input "Satipo, Departamento de Junín, Perú"
type input "Satipo, Departamento de Junín, Perú"
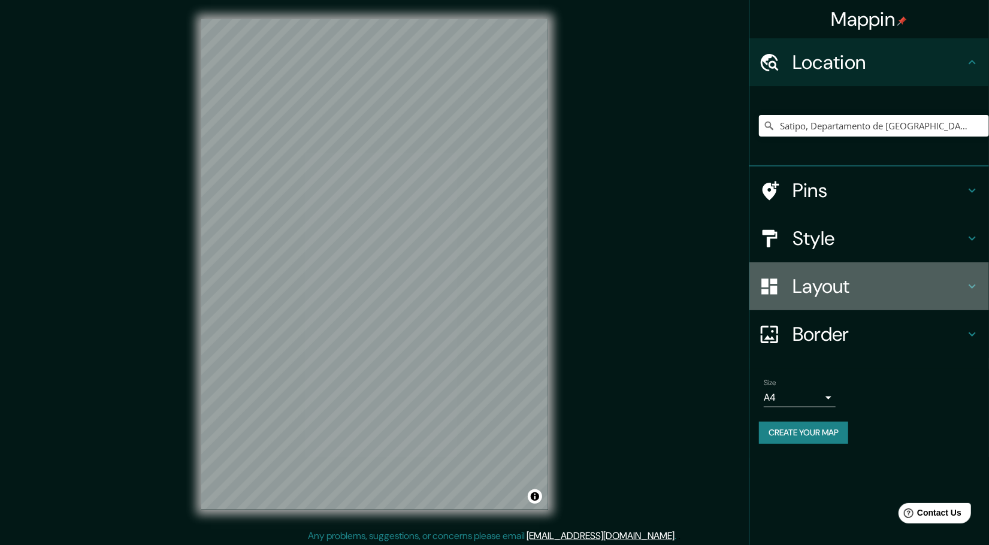
click at [836, 292] on h4 "Layout" at bounding box center [878, 286] width 172 height 24
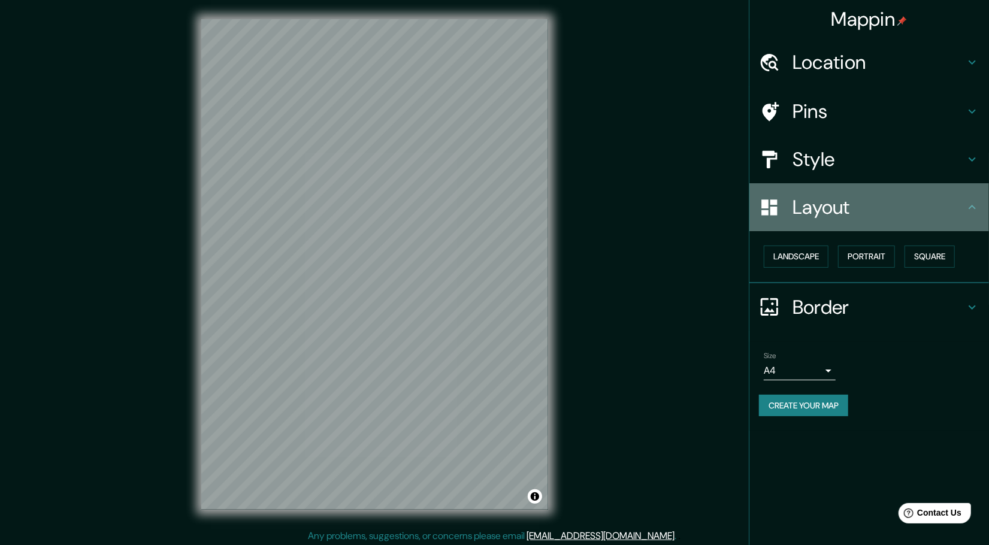
drag, startPoint x: 816, startPoint y: 196, endPoint x: 819, endPoint y: 161, distance: 34.9
click at [818, 197] on div "Layout" at bounding box center [869, 207] width 240 height 48
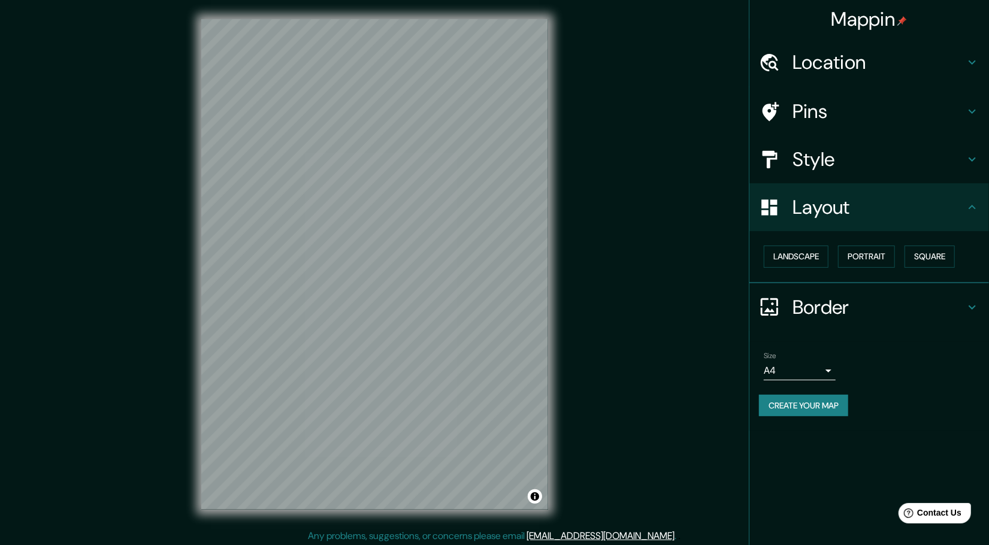
click at [819, 158] on h4 "Style" at bounding box center [878, 159] width 172 height 24
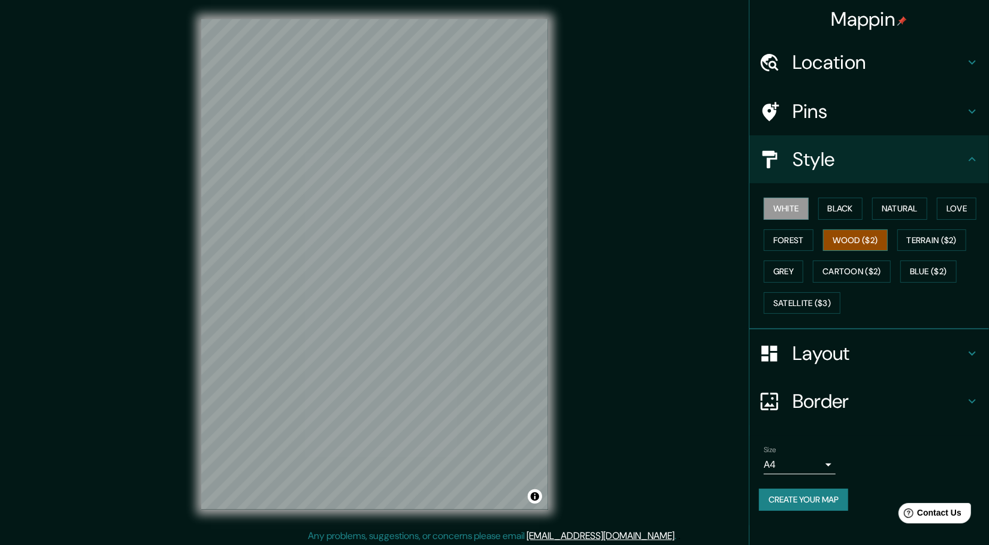
click at [868, 232] on button "Wood ($2)" at bounding box center [855, 240] width 65 height 22
click at [912, 211] on button "Natural" at bounding box center [899, 209] width 55 height 22
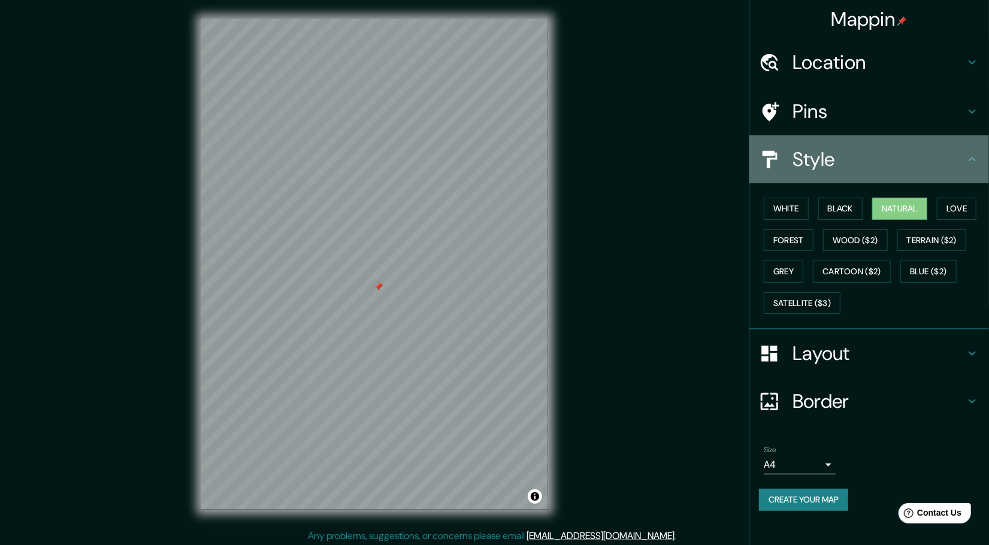
click at [951, 156] on h4 "Style" at bounding box center [878, 159] width 172 height 24
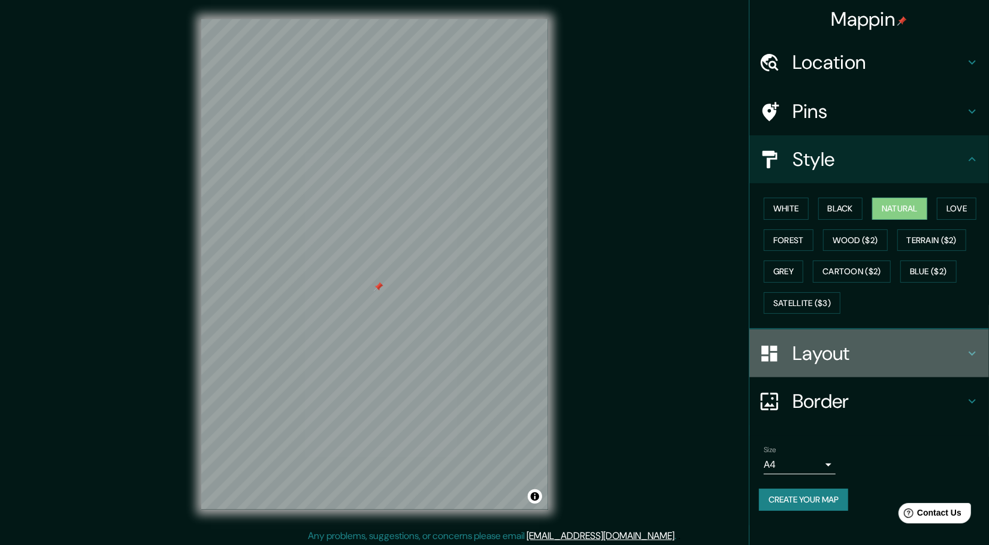
click at [954, 352] on h4 "Layout" at bounding box center [878, 353] width 172 height 24
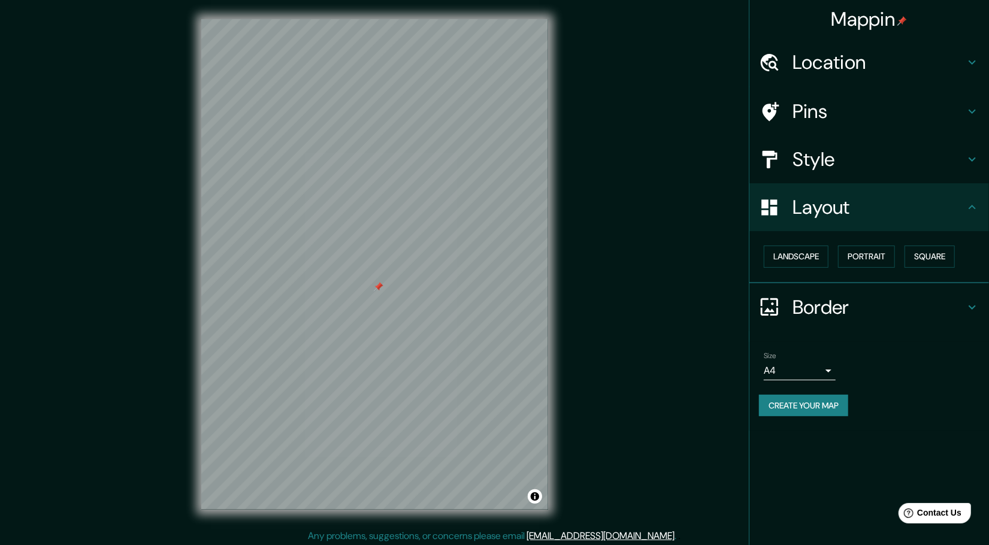
click at [942, 301] on h4 "Border" at bounding box center [878, 307] width 172 height 24
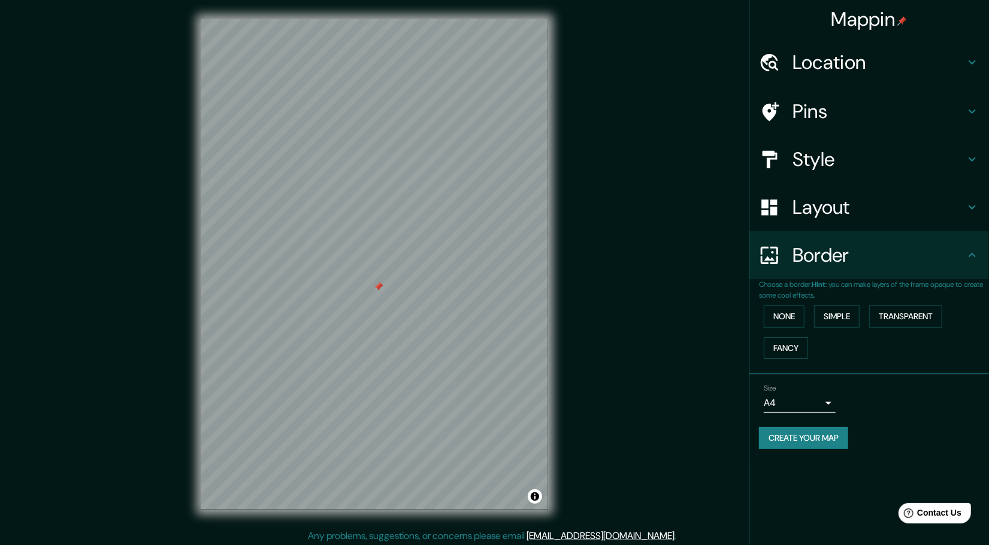
click at [941, 288] on p "Choose a border. Hint : you can make layers of the frame opaque to create some …" at bounding box center [874, 290] width 230 height 22
click at [942, 221] on div "Layout" at bounding box center [869, 207] width 240 height 48
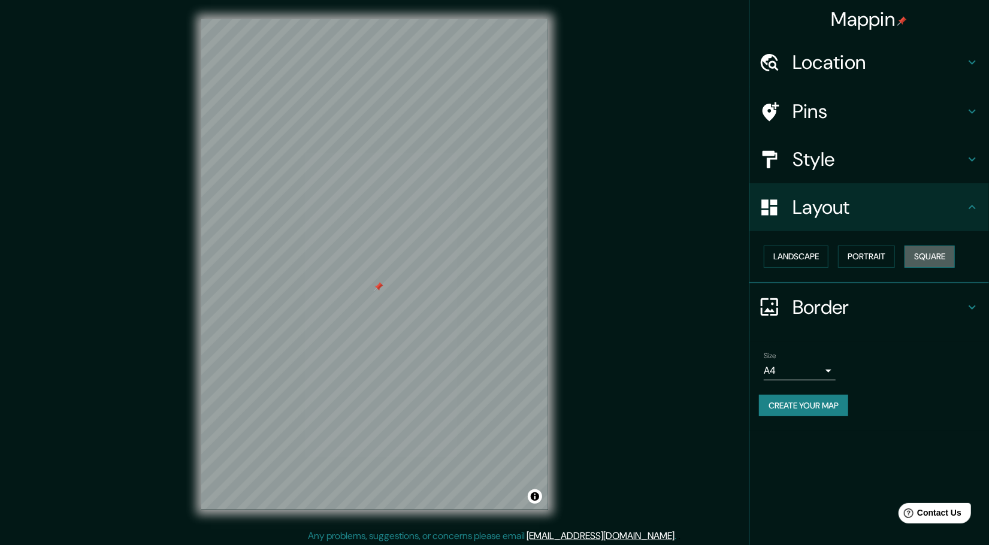
click at [924, 256] on button "Square" at bounding box center [929, 257] width 50 height 22
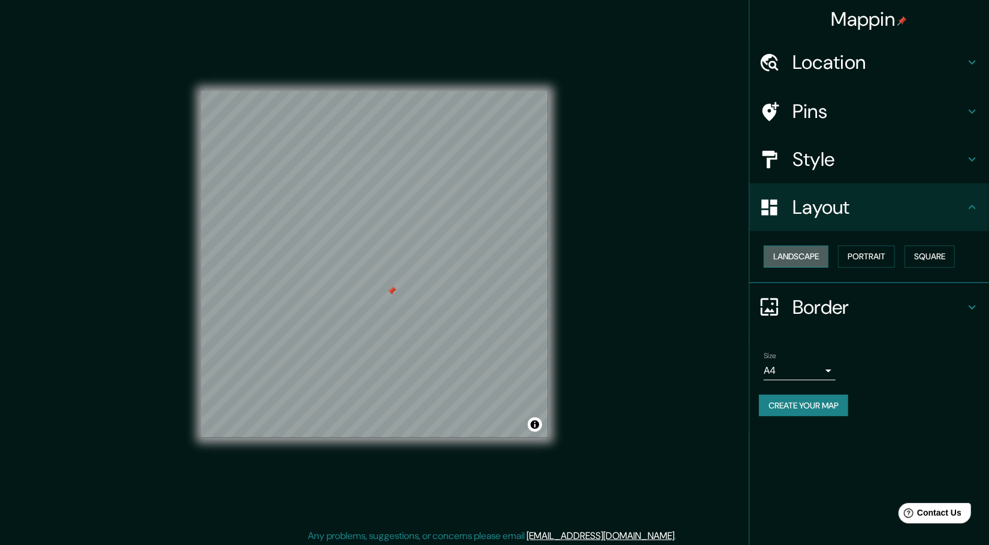
click at [809, 261] on button "Landscape" at bounding box center [796, 257] width 65 height 22
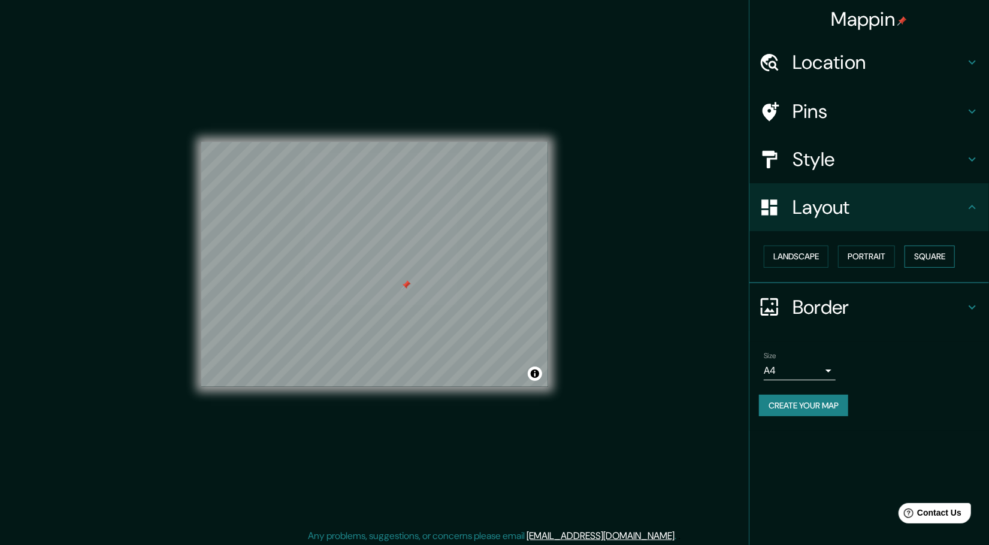
click at [933, 257] on button "Square" at bounding box center [929, 257] width 50 height 22
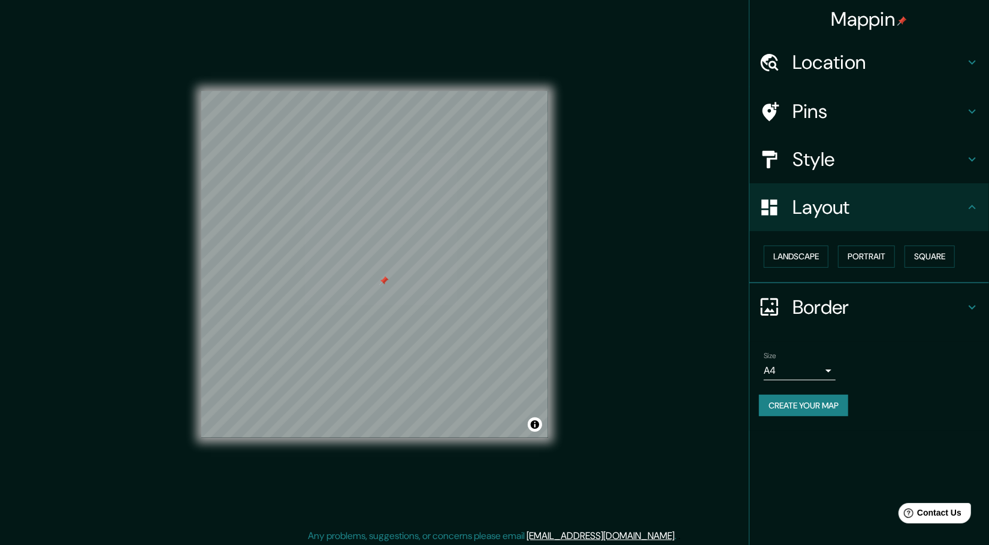
click at [821, 406] on button "Create your map" at bounding box center [803, 406] width 89 height 22
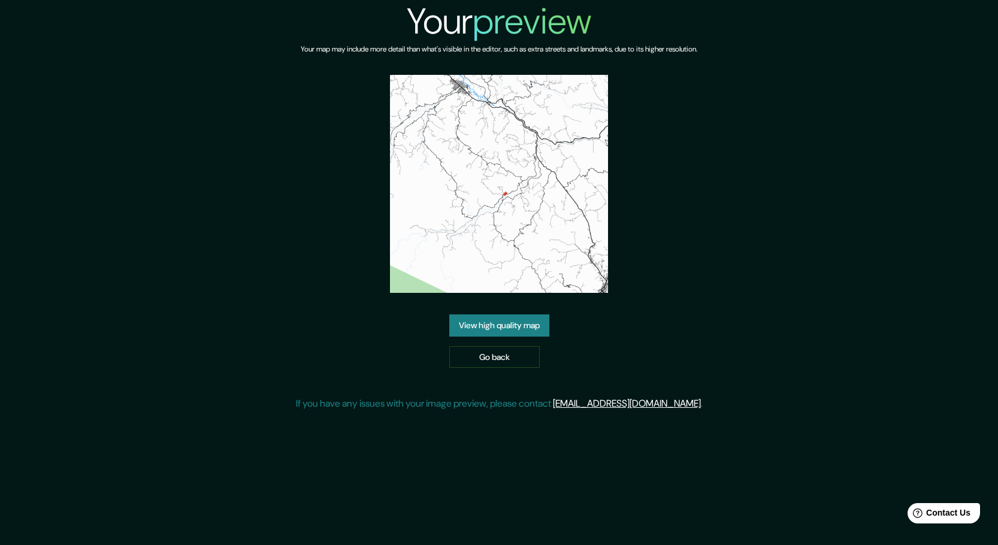
click at [522, 326] on link "View high quality map" at bounding box center [499, 325] width 100 height 22
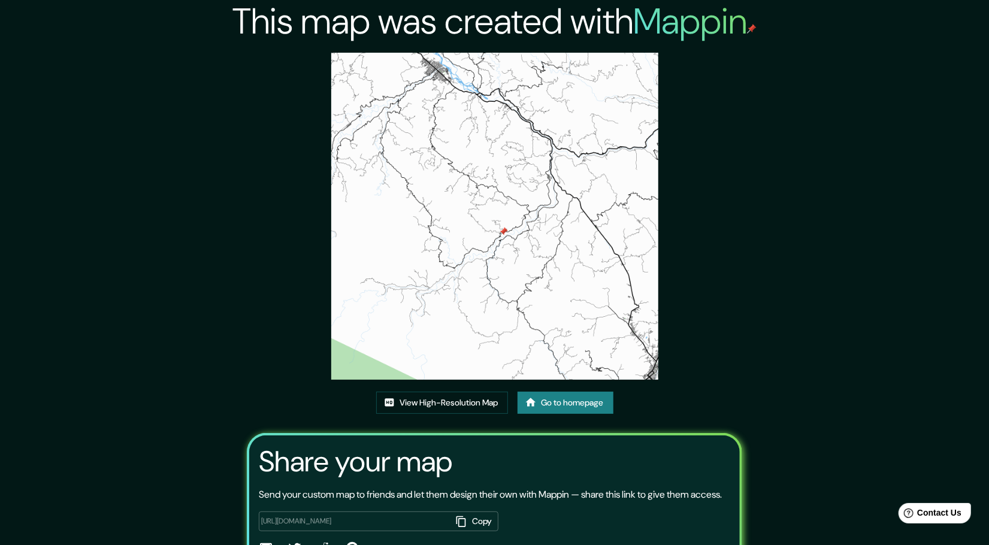
click at [486, 222] on img at bounding box center [494, 216] width 327 height 327
drag, startPoint x: 493, startPoint y: 220, endPoint x: 379, endPoint y: 408, distance: 219.3
click at [379, 408] on link "View High-Resolution Map" at bounding box center [442, 403] width 132 height 22
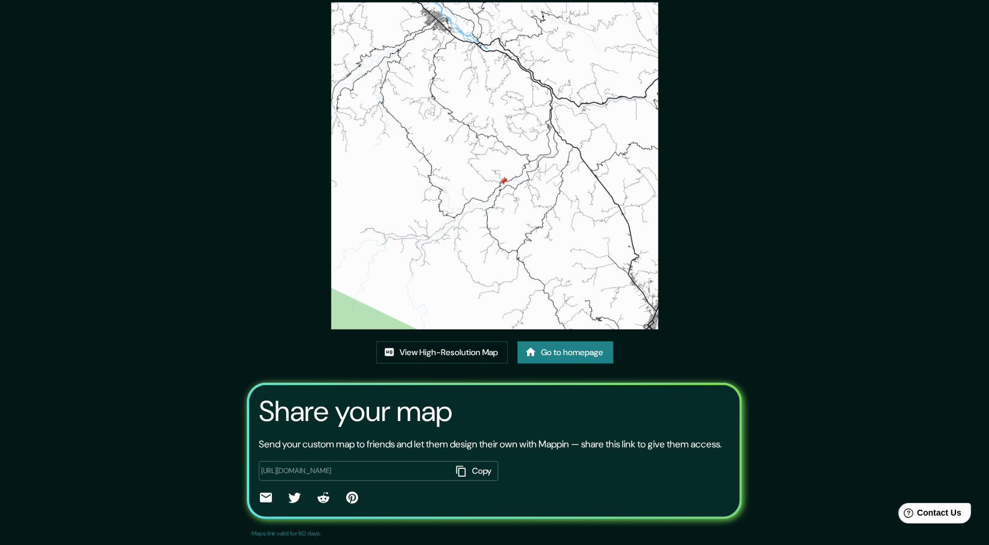
scroll to position [67, 0]
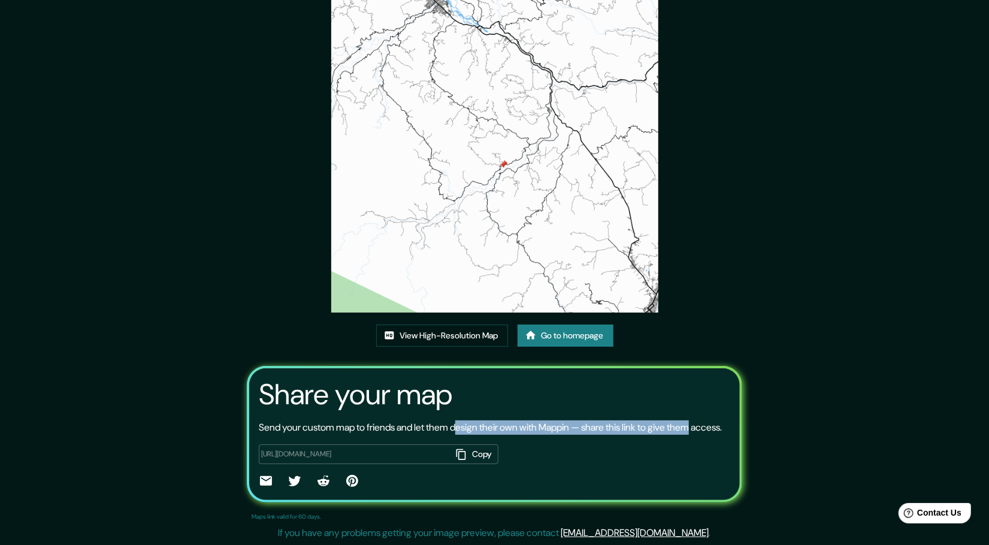
drag, startPoint x: 453, startPoint y: 425, endPoint x: 689, endPoint y: 429, distance: 236.6
click at [686, 429] on p "Send your custom map to friends and let them design their own with Mappin — sha…" at bounding box center [490, 427] width 463 height 14
click at [689, 429] on p "Send your custom map to friends and let them design their own with Mappin — sha…" at bounding box center [490, 427] width 463 height 14
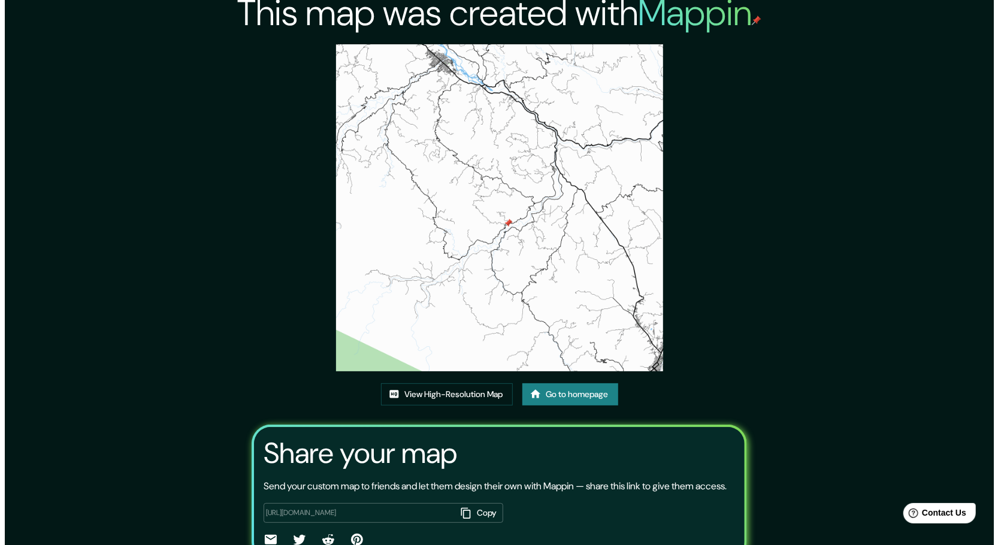
scroll to position [0, 0]
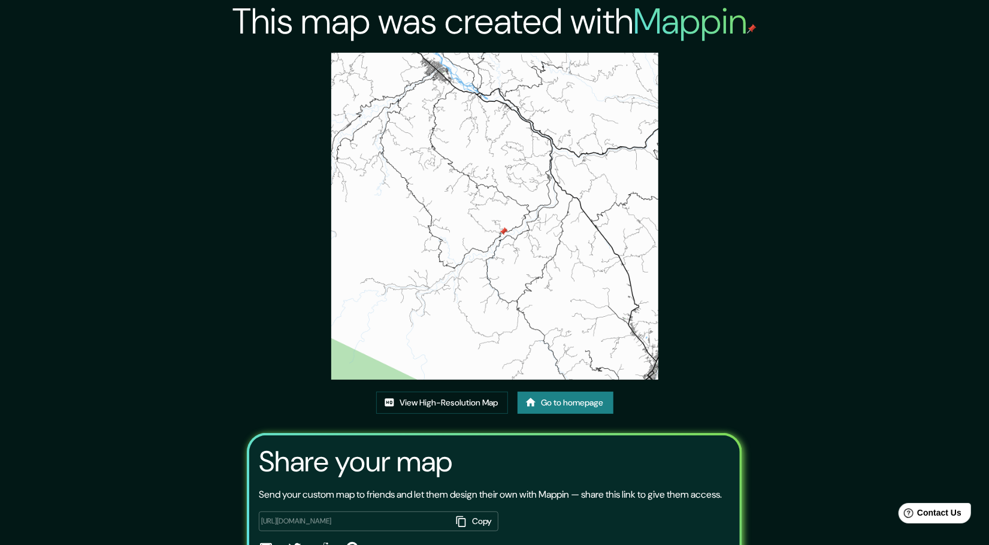
click at [523, 275] on img at bounding box center [494, 216] width 327 height 327
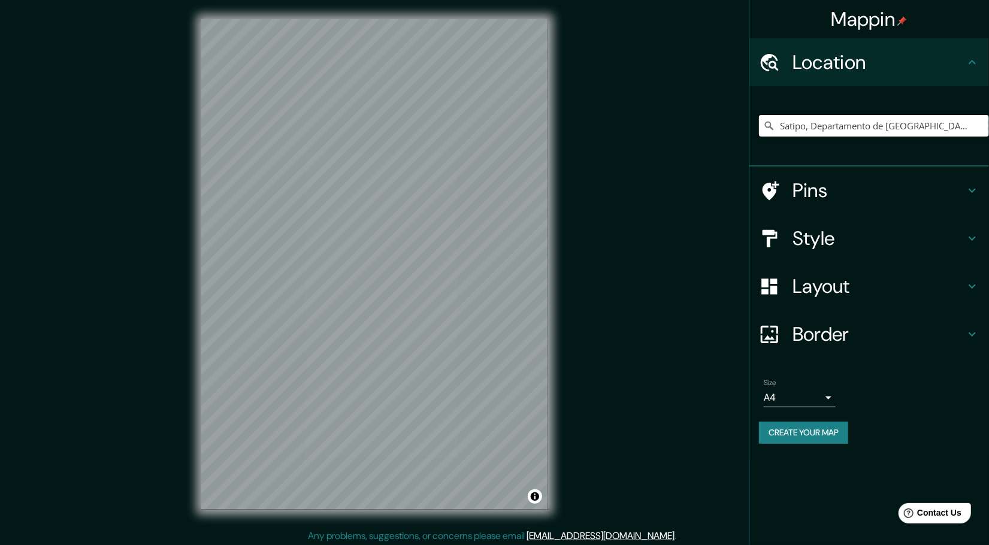
click at [881, 120] on input "Satipo, Departamento de [GEOGRAPHIC_DATA], [GEOGRAPHIC_DATA]" at bounding box center [874, 126] width 230 height 22
drag, startPoint x: 912, startPoint y: 125, endPoint x: 640, endPoint y: 133, distance: 272.6
click at [640, 133] on div "Mappin Location Satipo, Departamento de Junín, Perú Pins Style Layout Border Ch…" at bounding box center [494, 274] width 989 height 548
paste input "Satipo, Departamento de Junín, Perú"
click at [861, 240] on h4 "Style" at bounding box center [878, 238] width 172 height 24
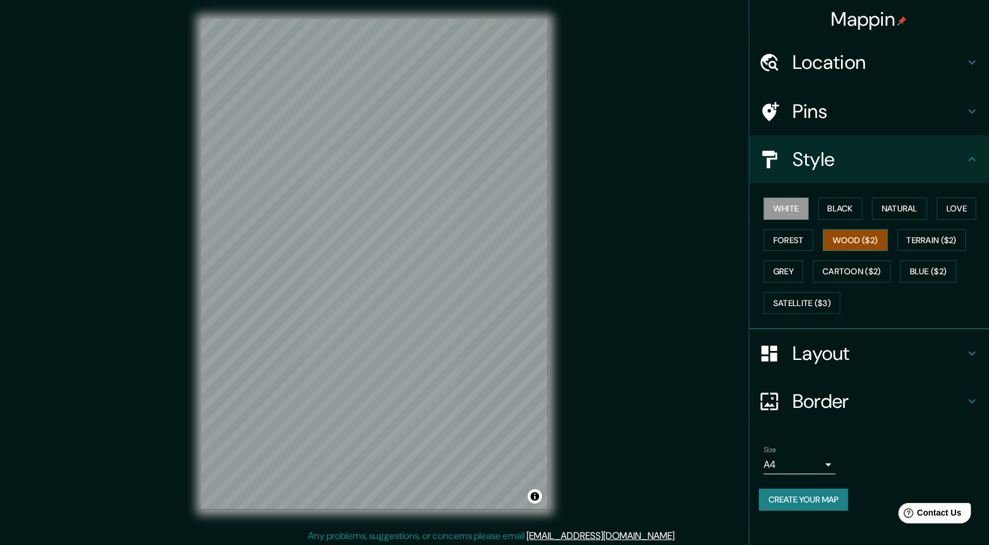
click at [849, 238] on button "Wood ($2)" at bounding box center [855, 240] width 65 height 22
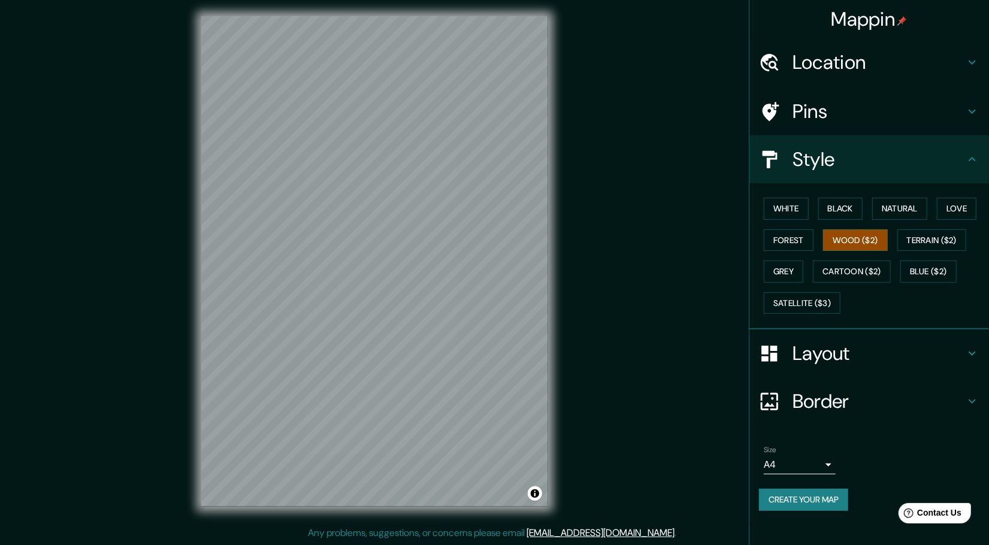
click at [923, 304] on div "White Black Natural Love Forest Wood ($2) Terrain ($2) Grey Cartoon ($2) Blue (…" at bounding box center [874, 256] width 230 height 126
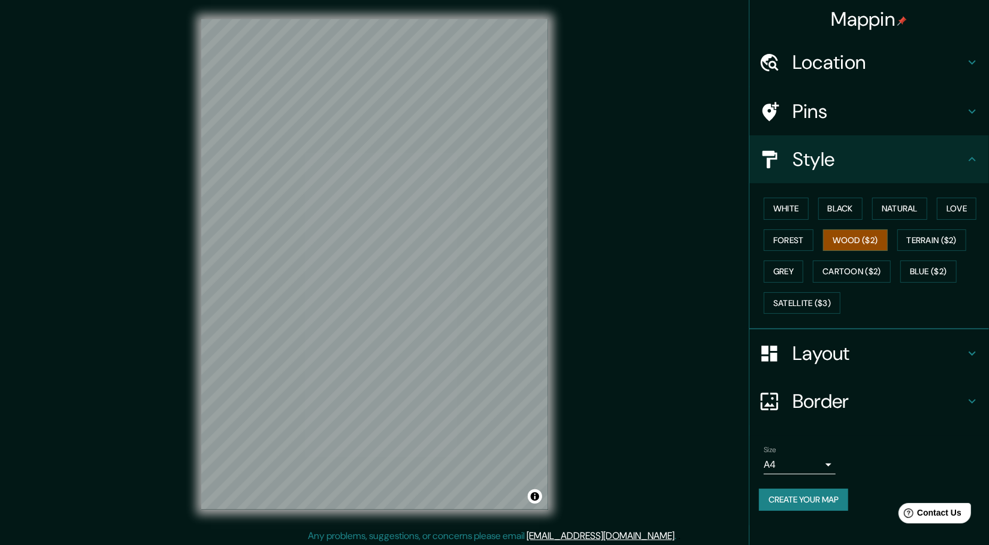
click at [901, 54] on h4 "Location" at bounding box center [878, 62] width 172 height 24
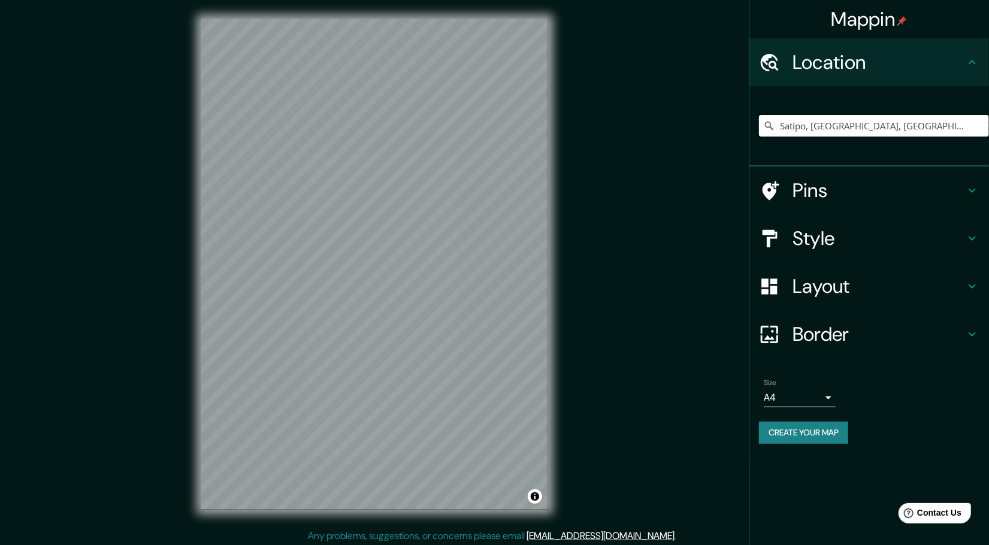
click at [847, 121] on input "Satipo, Lima, Provincia de Lima, Perú" at bounding box center [874, 126] width 230 height 22
click at [942, 122] on input "Satipo, Lima, Provincia de Lima, Perú" at bounding box center [874, 126] width 230 height 22
paste input "Satipo, Departamento de Junín, Perú"
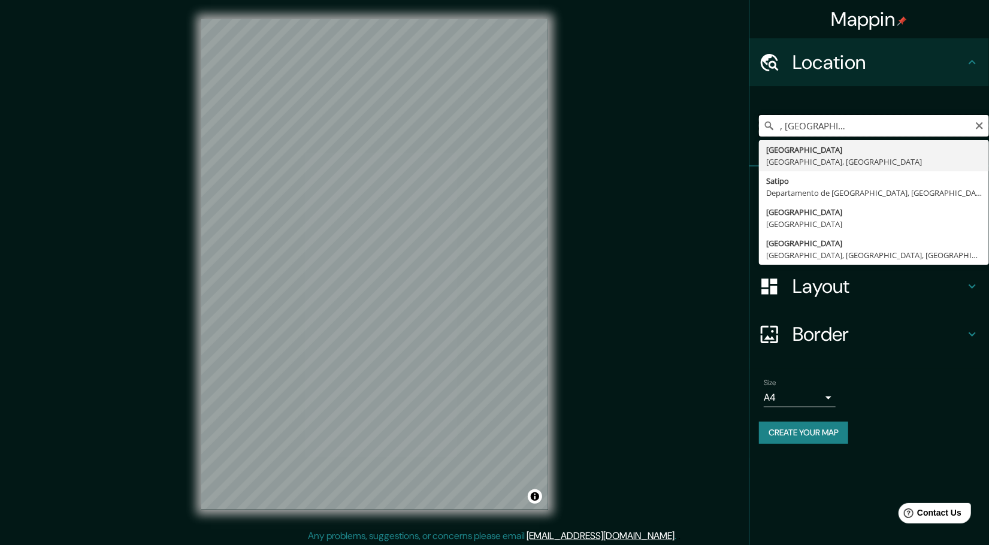
click at [980, 134] on input "Satipo, Lima, Provincia de Lima, PerúSatipo, Departamento de Junín, Perú" at bounding box center [874, 126] width 230 height 22
type input "Satipo, Lima, Provincia de Lima, PerúSatipo, Departamento de Junín, Perú"
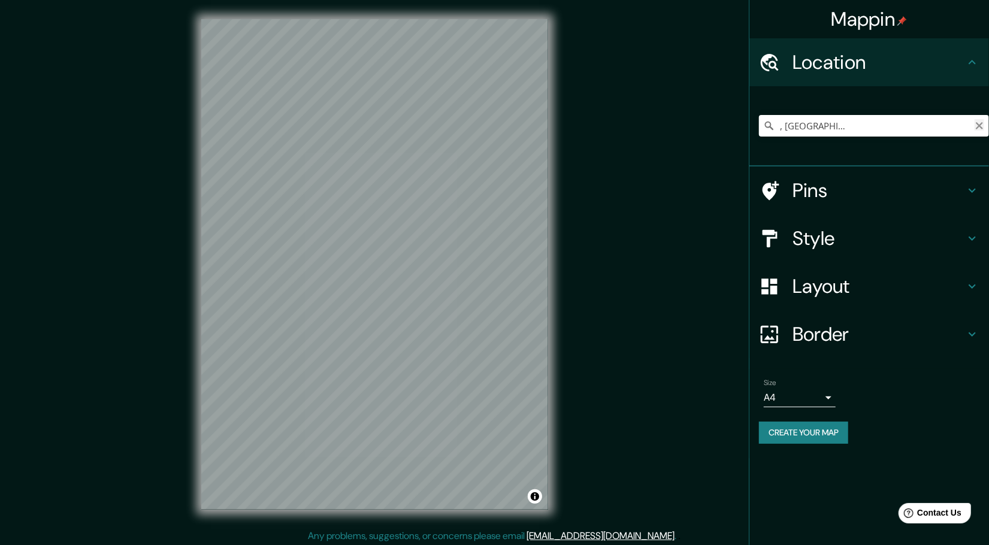
click at [982, 129] on icon "Clear" at bounding box center [979, 126] width 10 height 10
paste input "Satipo, Departamento de Junín, Perú"
type input "Satipo, Departamento de Junín, Perú"
click at [865, 283] on h4 "Layout" at bounding box center [878, 286] width 172 height 24
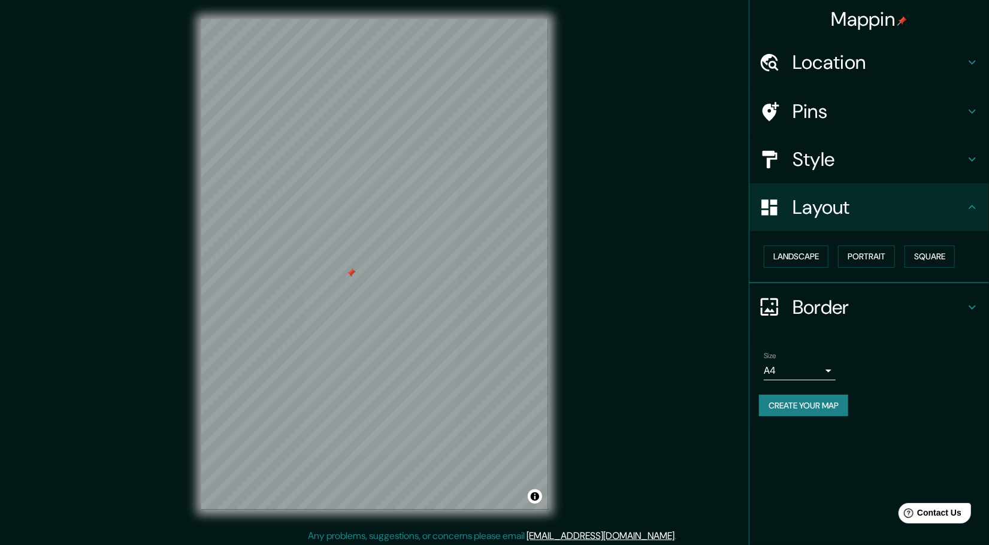
click at [858, 293] on div "Border" at bounding box center [869, 307] width 240 height 48
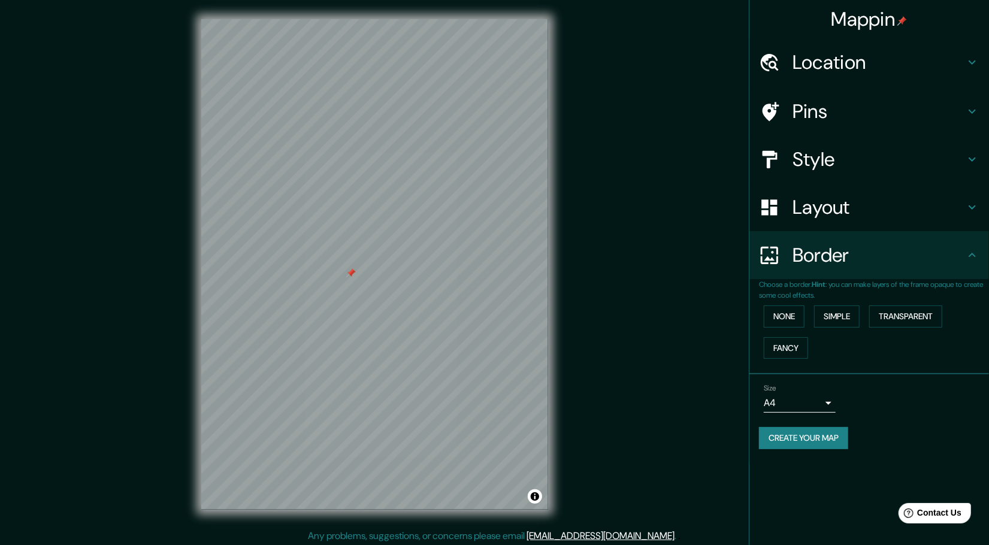
click at [878, 205] on h4 "Layout" at bounding box center [878, 207] width 172 height 24
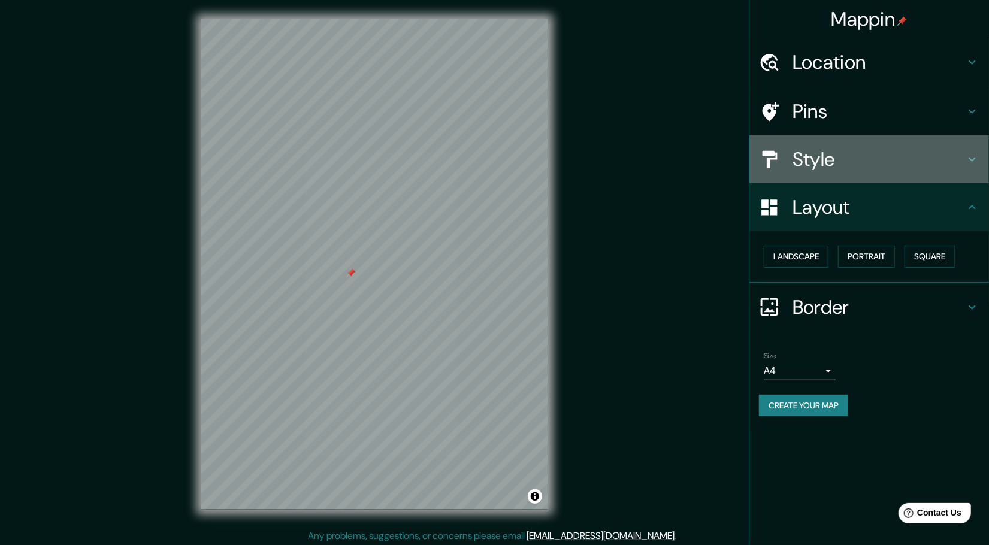
click at [899, 155] on h4 "Style" at bounding box center [878, 159] width 172 height 24
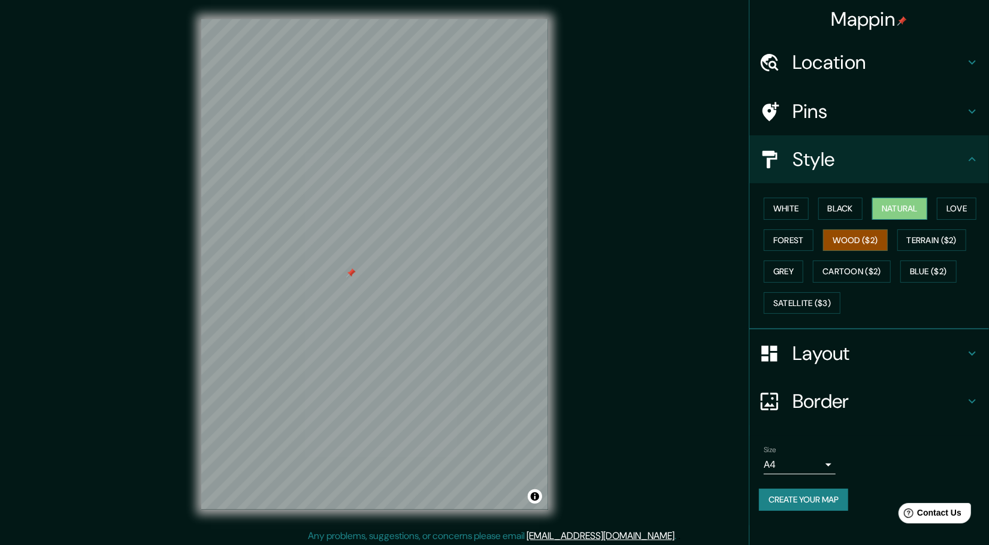
click at [903, 210] on button "Natural" at bounding box center [899, 209] width 55 height 22
click at [853, 347] on h4 "Layout" at bounding box center [878, 353] width 172 height 24
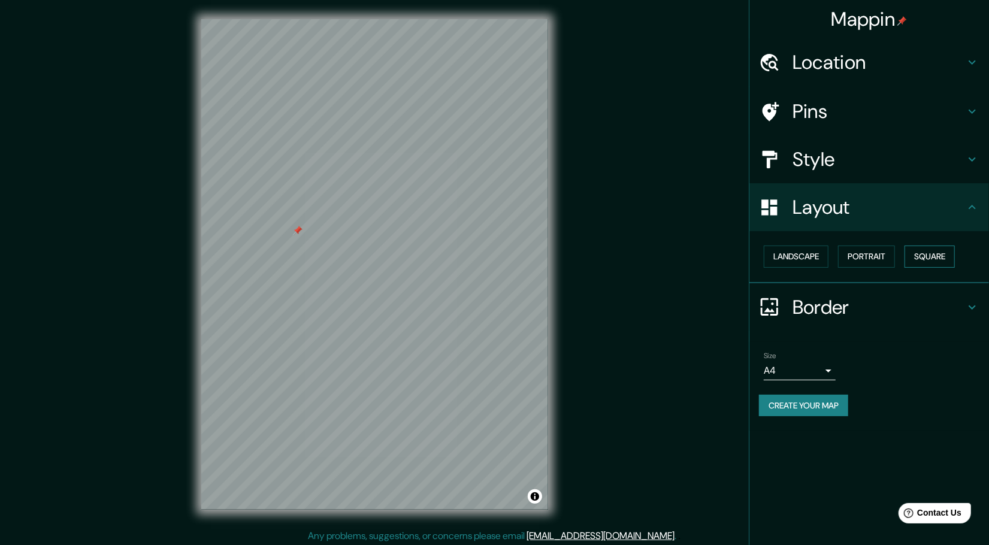
click at [925, 256] on button "Square" at bounding box center [929, 257] width 50 height 22
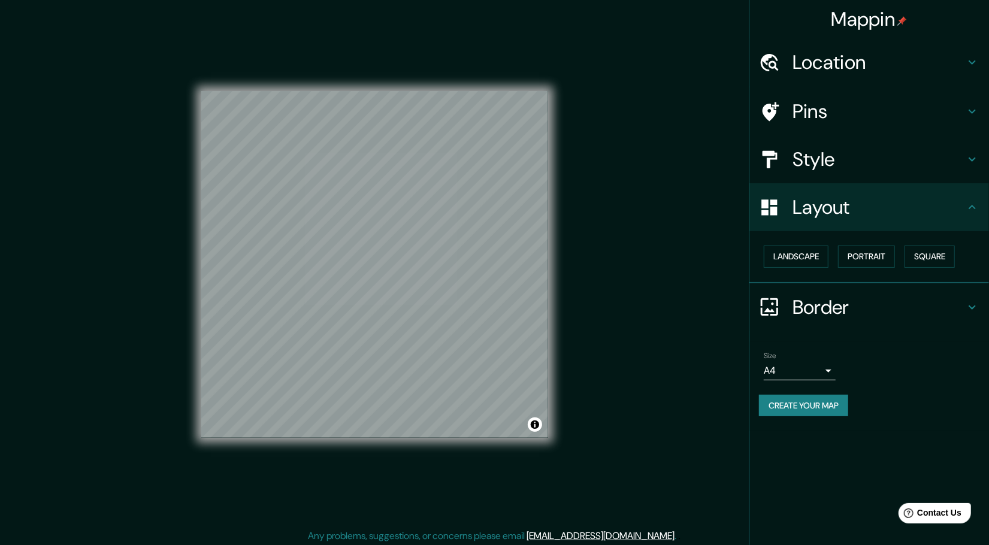
click at [898, 165] on h4 "Style" at bounding box center [878, 159] width 172 height 24
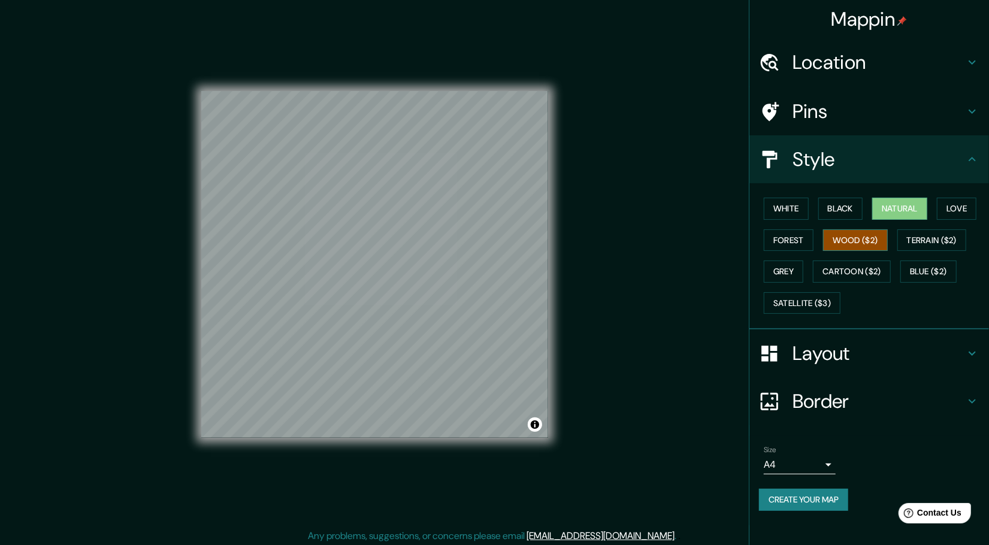
click at [843, 239] on button "Wood ($2)" at bounding box center [855, 240] width 65 height 22
click at [898, 198] on button "Natural" at bounding box center [899, 209] width 55 height 22
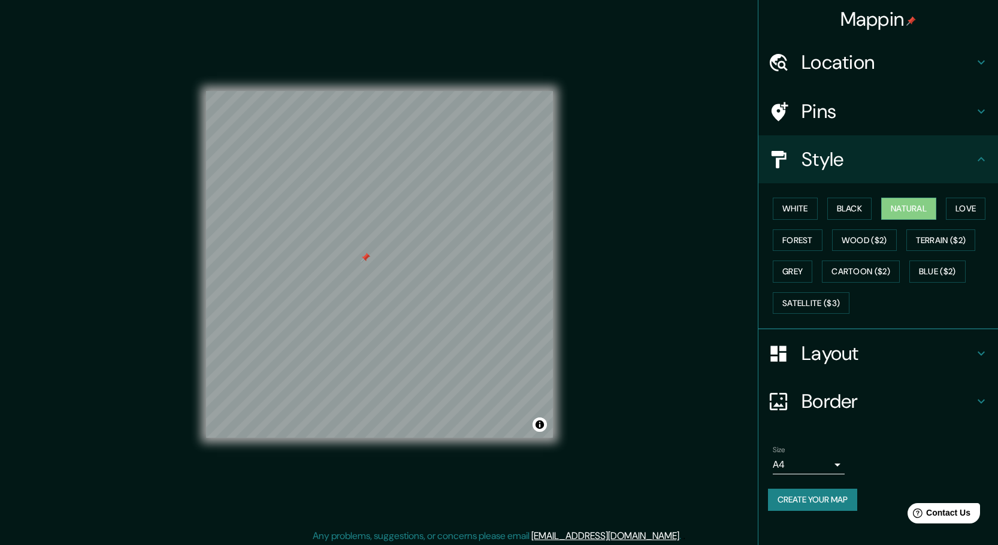
click at [794, 462] on body "Mappin Location Satipo, Departamento de Junín, Perú Satipo Departamento de Juní…" at bounding box center [499, 272] width 998 height 545
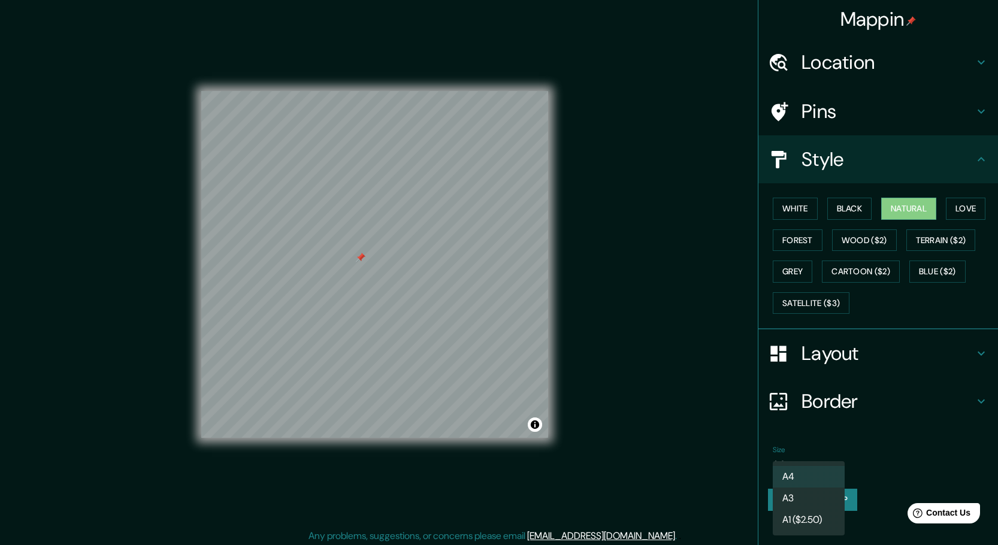
click at [796, 493] on li "A3" at bounding box center [809, 499] width 72 height 22
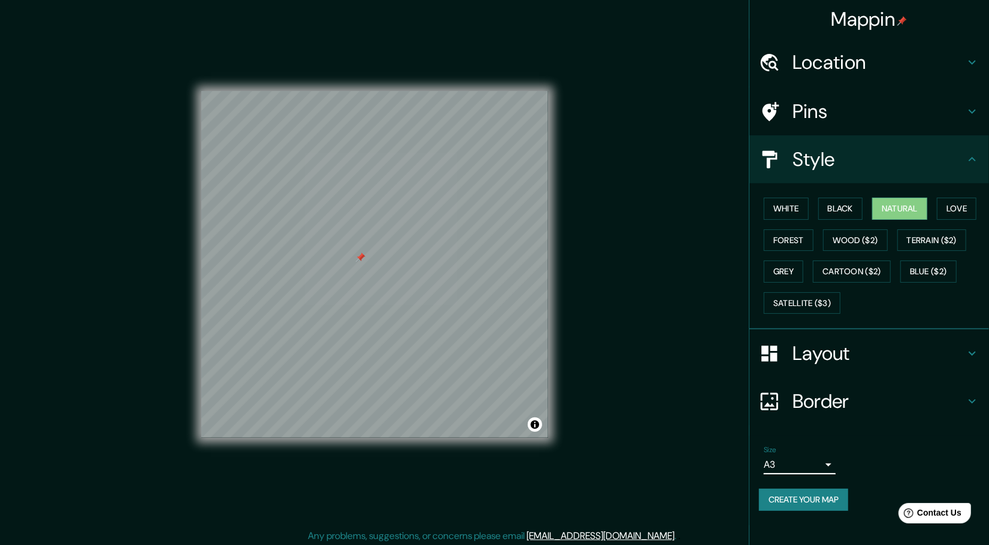
click at [887, 175] on div "Style" at bounding box center [869, 159] width 240 height 48
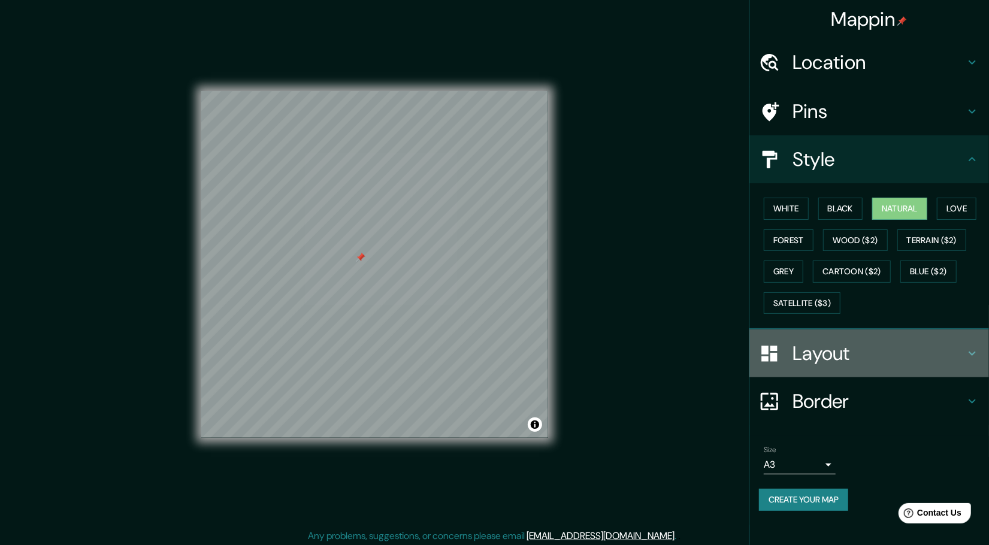
click at [861, 355] on h4 "Layout" at bounding box center [878, 353] width 172 height 24
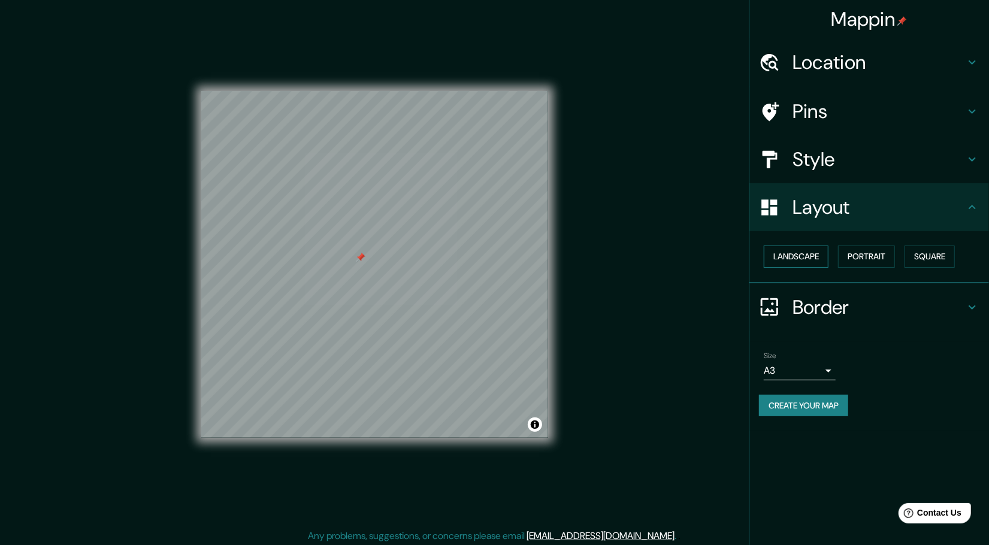
click at [808, 256] on button "Landscape" at bounding box center [796, 257] width 65 height 22
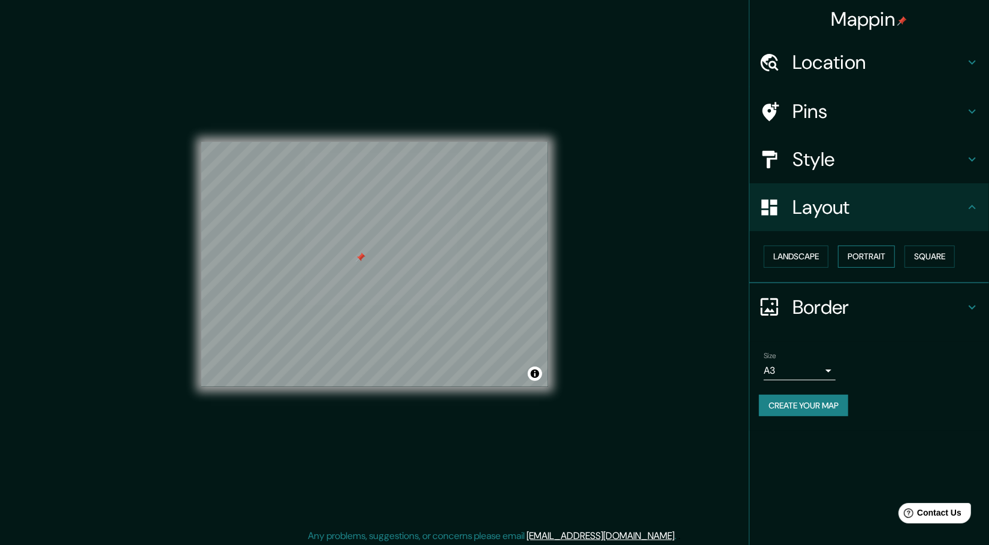
click at [864, 257] on button "Portrait" at bounding box center [866, 257] width 57 height 22
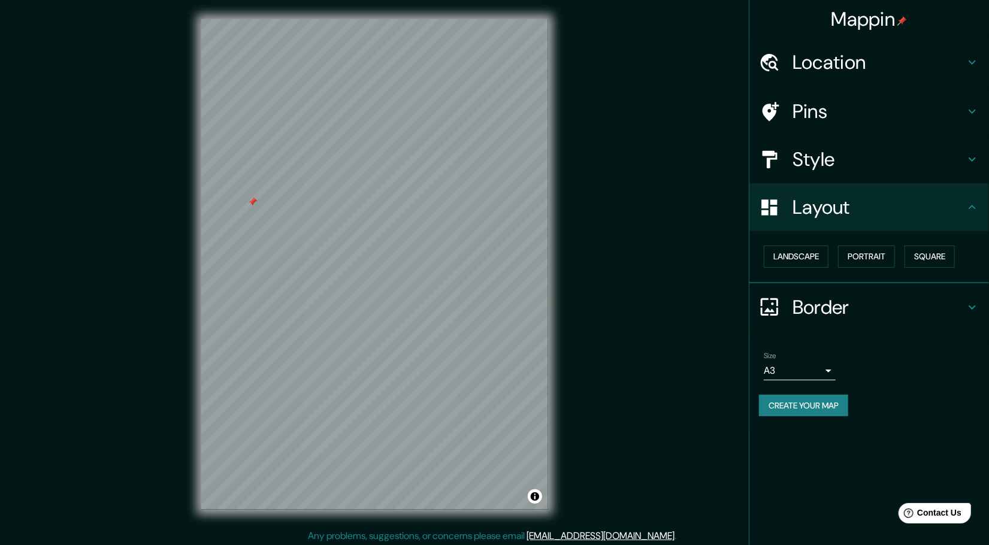
click at [550, 446] on div "© Mapbox © OpenStreetMap Improve this map" at bounding box center [374, 264] width 385 height 529
click at [804, 410] on button "Create your map" at bounding box center [803, 406] width 89 height 22
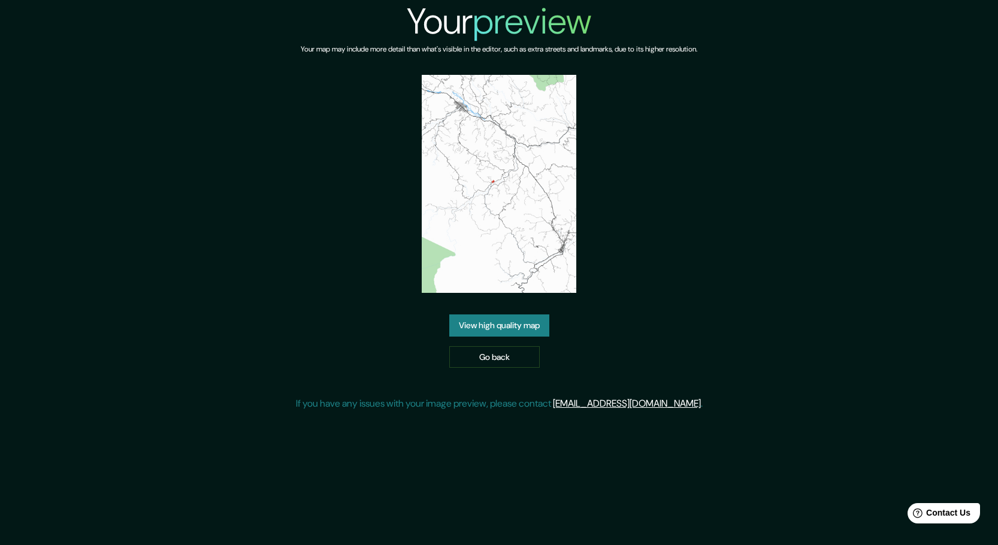
click at [492, 334] on link "View high quality map" at bounding box center [499, 325] width 100 height 22
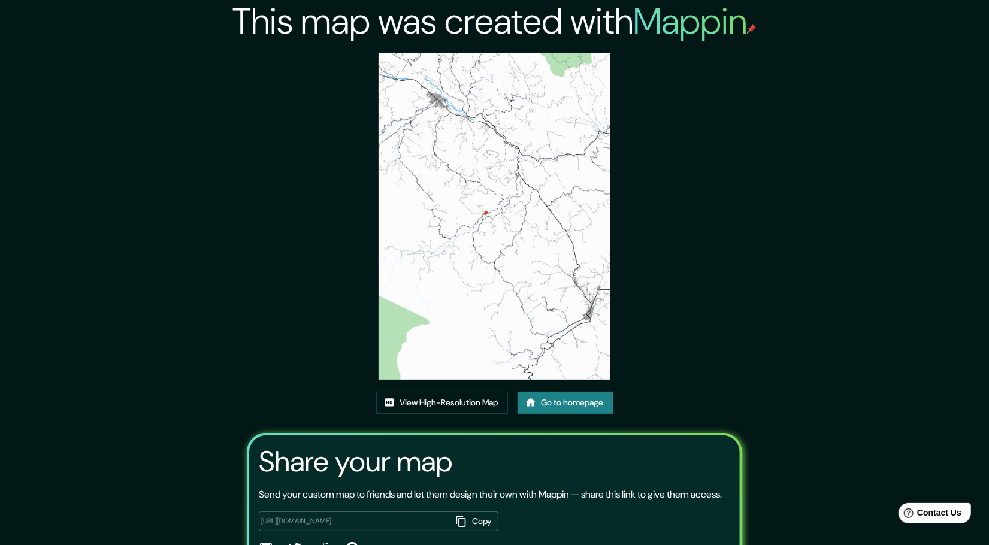
click at [519, 344] on img at bounding box center [494, 216] width 231 height 327
click at [449, 398] on link "View High-Resolution Map" at bounding box center [442, 403] width 132 height 22
click at [477, 401] on link "View High-Resolution Map" at bounding box center [442, 403] width 132 height 22
click at [525, 216] on img at bounding box center [494, 216] width 231 height 327
click at [480, 407] on link "View High-Resolution Map" at bounding box center [442, 403] width 132 height 22
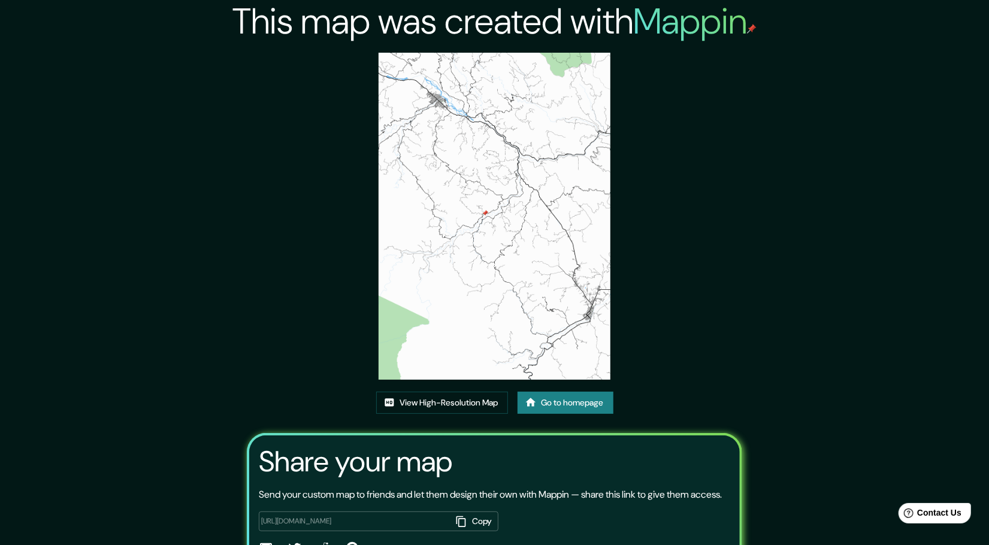
click at [468, 231] on img at bounding box center [494, 216] width 231 height 327
click at [576, 181] on img at bounding box center [494, 216] width 231 height 327
click at [450, 406] on link "View High-Resolution Map" at bounding box center [442, 403] width 132 height 22
